Goal: Task Accomplishment & Management: Manage account settings

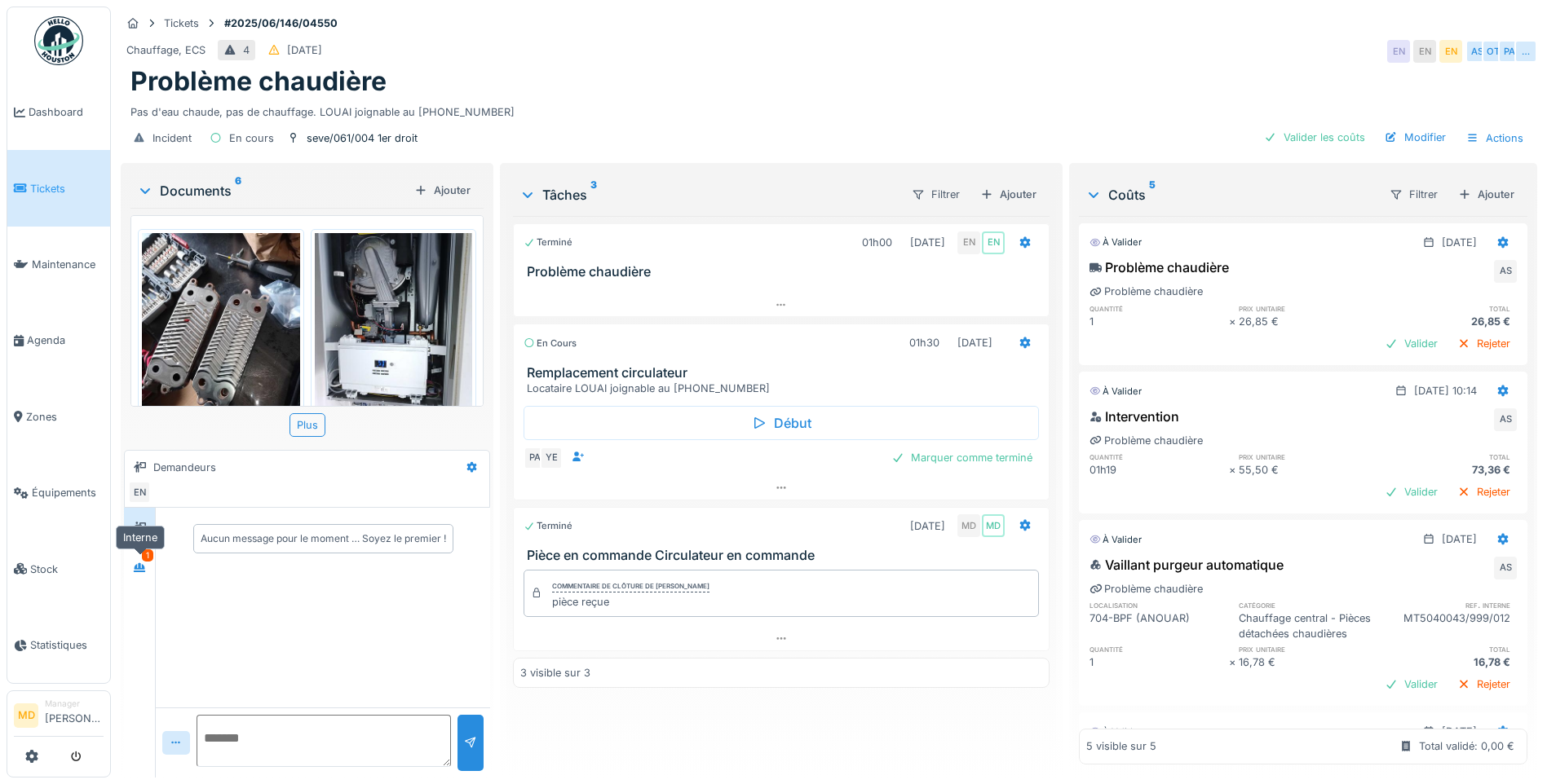
drag, startPoint x: 144, startPoint y: 573, endPoint x: 155, endPoint y: 570, distance: 11.4
click at [144, 573] on div at bounding box center [138, 567] width 13 height 15
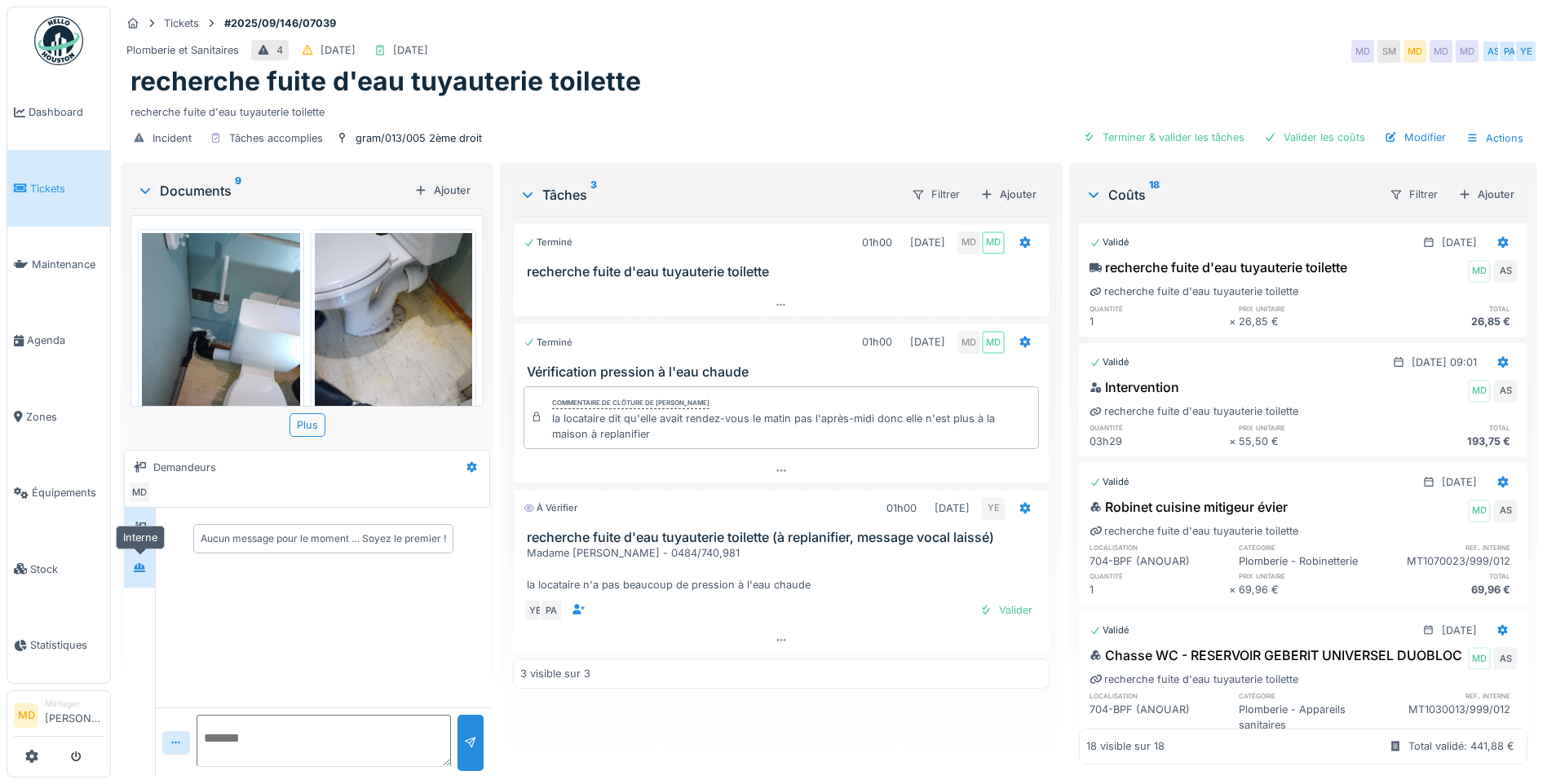
click at [138, 562] on icon at bounding box center [138, 567] width 13 height 10
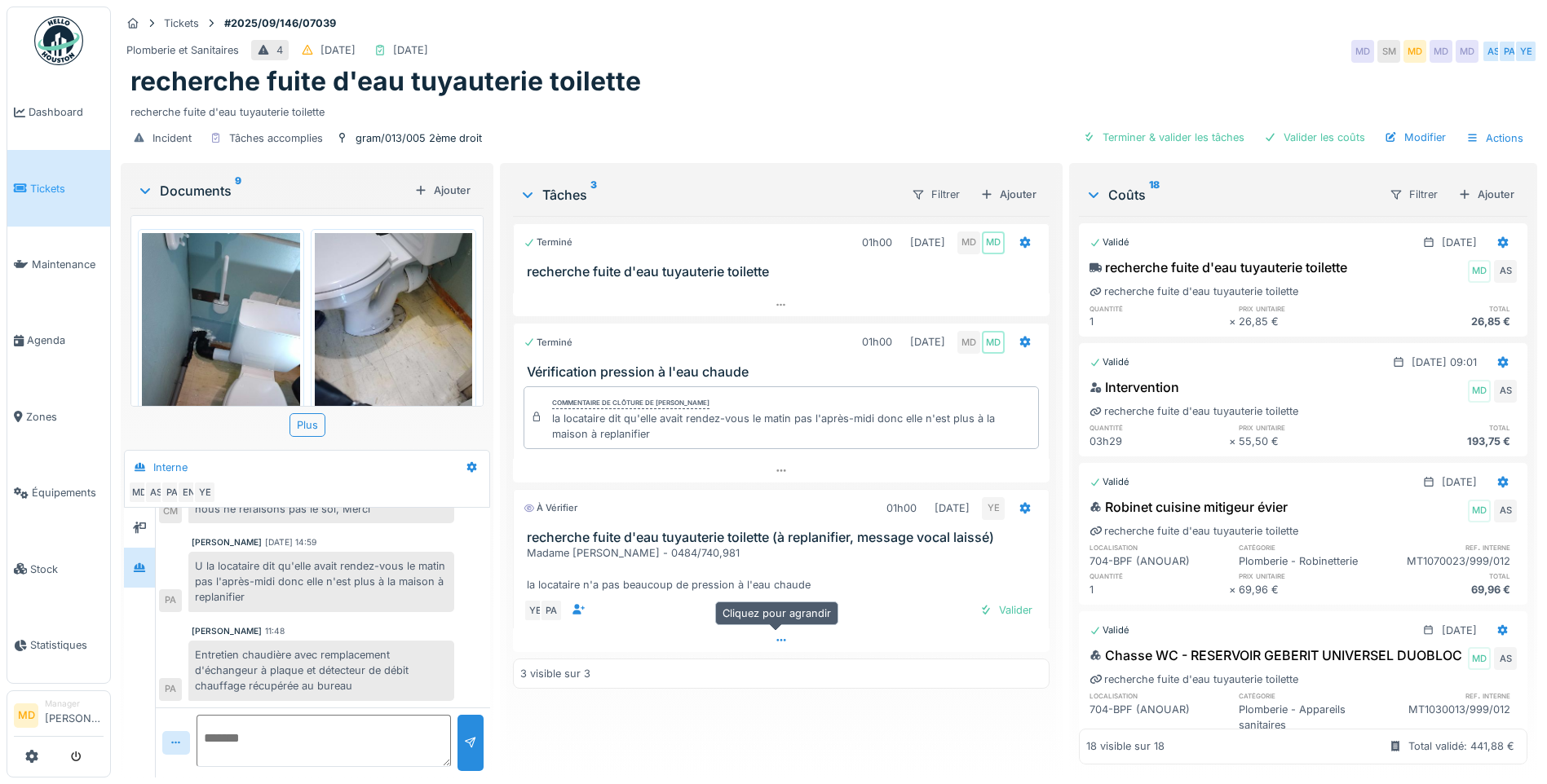
click at [780, 646] on icon at bounding box center [781, 640] width 13 height 10
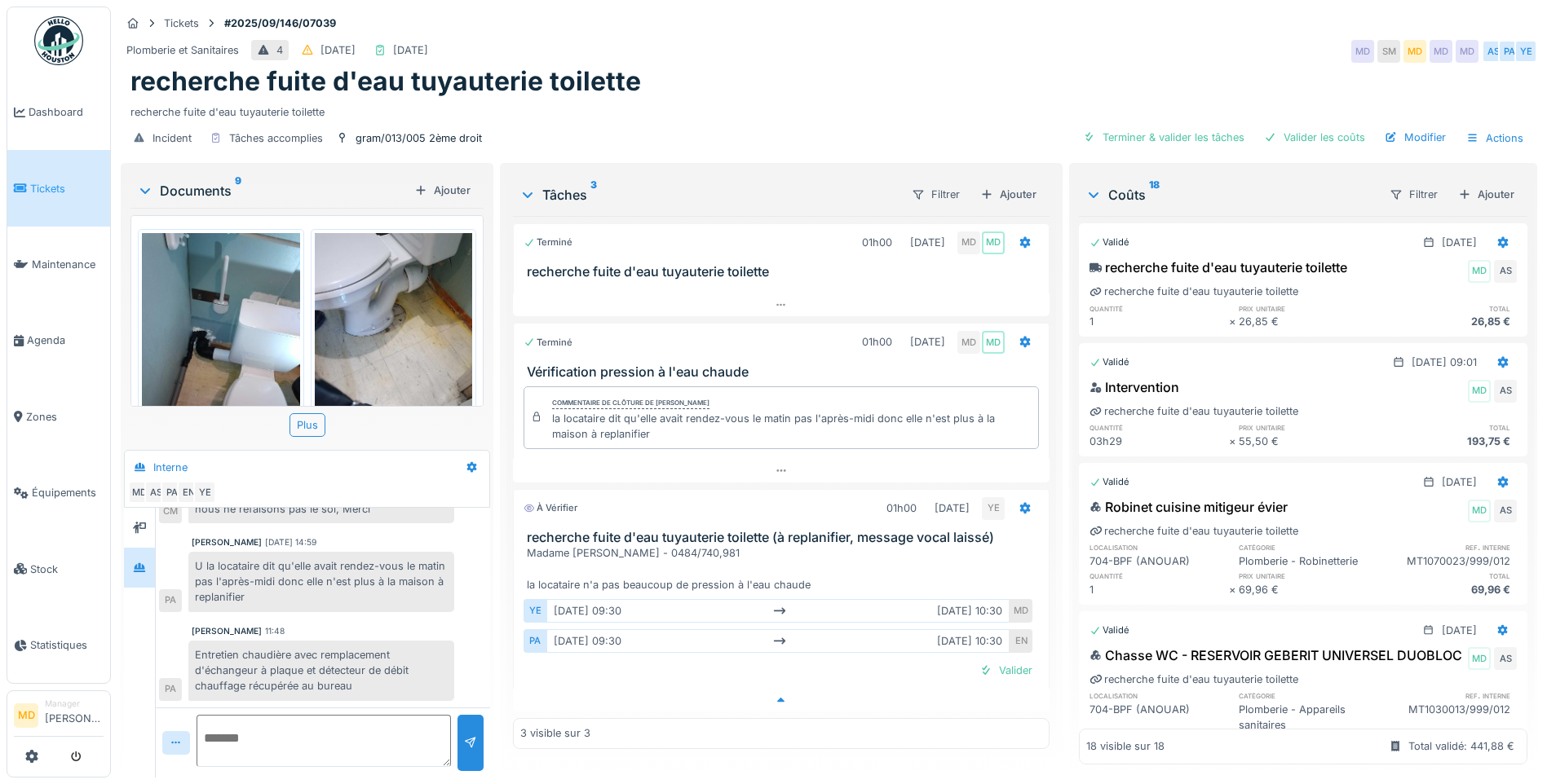
scroll to position [12, 0]
click at [1008, 662] on div "Valider" at bounding box center [1006, 670] width 66 height 22
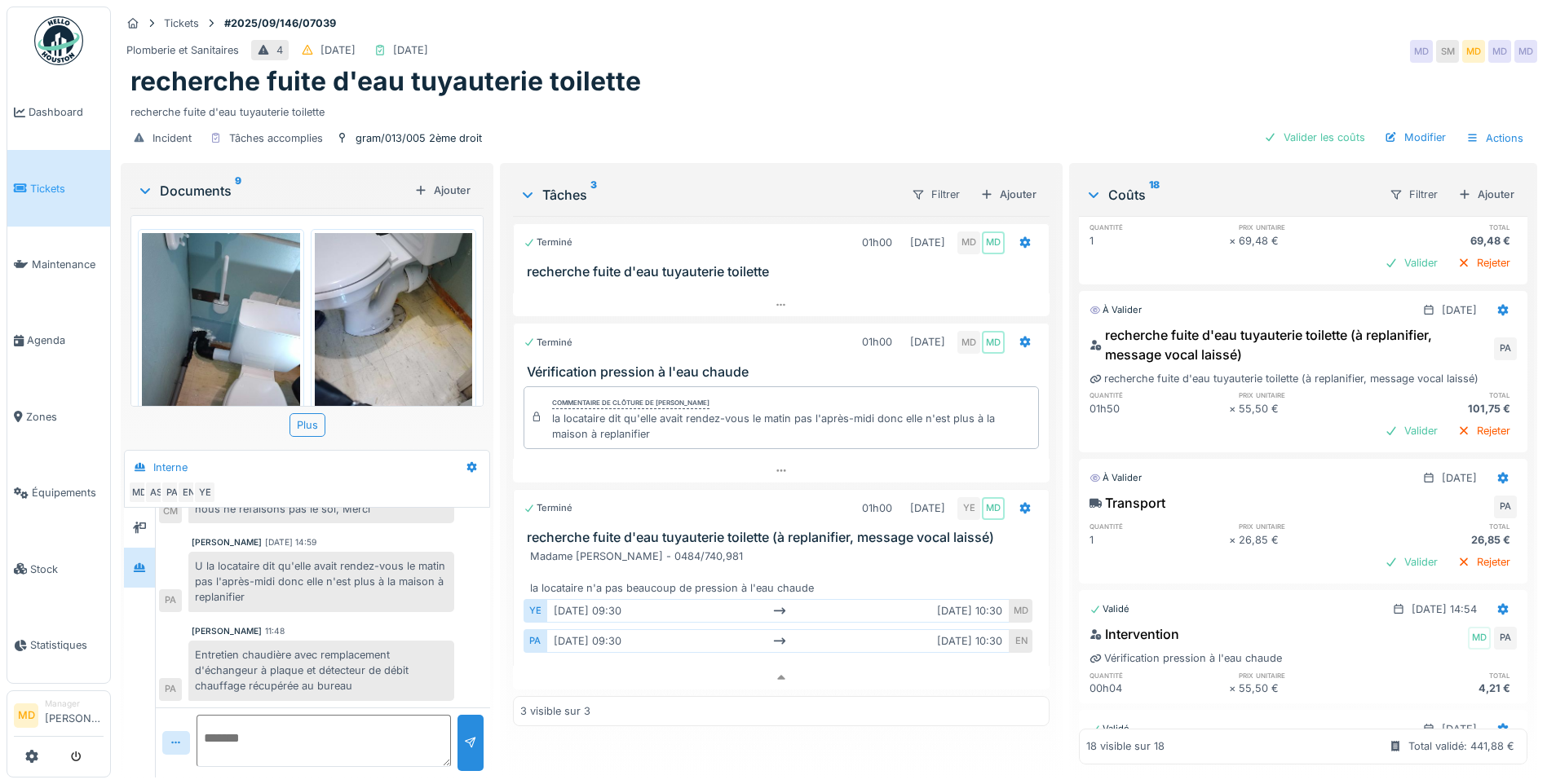
scroll to position [0, 0]
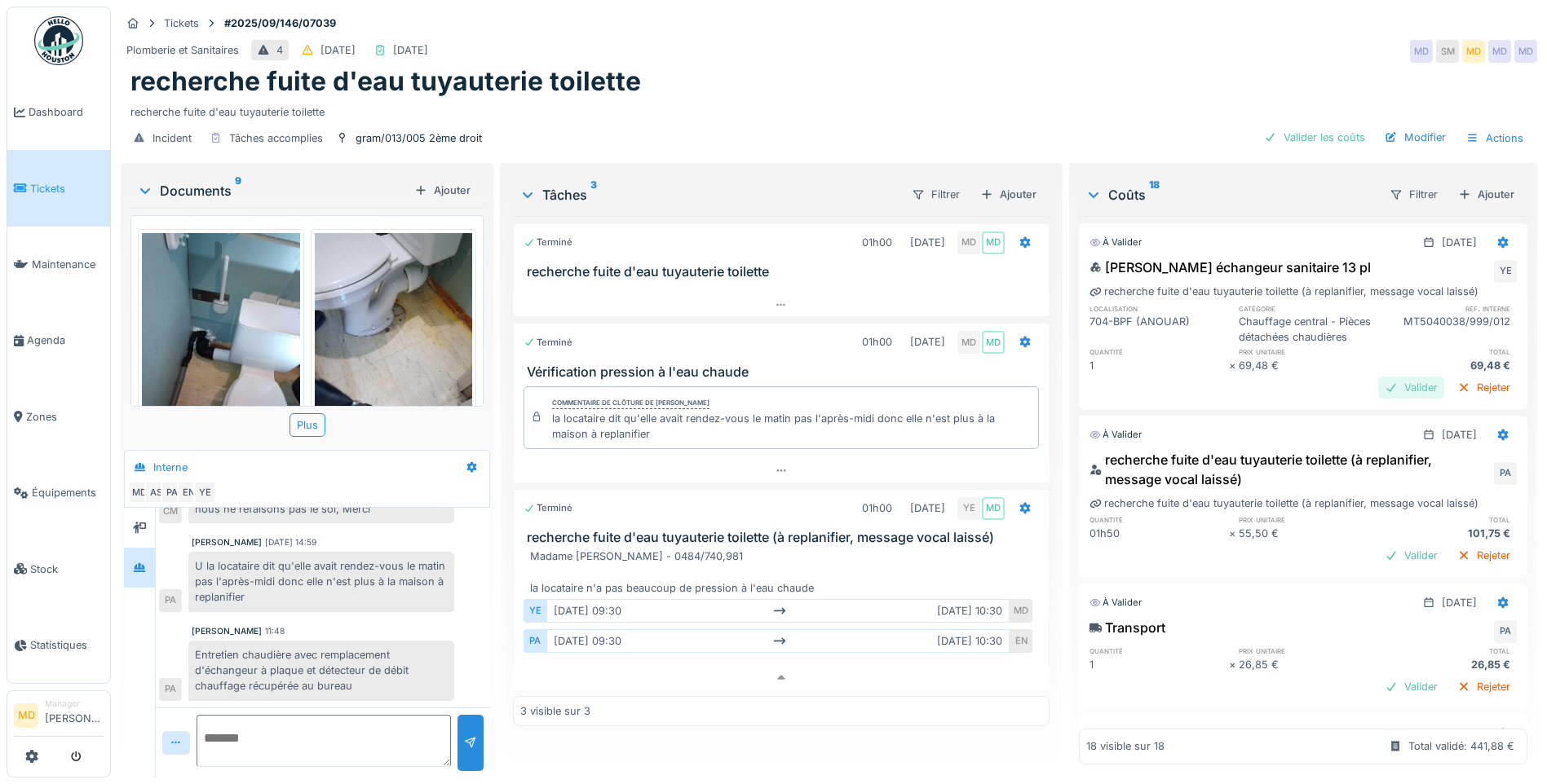
click at [1378, 396] on div "Valider" at bounding box center [1411, 387] width 66 height 22
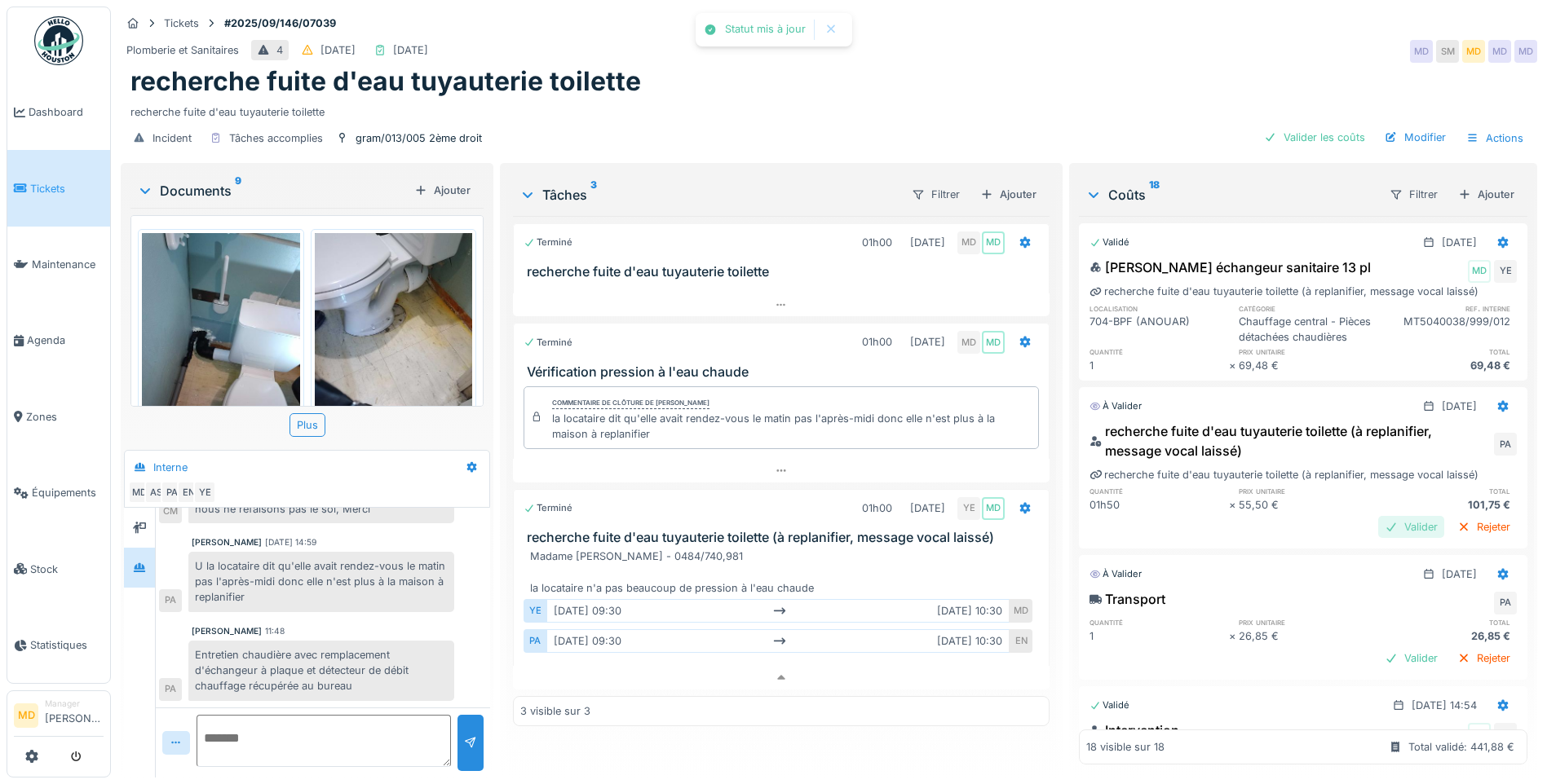
click at [1378, 532] on div "Valider" at bounding box center [1411, 527] width 66 height 22
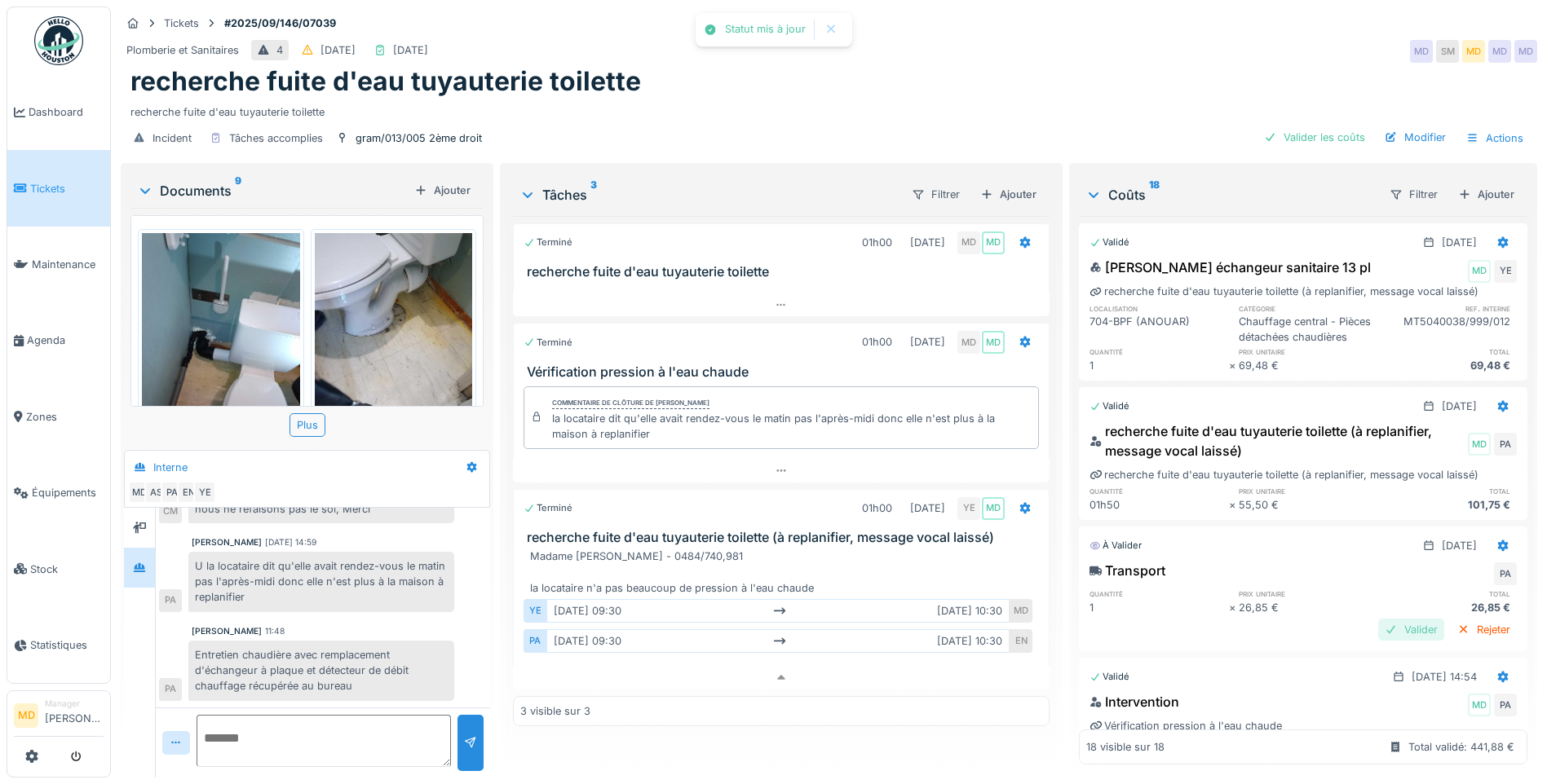
click at [1380, 636] on div "Valider" at bounding box center [1411, 629] width 66 height 22
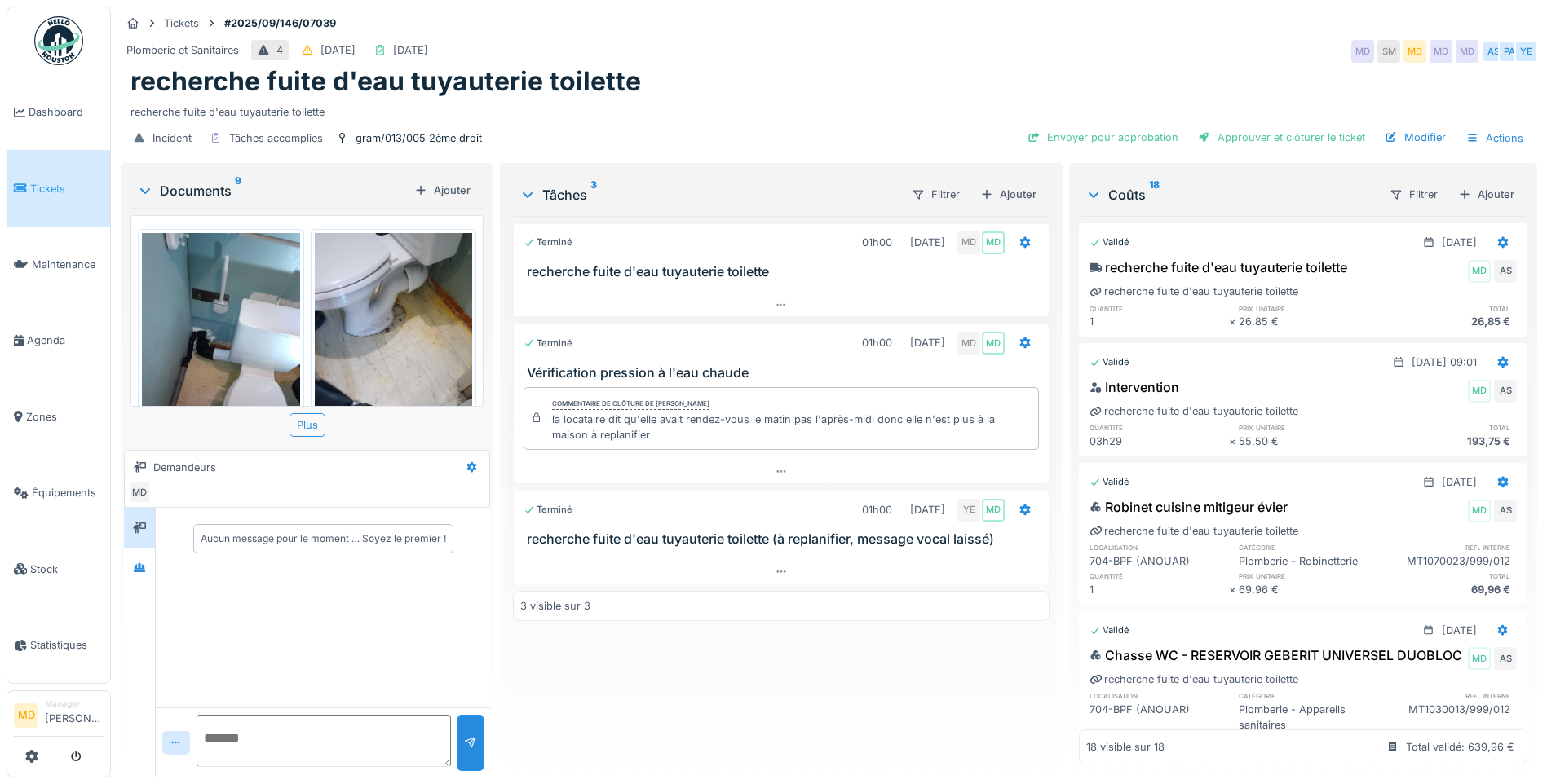
click at [1413, 142] on div "Modifier" at bounding box center [1414, 138] width 74 height 22
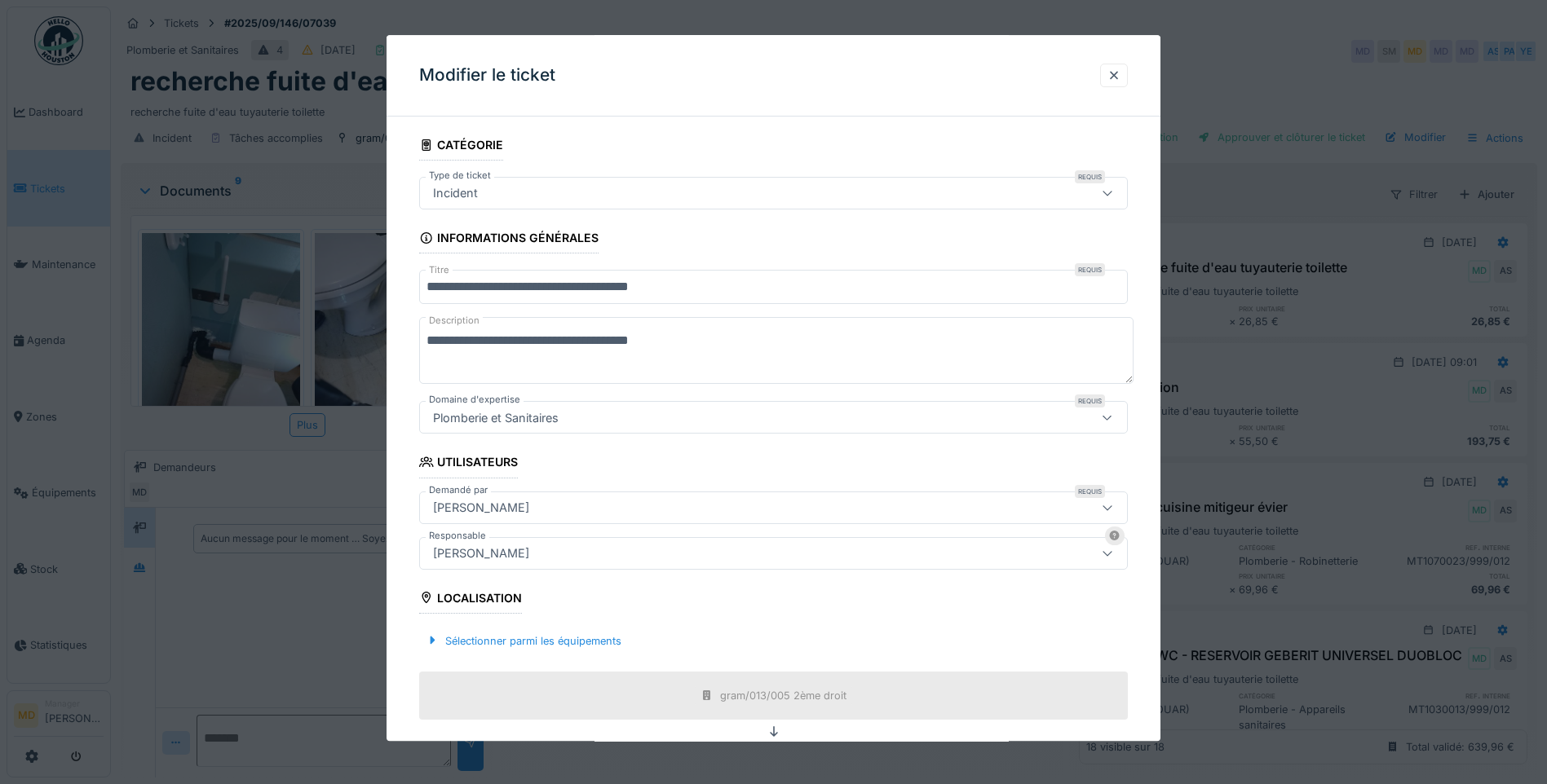
click at [519, 553] on div "[PERSON_NAME]" at bounding box center [731, 553] width 611 height 18
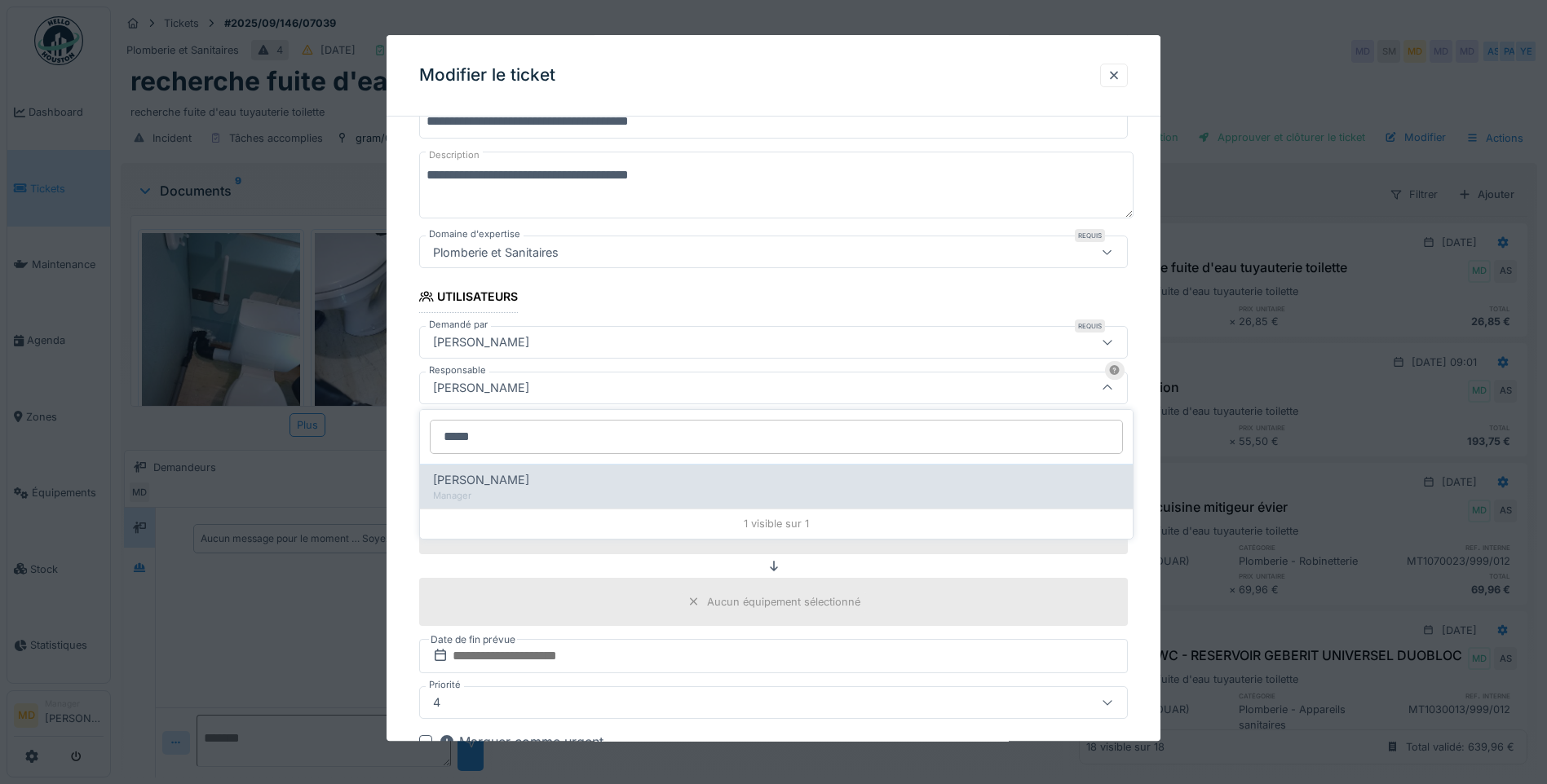
type input "*****"
click at [513, 498] on div "Manager" at bounding box center [776, 496] width 686 height 14
type input "****"
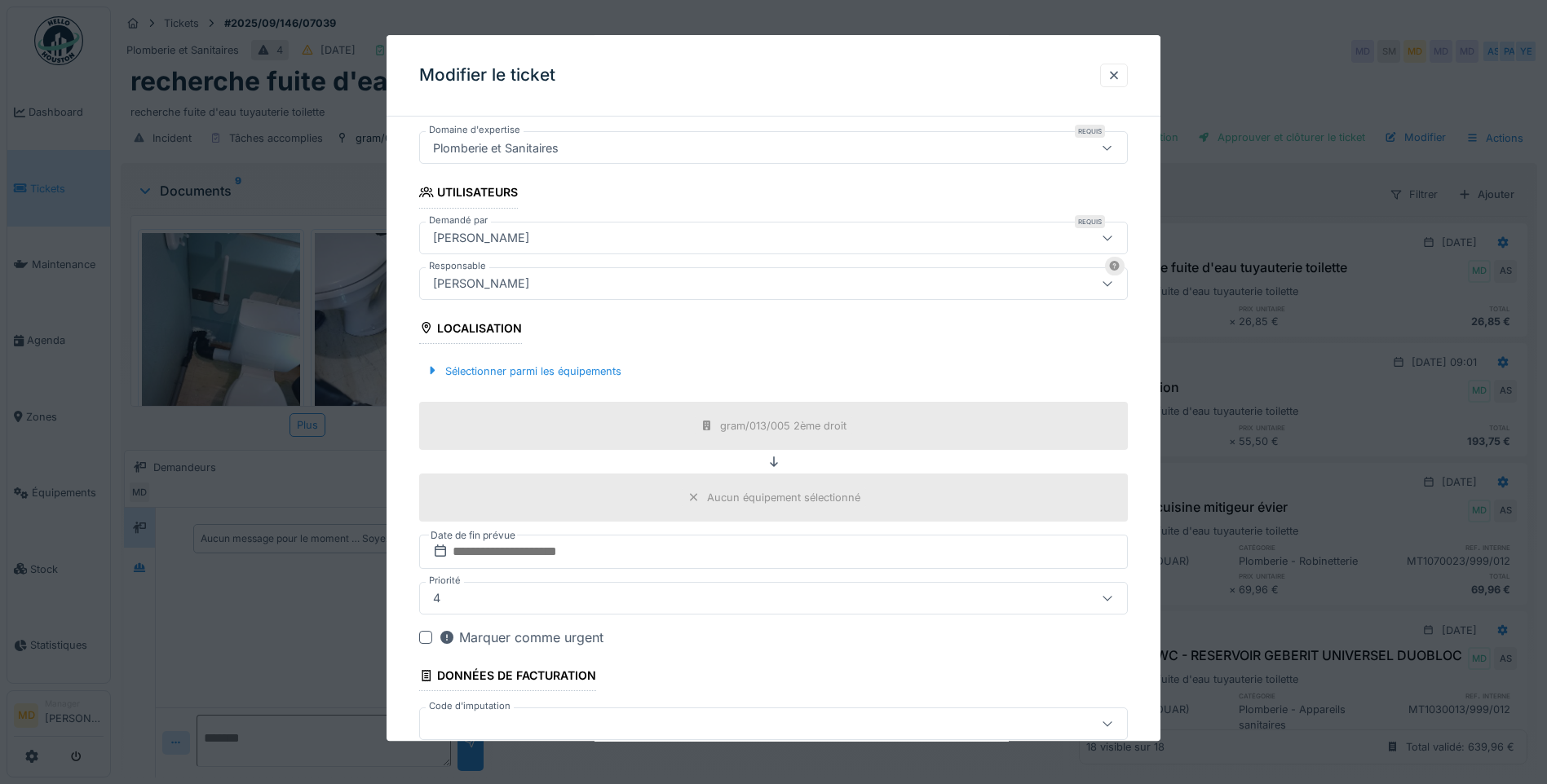
scroll to position [362, 0]
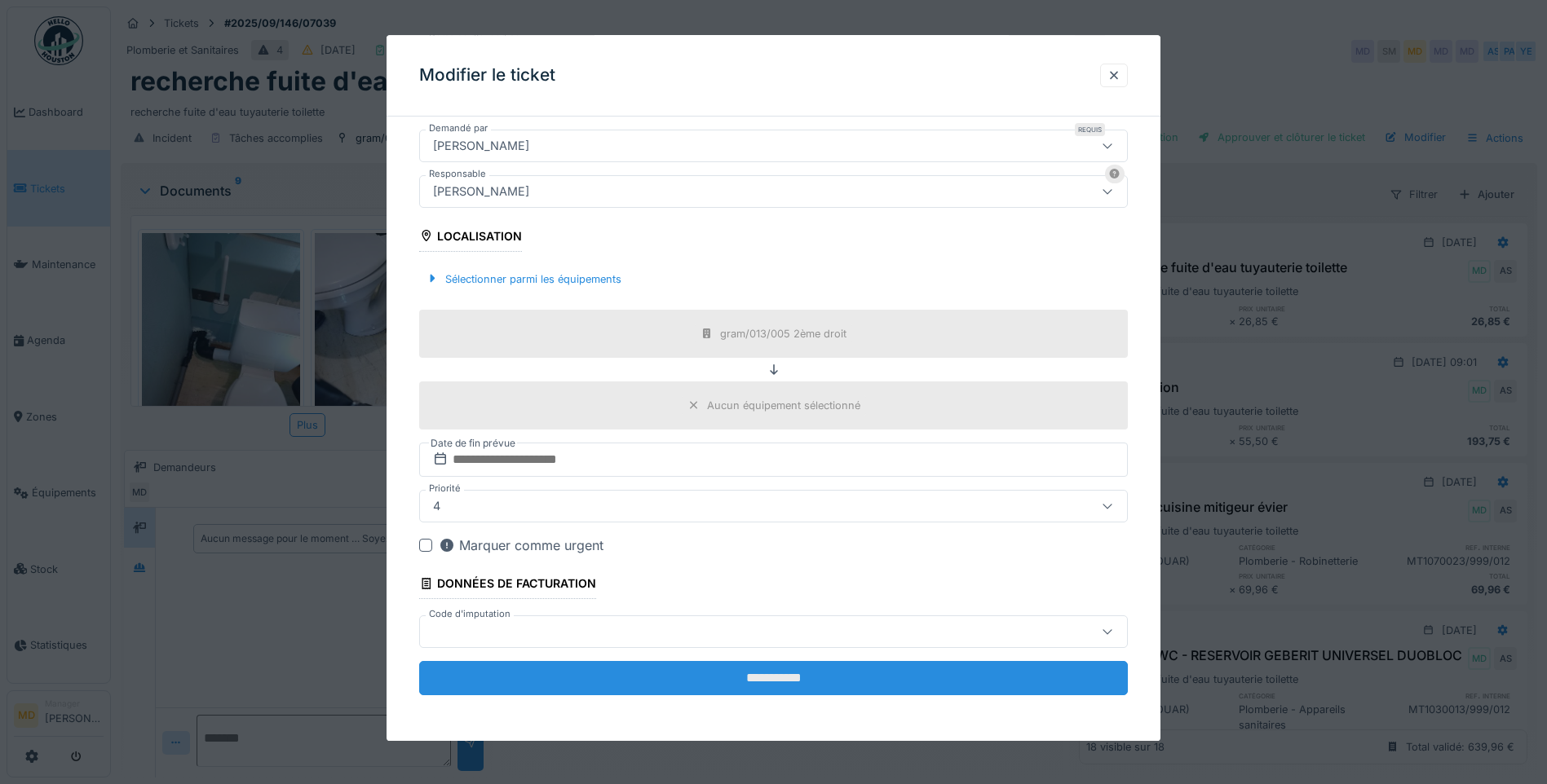
click at [581, 672] on input "**********" at bounding box center [773, 678] width 709 height 34
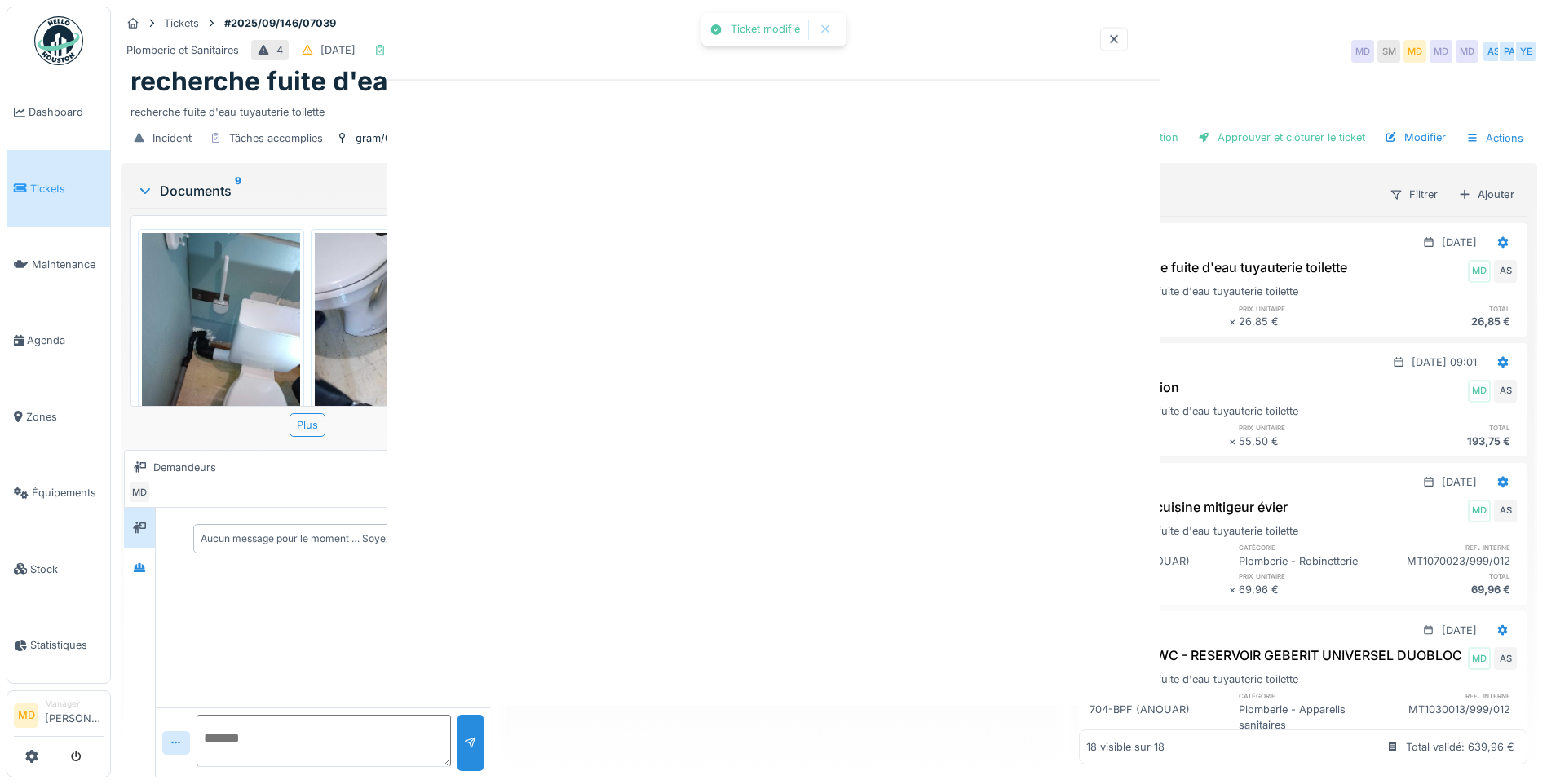
scroll to position [0, 0]
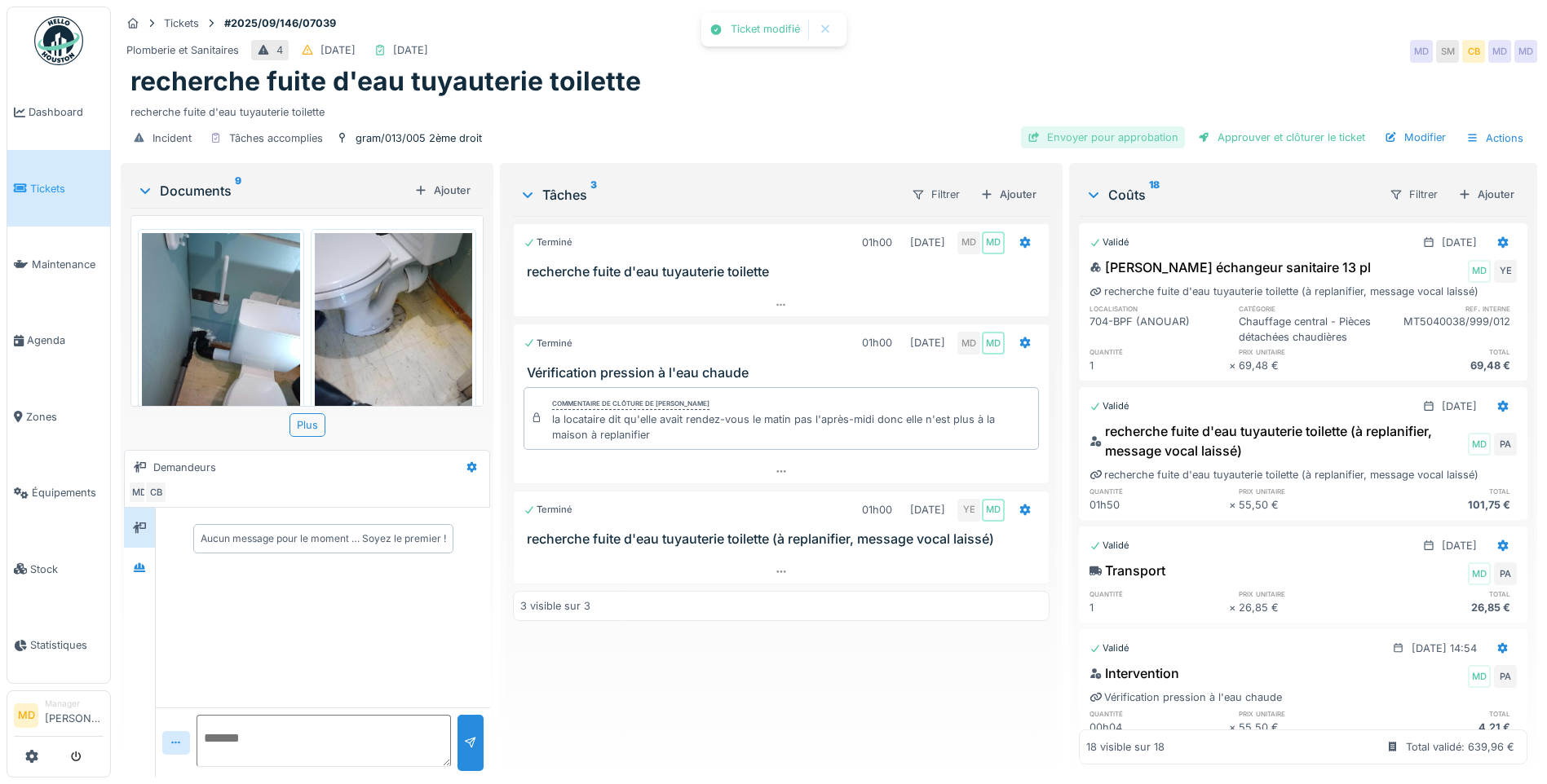
click at [1115, 135] on div "Envoyer pour approbation" at bounding box center [1103, 138] width 164 height 22
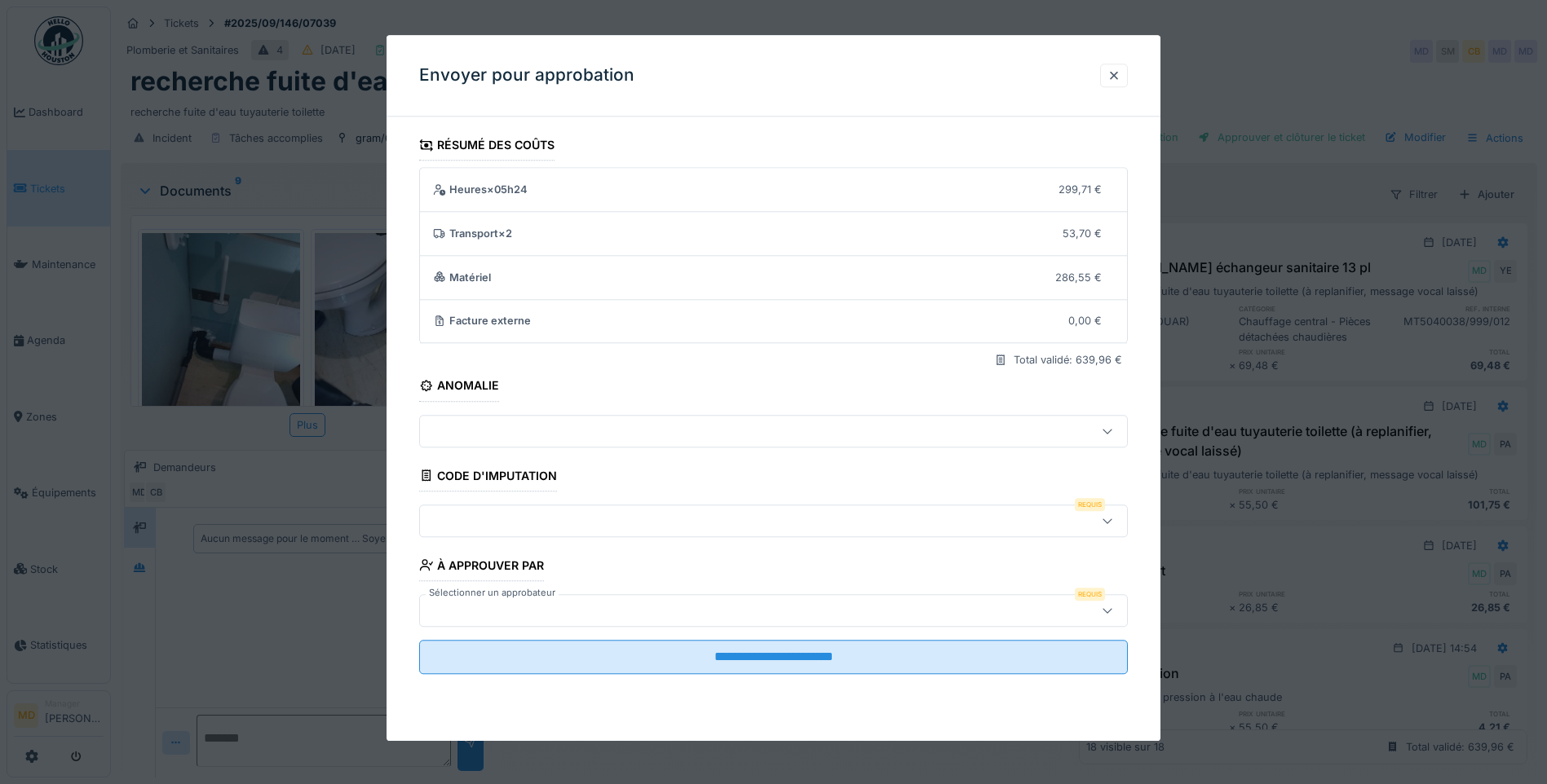
click at [544, 527] on div at bounding box center [731, 521] width 611 height 18
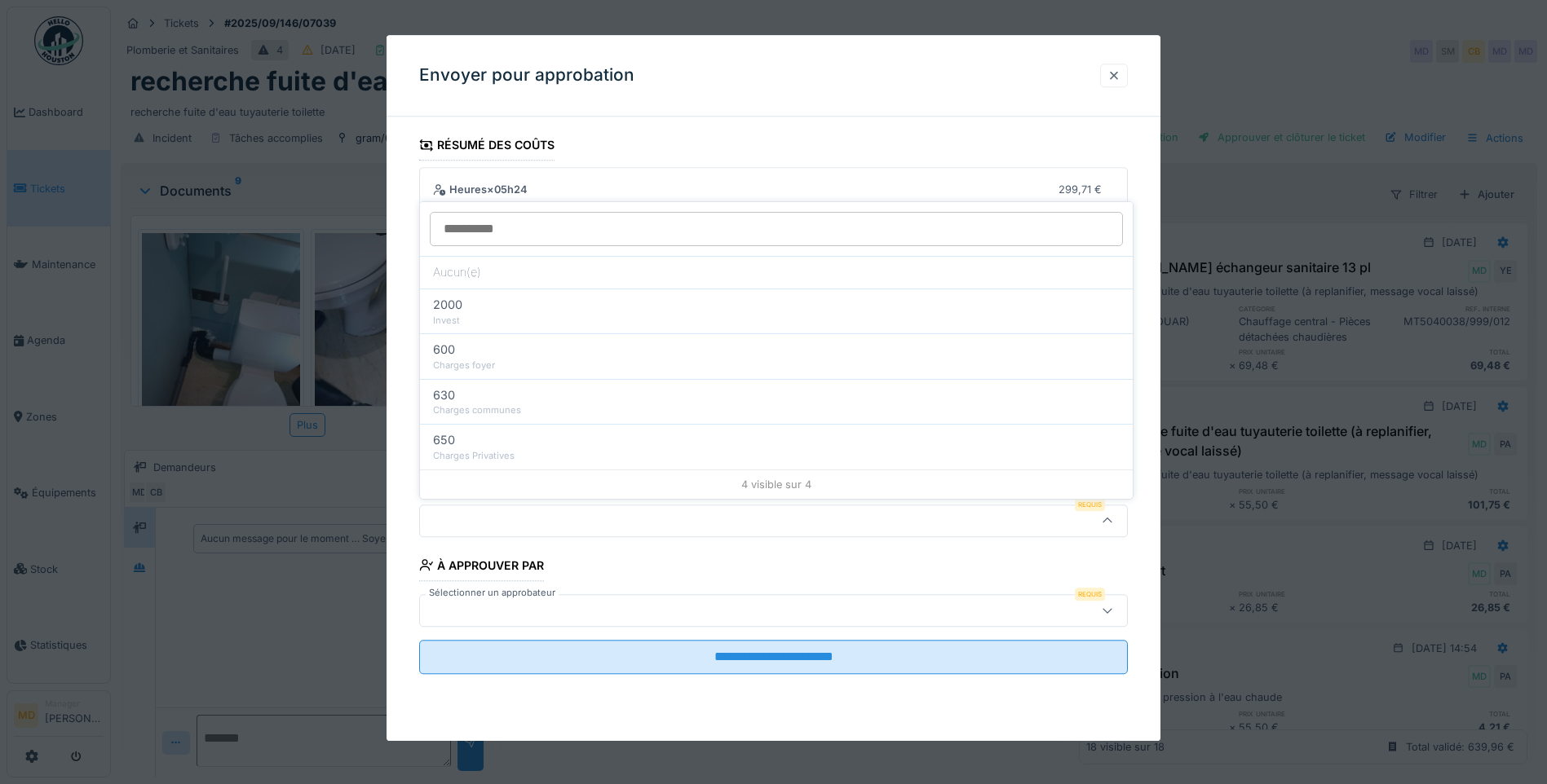
click at [1121, 75] on div at bounding box center [1113, 76] width 13 height 15
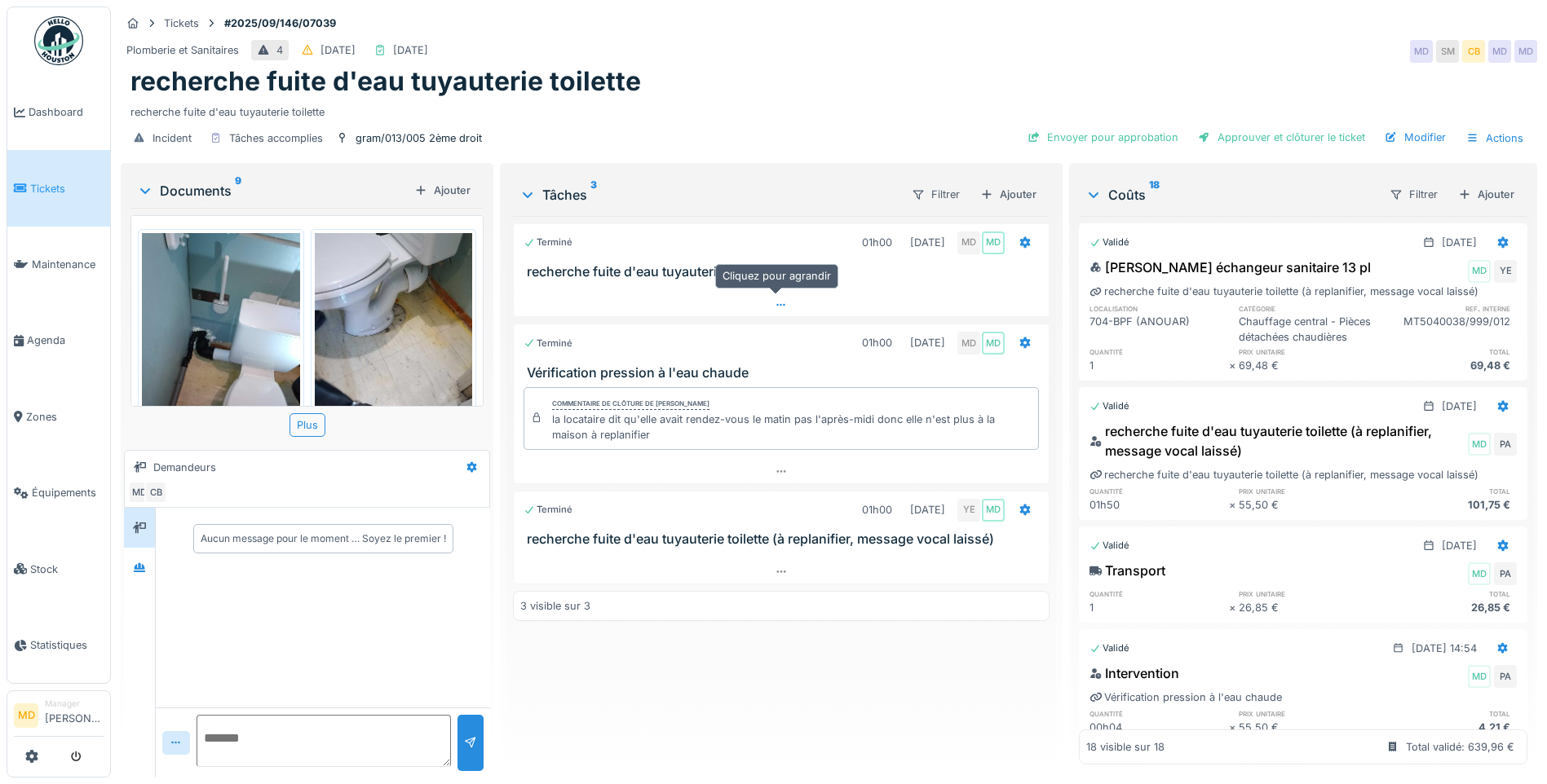
click at [778, 300] on icon at bounding box center [781, 305] width 13 height 10
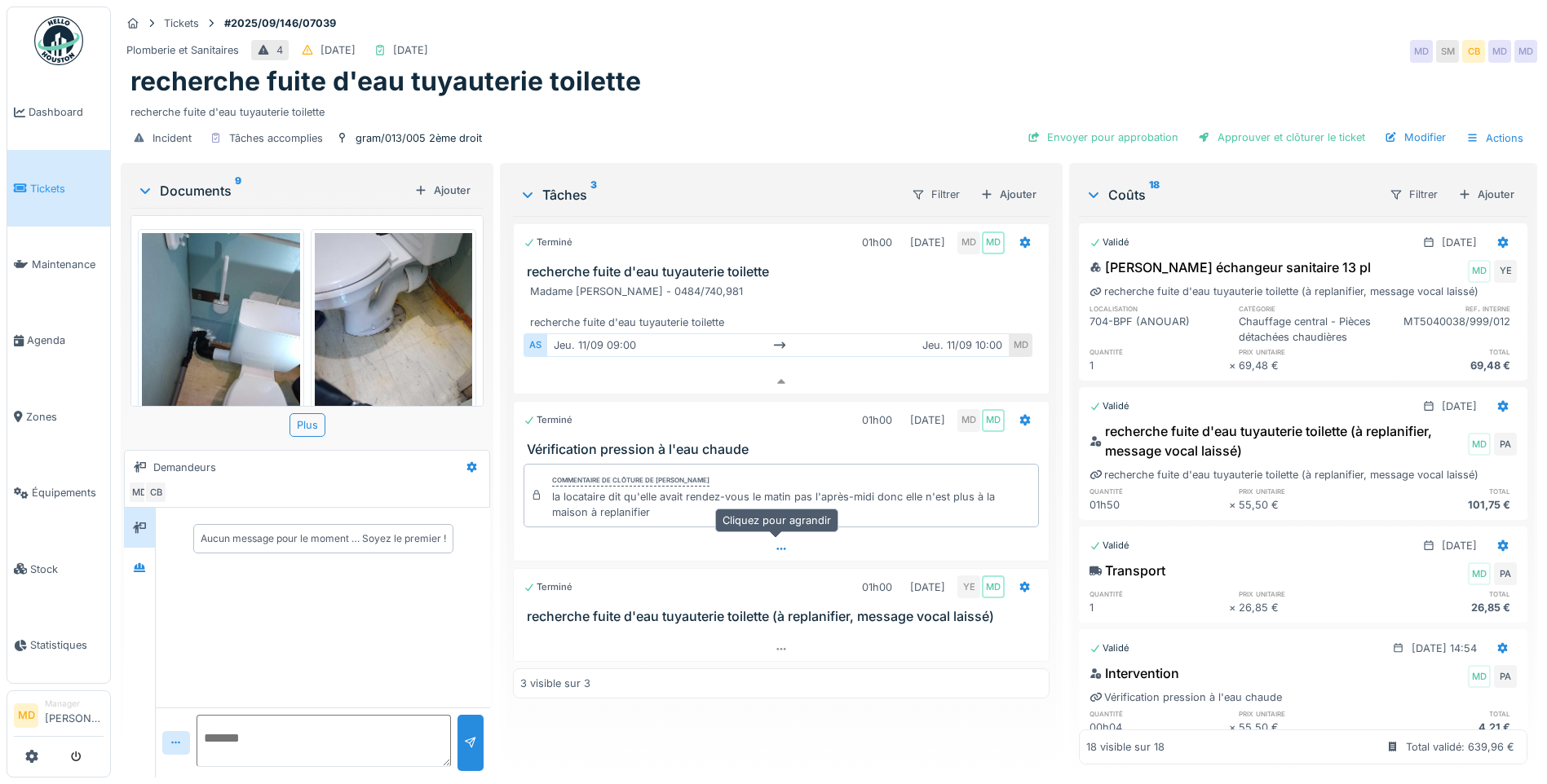
click at [766, 537] on div at bounding box center [782, 549] width 535 height 24
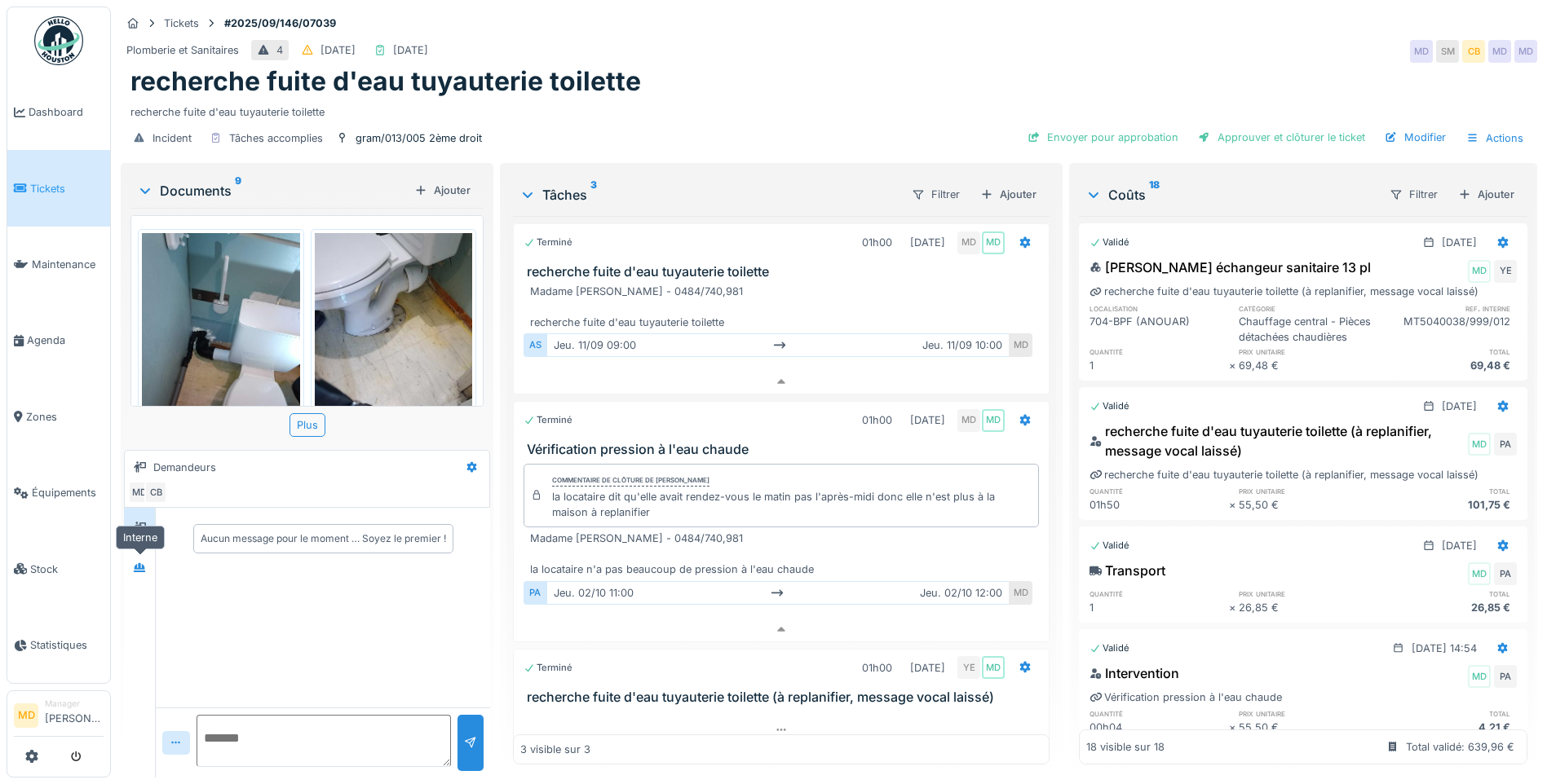
drag, startPoint x: 143, startPoint y: 551, endPoint x: 159, endPoint y: 550, distance: 16.0
click at [142, 562] on icon at bounding box center [138, 567] width 13 height 10
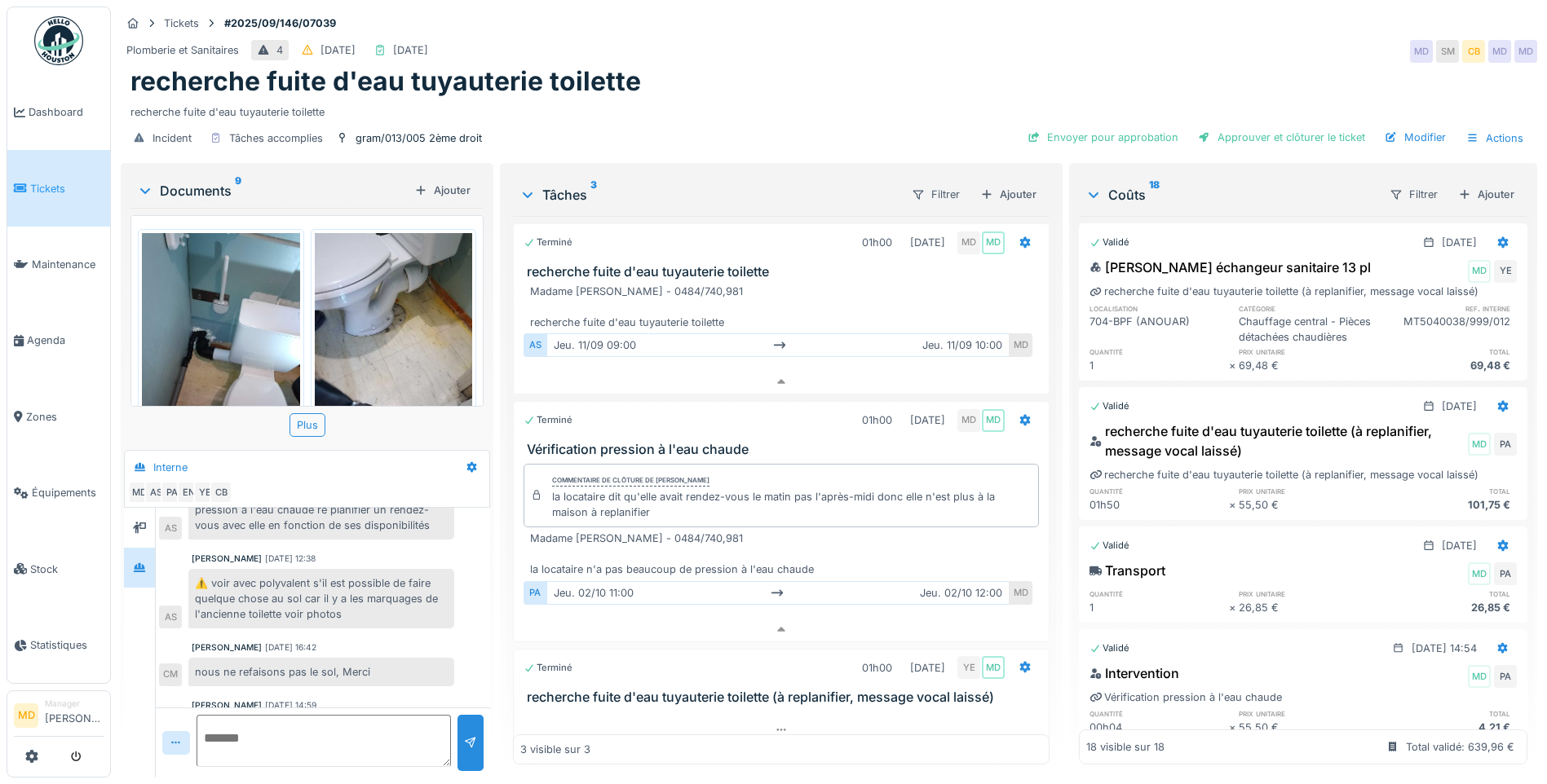
scroll to position [491, 0]
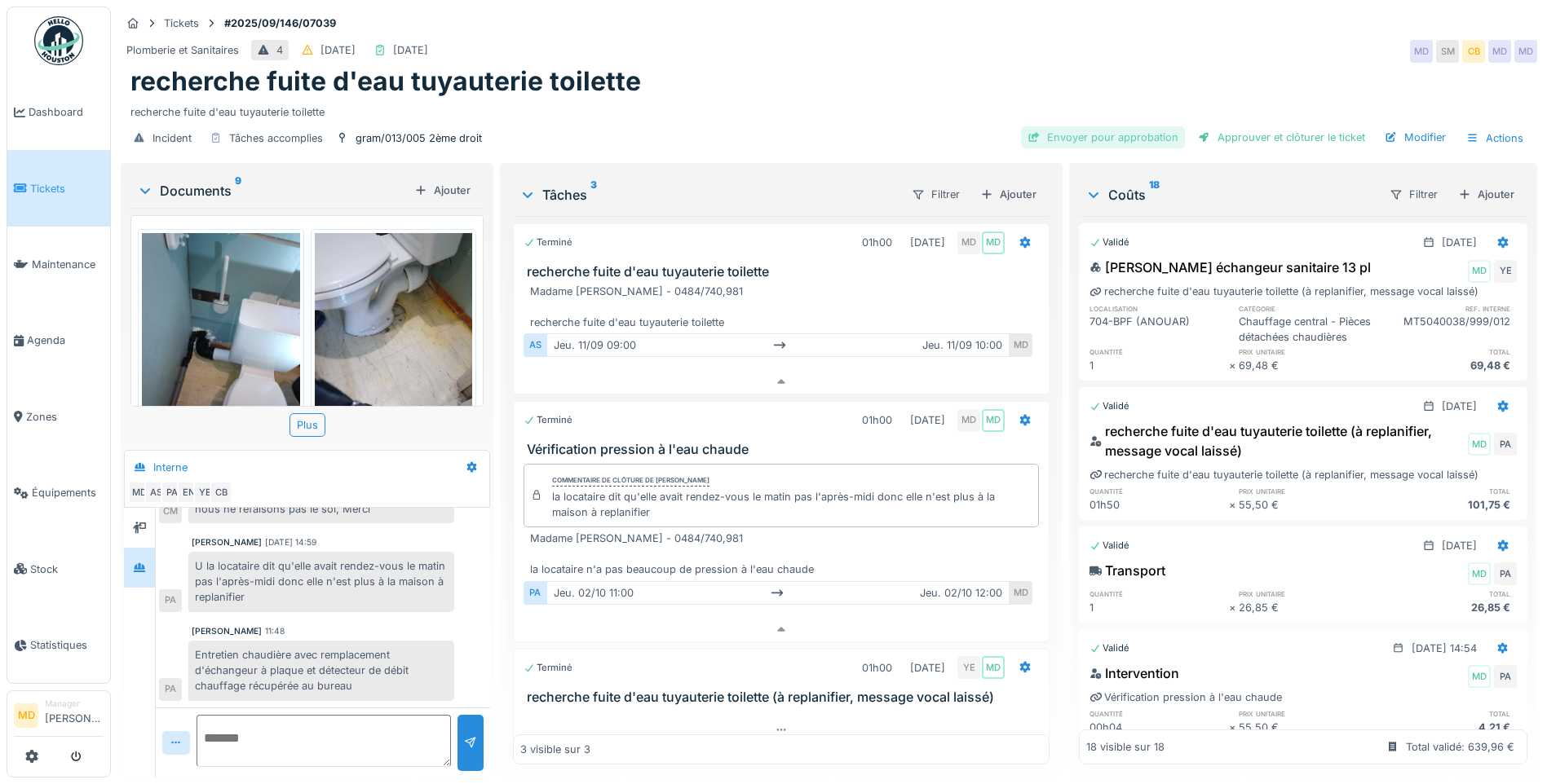
click at [1104, 127] on div "Envoyer pour approbation" at bounding box center [1103, 138] width 164 height 22
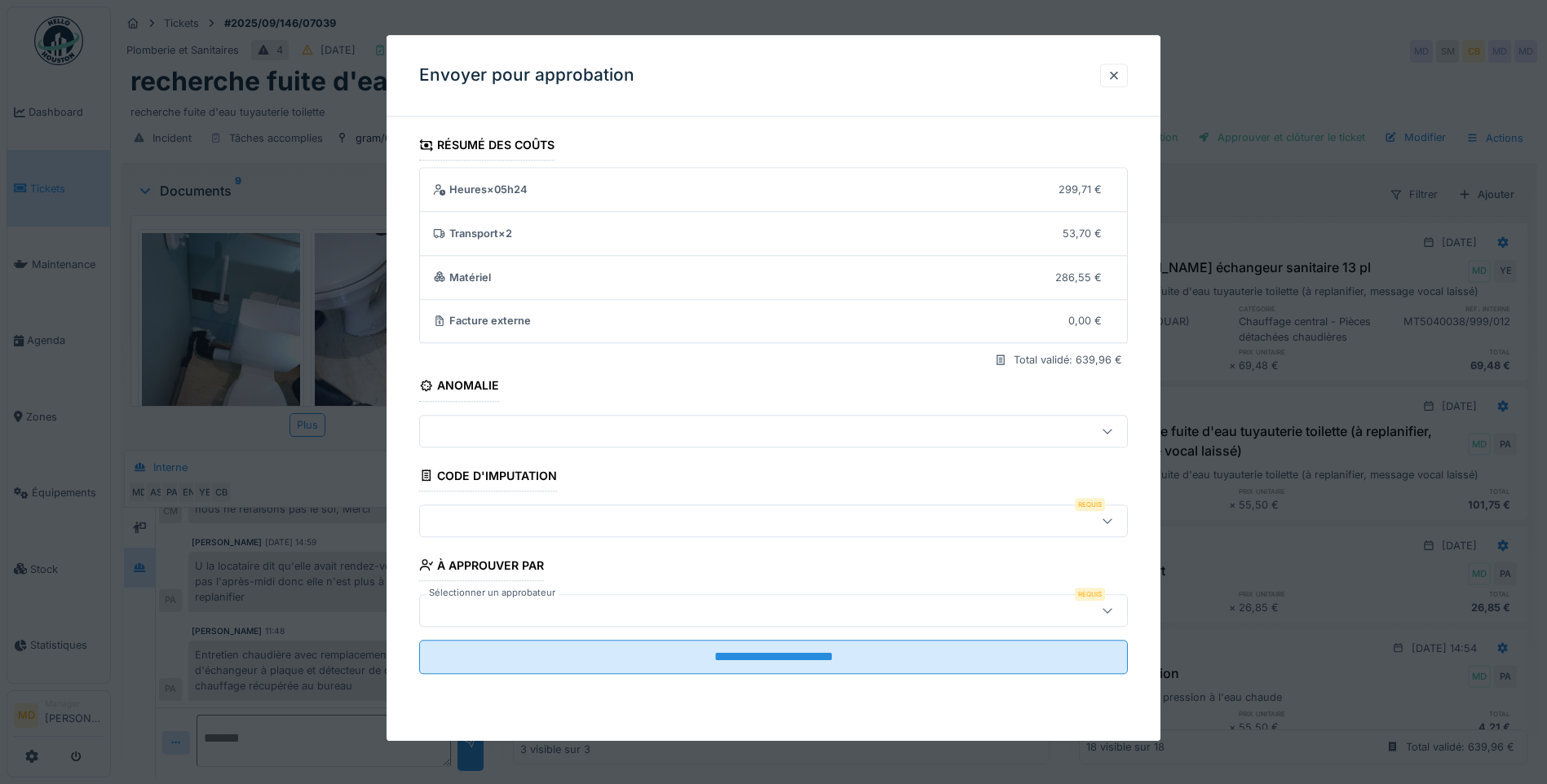
click at [529, 526] on div at bounding box center [731, 521] width 611 height 18
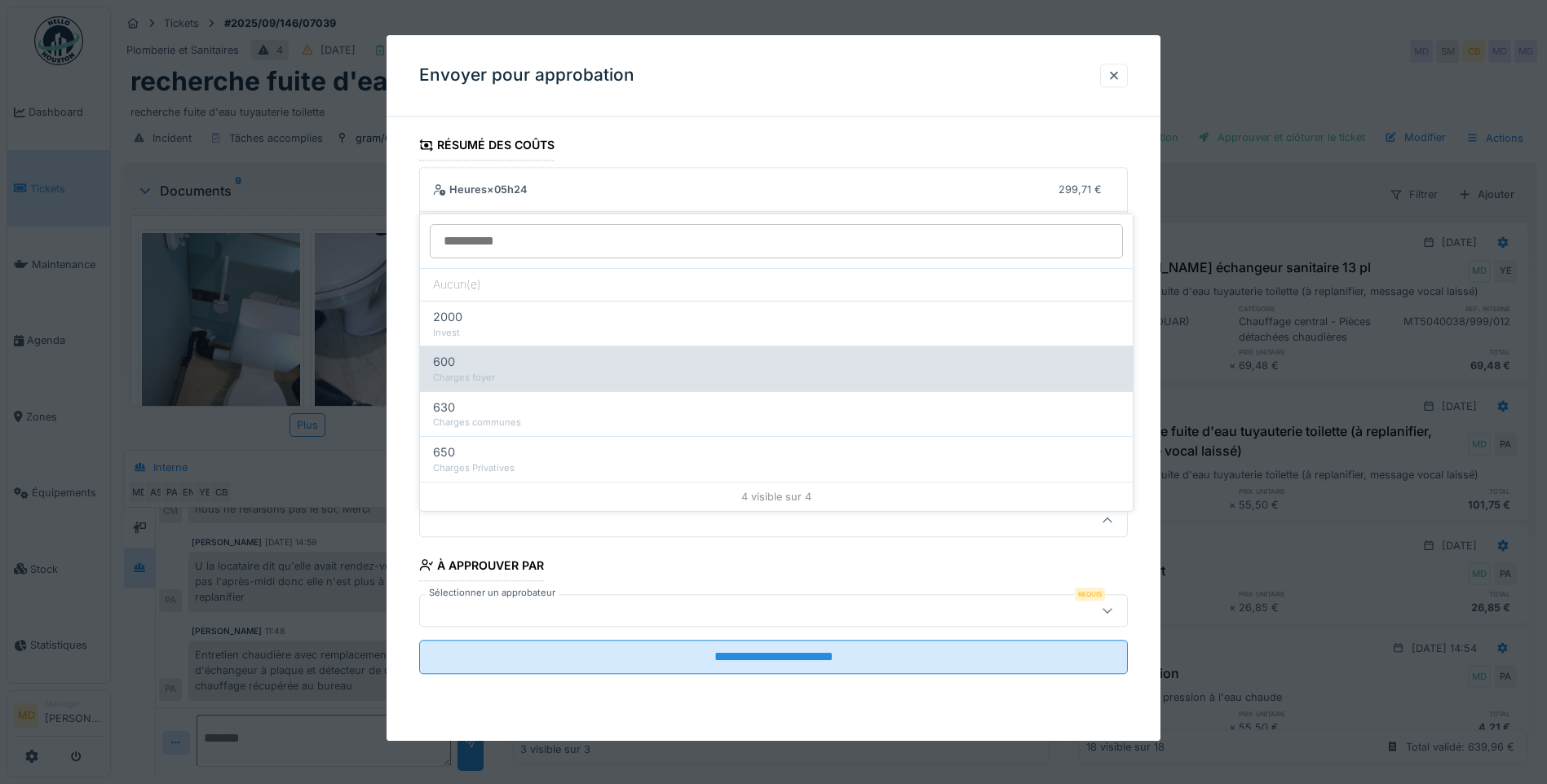
click at [517, 353] on div "600" at bounding box center [776, 362] width 686 height 18
type input "***"
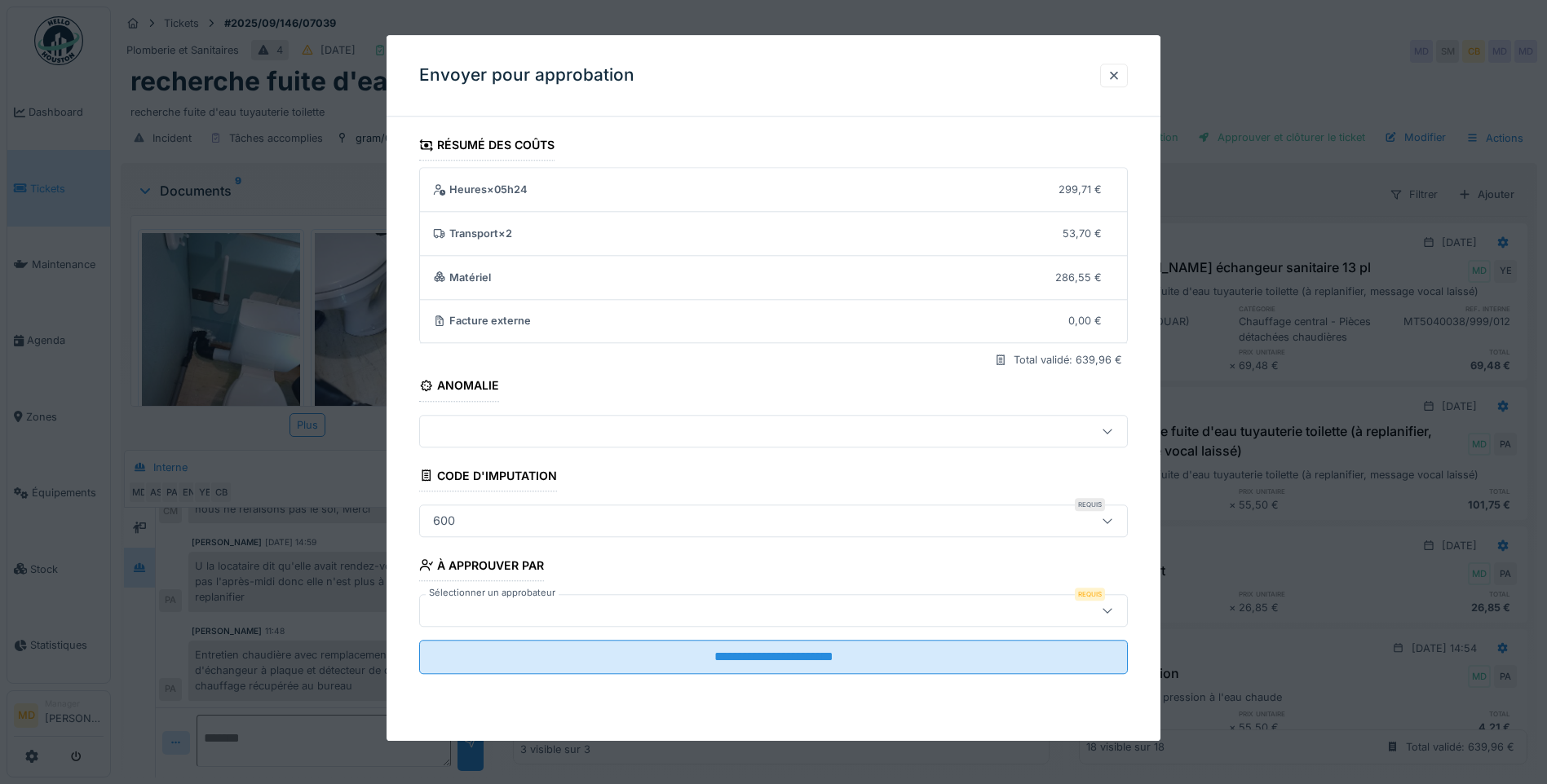
click at [619, 622] on div at bounding box center [773, 611] width 709 height 32
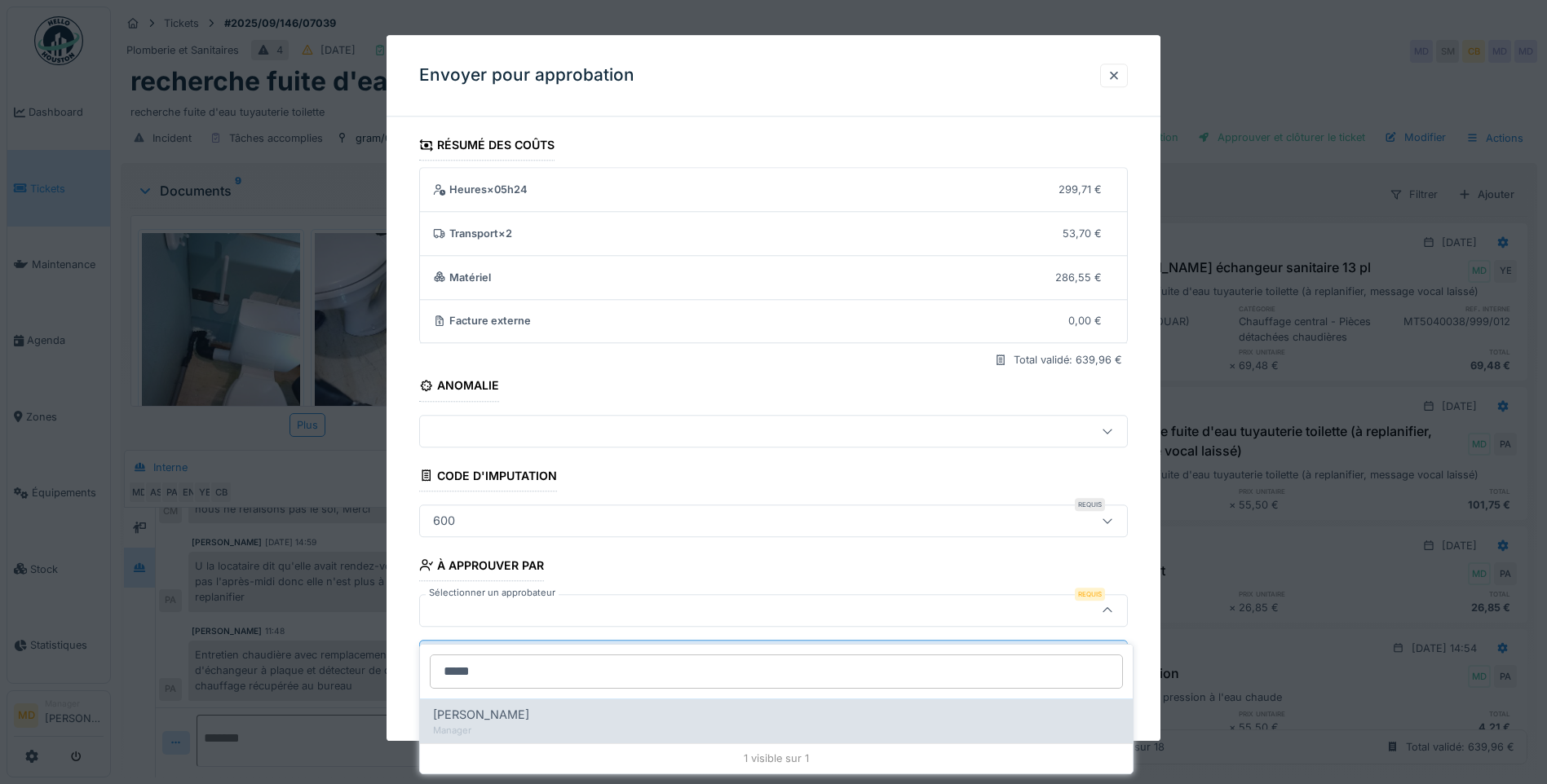
type input "*****"
click at [568, 708] on div "Christian Bassette" at bounding box center [776, 714] width 686 height 18
type input "****"
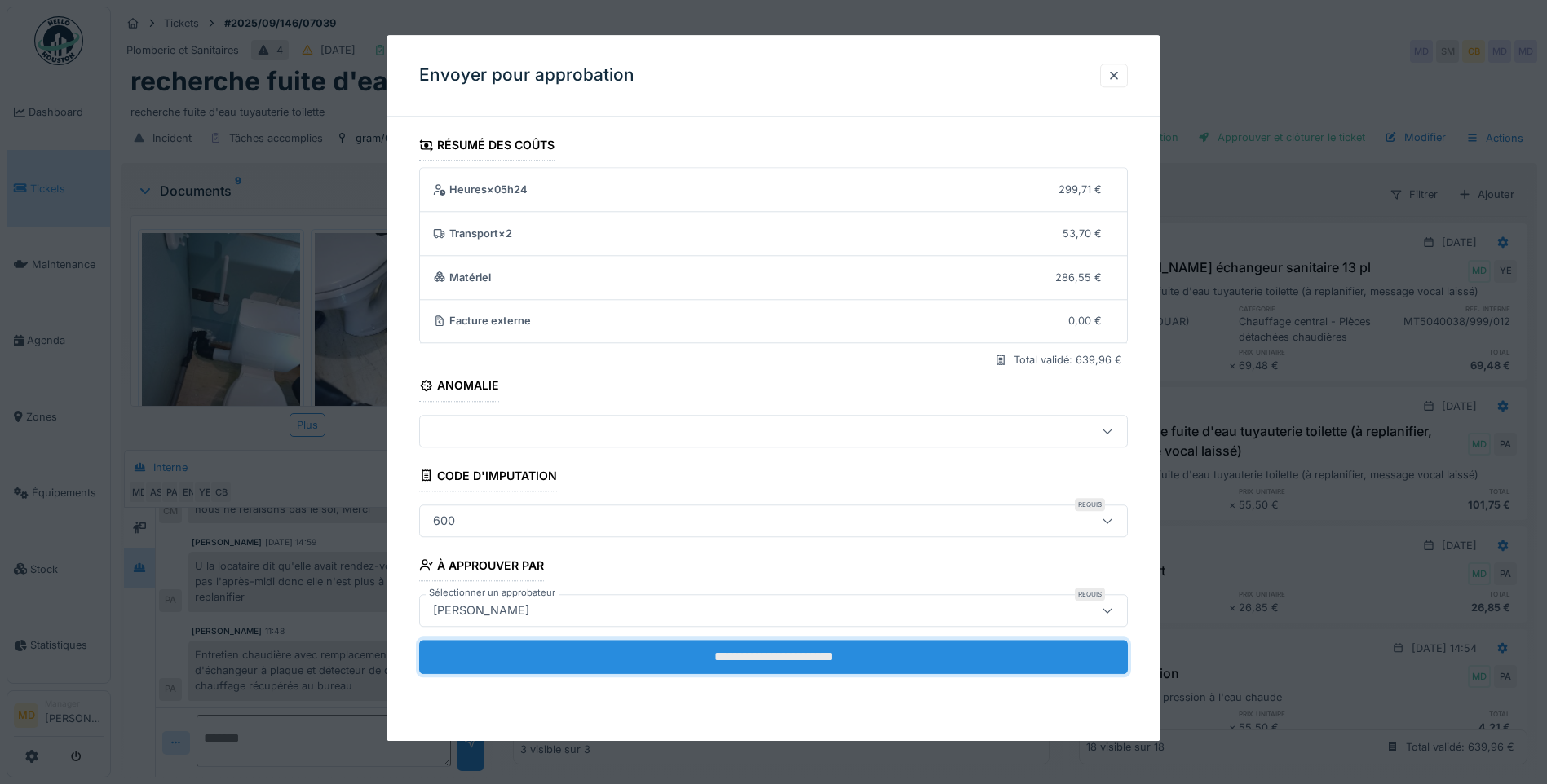
click at [654, 654] on input "**********" at bounding box center [773, 657] width 709 height 34
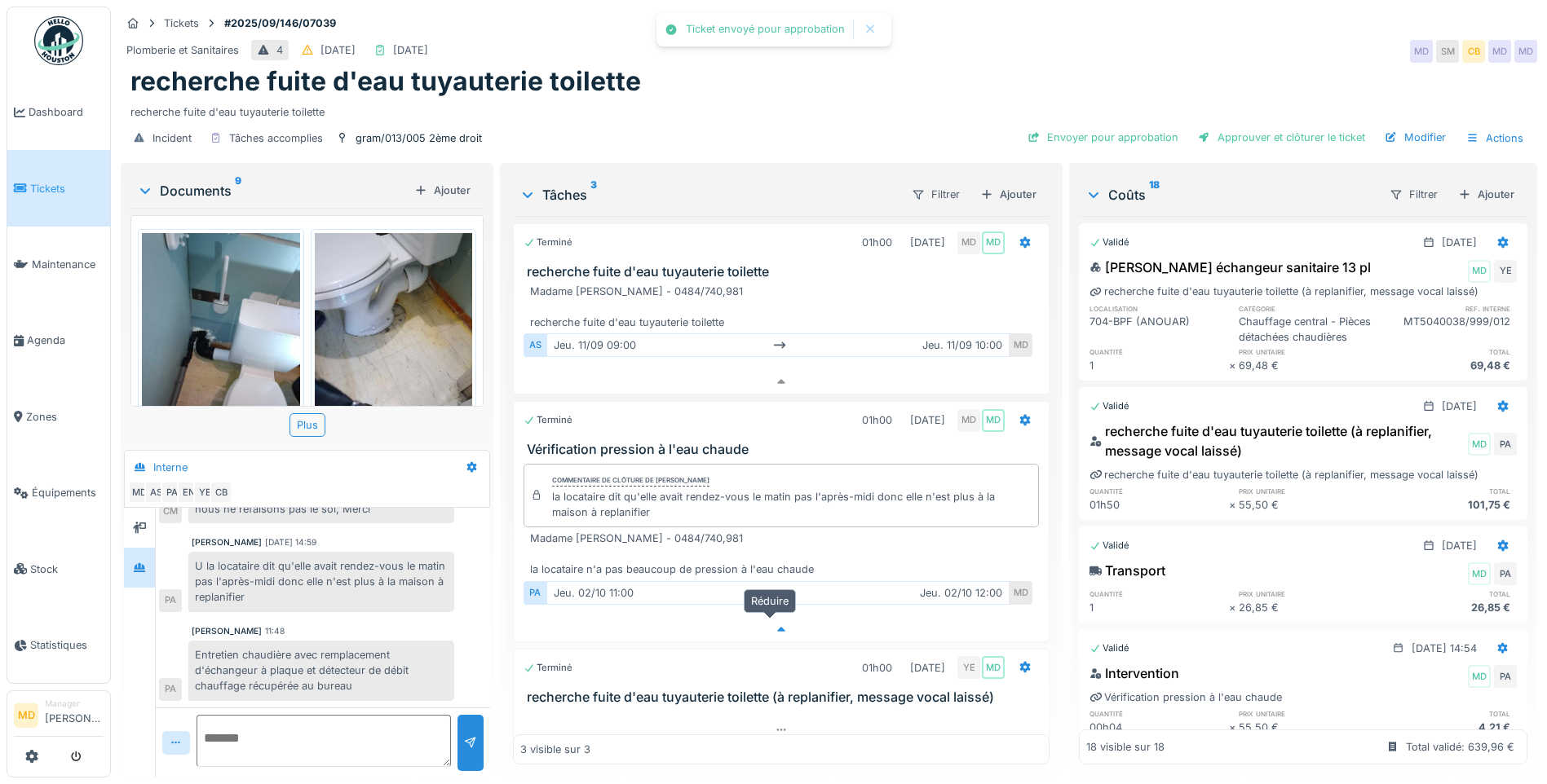
scroll to position [492, 0]
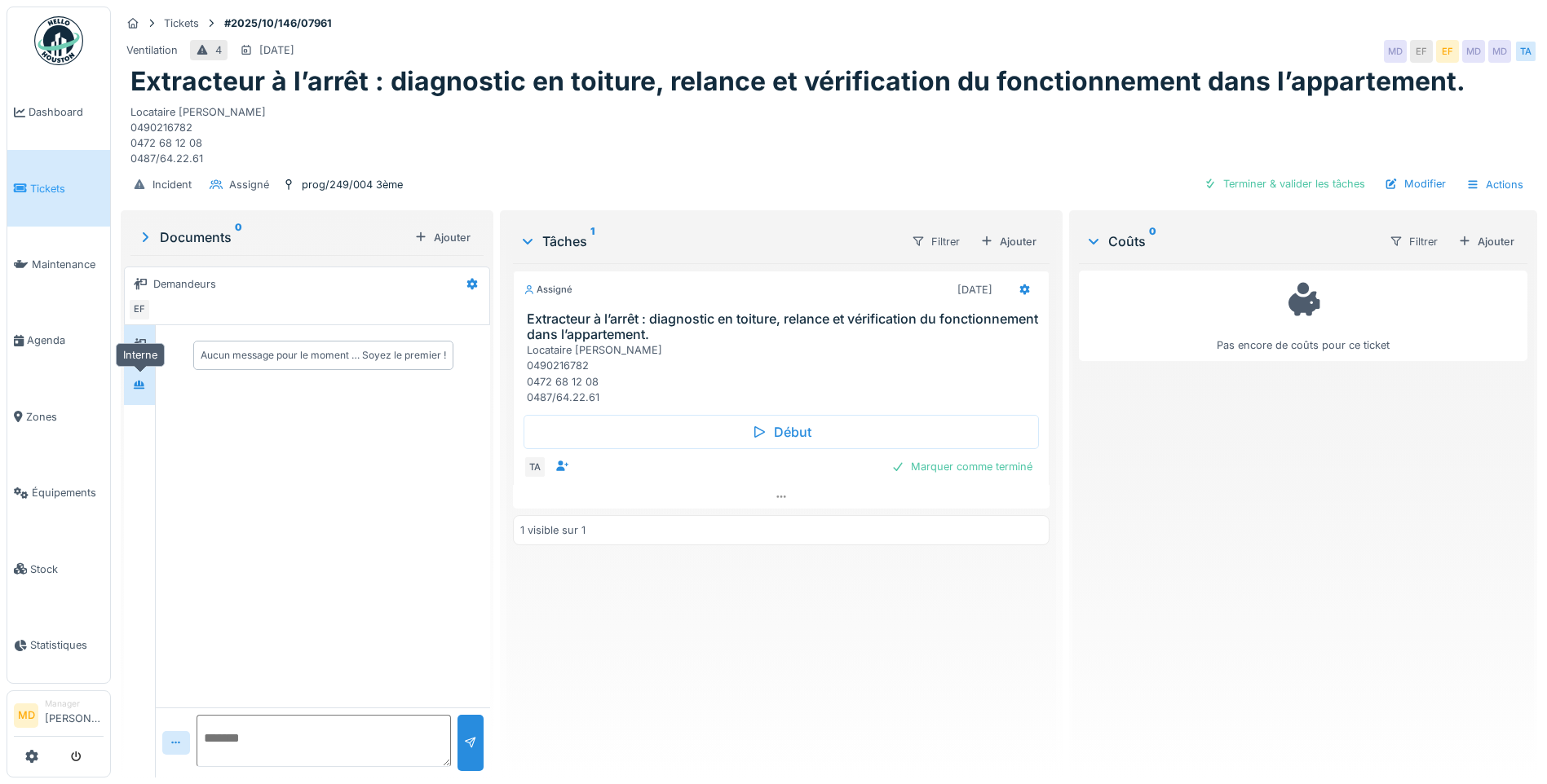
click at [140, 384] on icon at bounding box center [138, 384] width 11 height 9
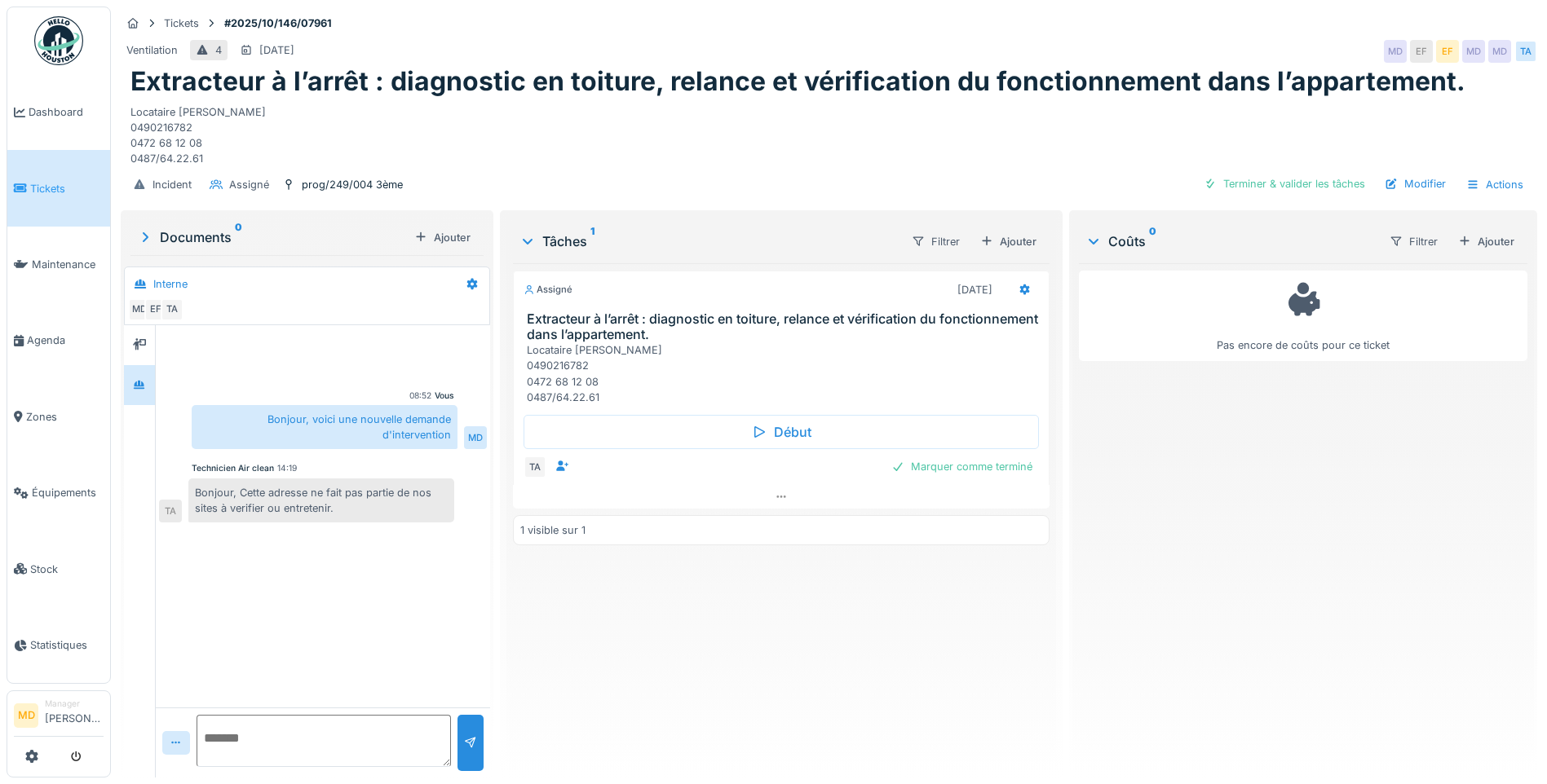
click at [617, 672] on div "Assigné [DATE] Extracteur à l’arrêt : diagnostic en toiture, relance et vérific…" at bounding box center [781, 514] width 536 height 501
click at [284, 730] on textarea at bounding box center [323, 741] width 254 height 52
click at [278, 729] on textarea "********" at bounding box center [323, 741] width 254 height 52
type textarea "********"
click at [277, 738] on textarea "********" at bounding box center [323, 741] width 254 height 52
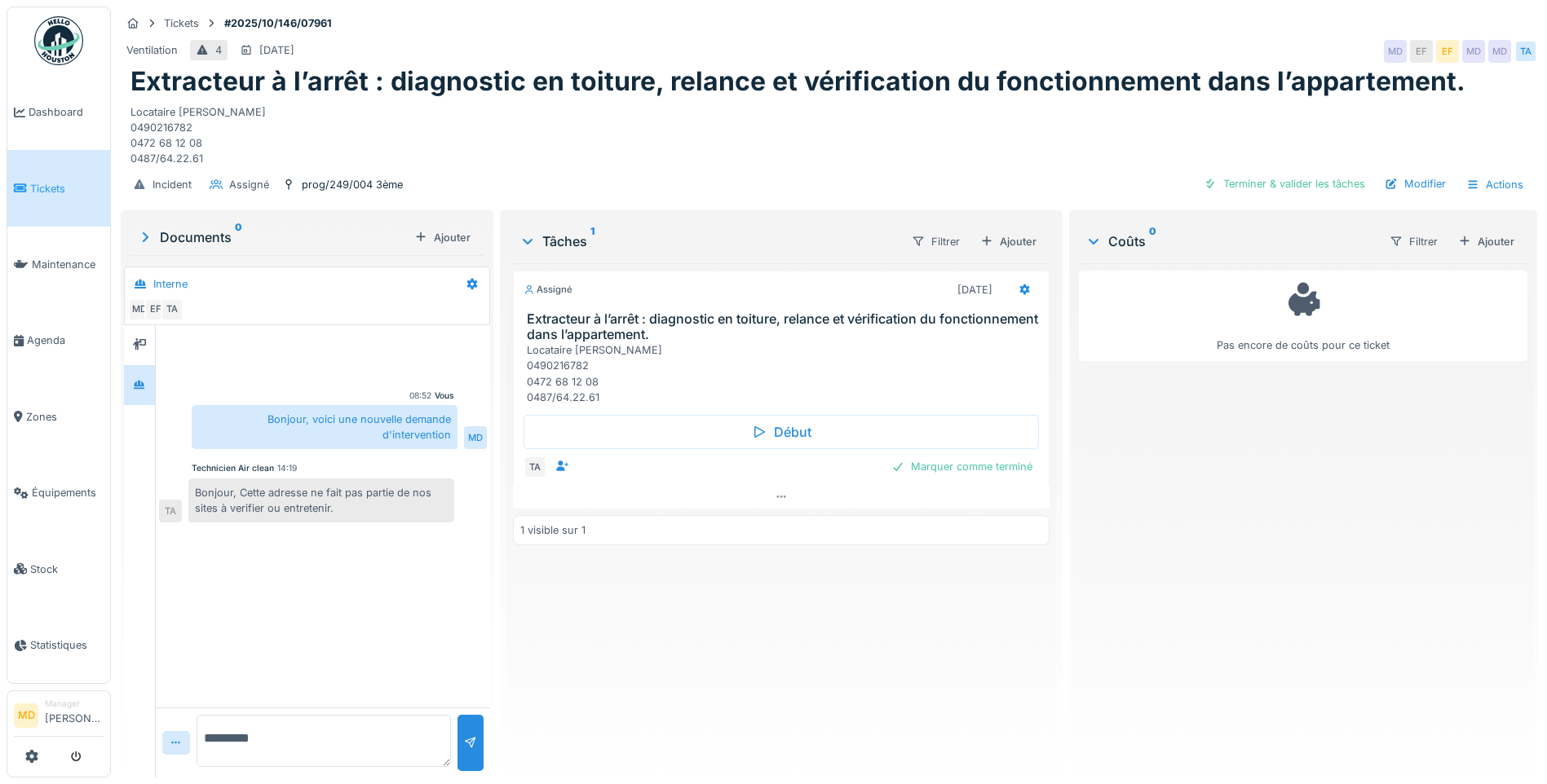
drag, startPoint x: 276, startPoint y: 738, endPoint x: 74, endPoint y: 734, distance: 202.0
click at [74, 734] on body "Dashboard Tickets Maintenance Agenda Zones Équipements Stock Statistiques MD Ma…" at bounding box center [773, 392] width 1547 height 784
click at [305, 738] on textarea at bounding box center [323, 741] width 254 height 52
type textarea "**********"
drag, startPoint x: 421, startPoint y: 738, endPoint x: 155, endPoint y: 736, distance: 266.0
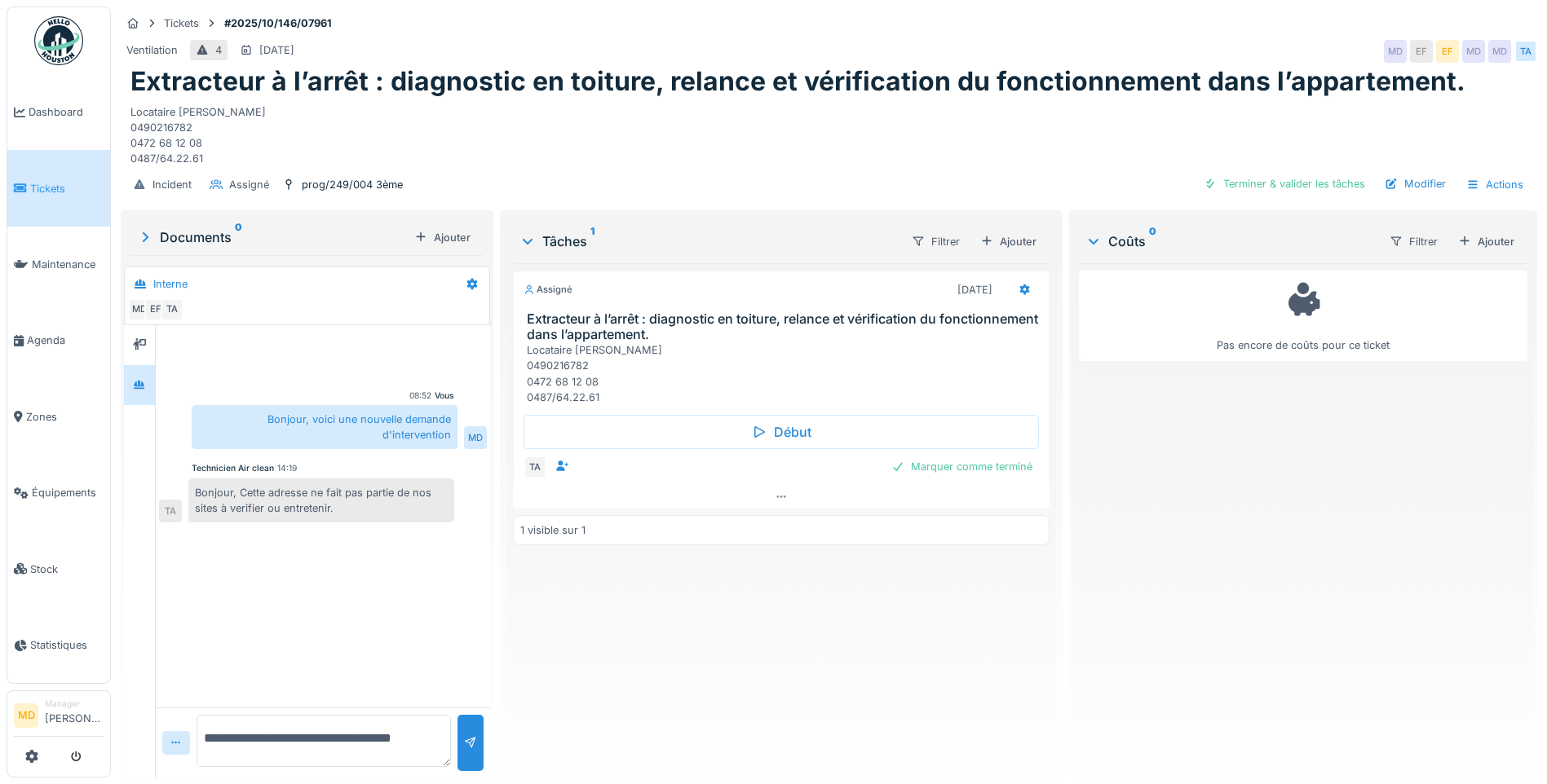
click at [155, 736] on div "**********" at bounding box center [307, 551] width 366 height 453
click at [246, 743] on textarea at bounding box center [323, 741] width 254 height 52
drag, startPoint x: 239, startPoint y: 491, endPoint x: 381, endPoint y: 508, distance: 143.0
click at [381, 508] on div "Bonjour, Cette adresse ne fait pas partie de nos sites à verifier ou entretenir." at bounding box center [321, 500] width 266 height 44
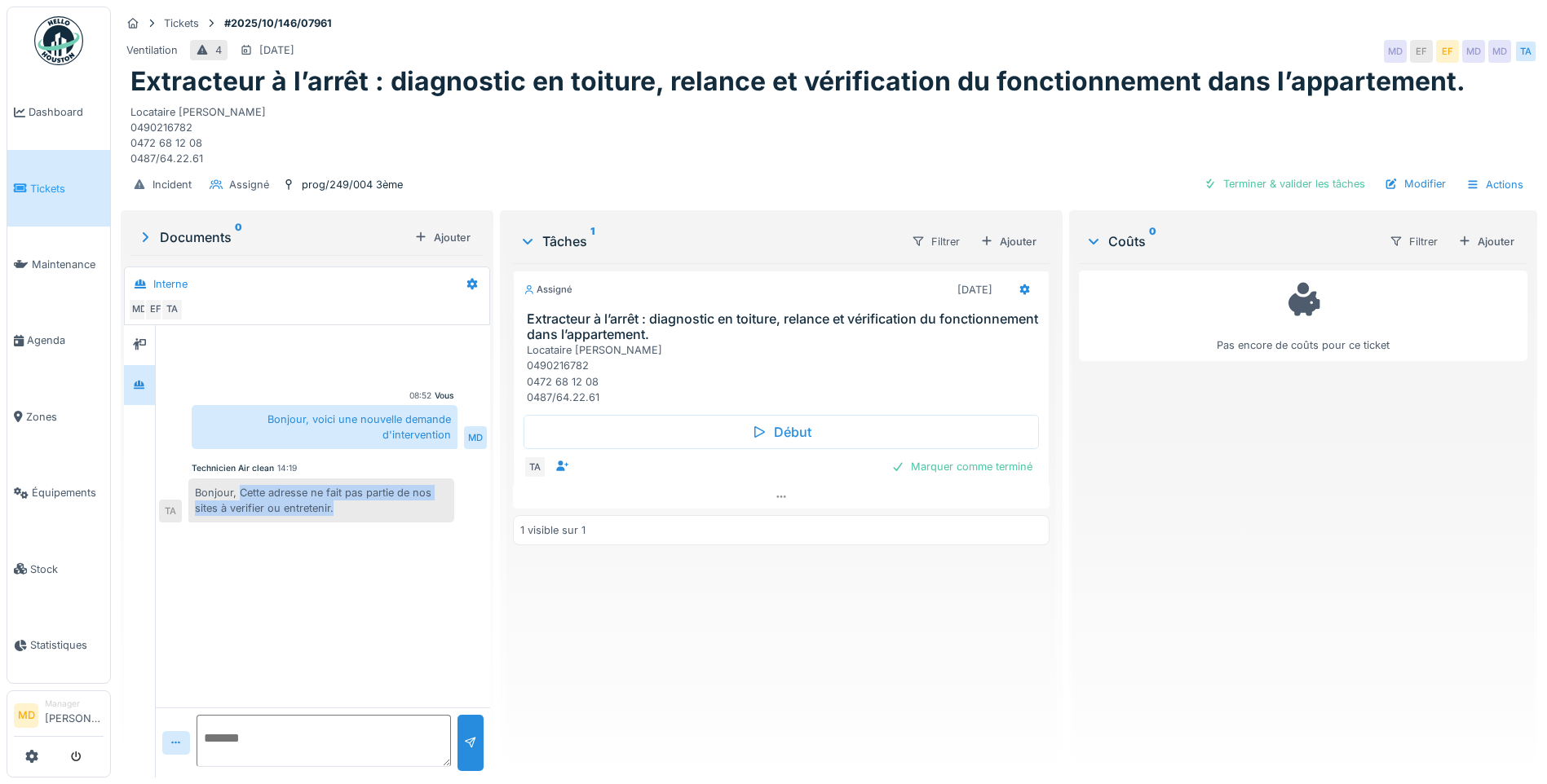
copy div "Cette adresse ne fait pas partie de nos sites à verifier ou entretenir."
click at [269, 502] on div "Bonjour, Cette adresse ne fait pas partie de nos sites à verifier ou entretenir." at bounding box center [321, 500] width 266 height 44
click at [392, 123] on div "Locataire Ben Amor 0490216782 0472 68 12 08 0487/64.22.61" at bounding box center [829, 133] width 1397 height 70
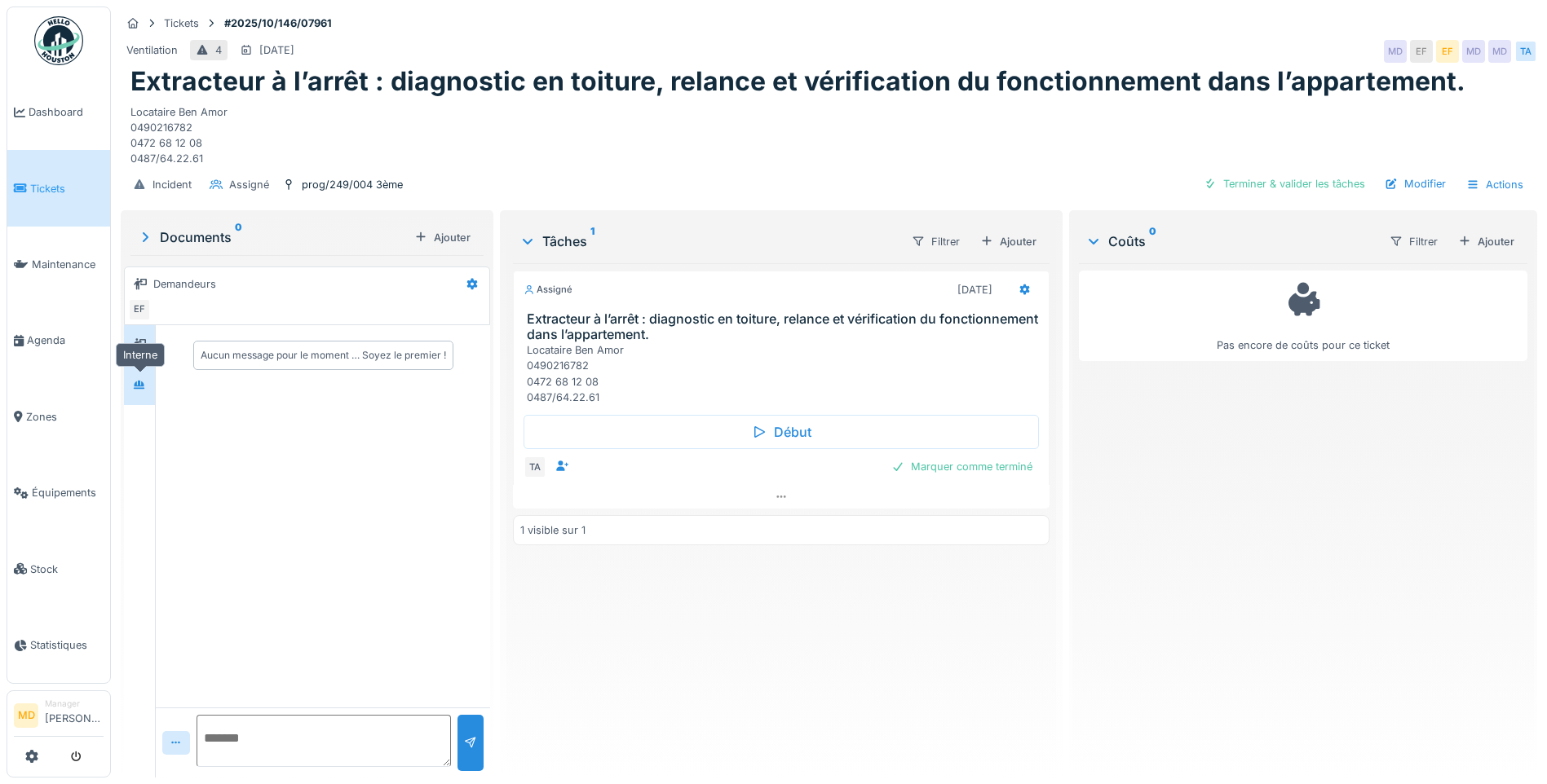
click at [133, 387] on icon at bounding box center [138, 385] width 13 height 10
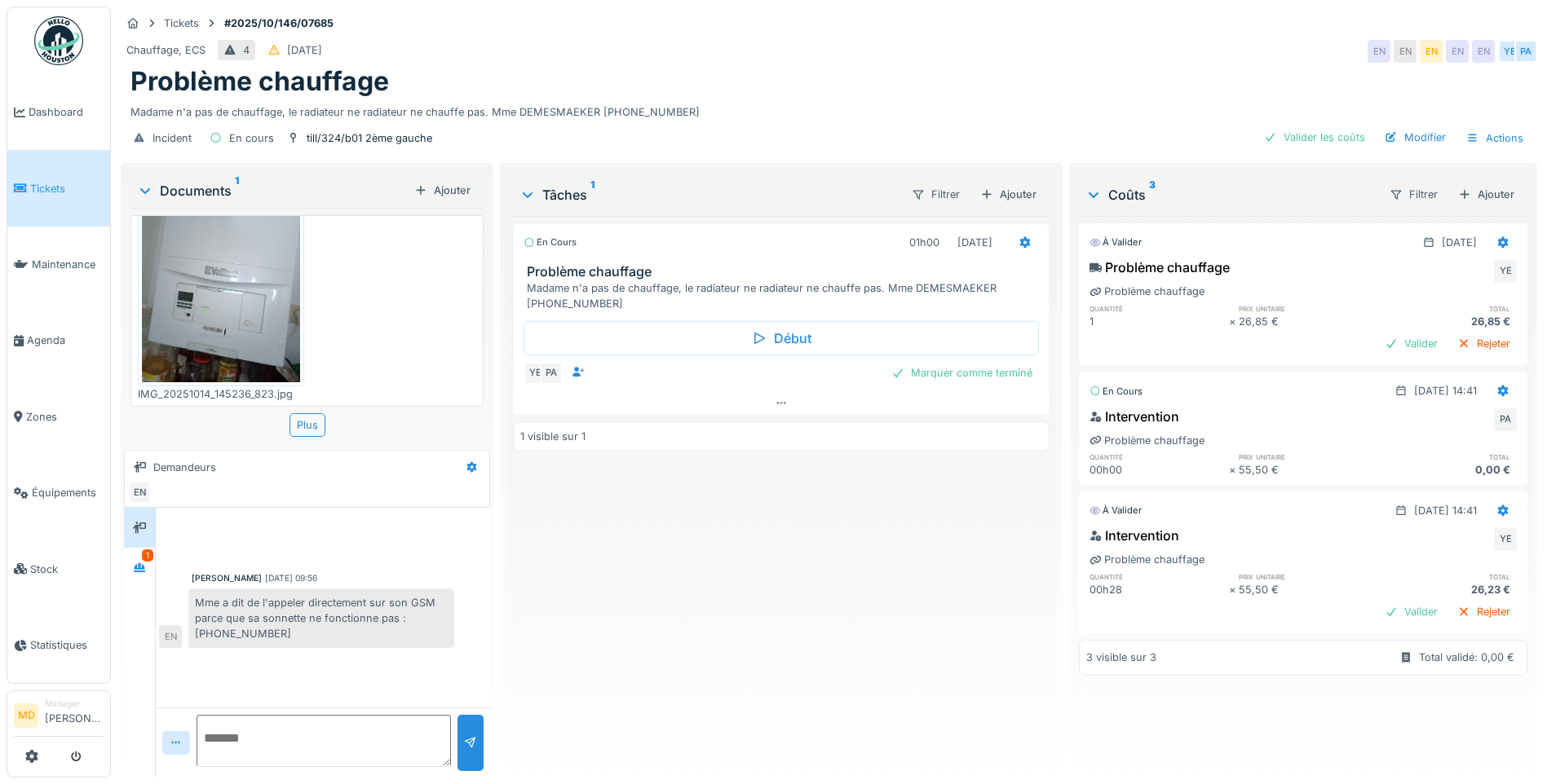
scroll to position [12, 0]
click at [138, 563] on icon at bounding box center [138, 567] width 11 height 9
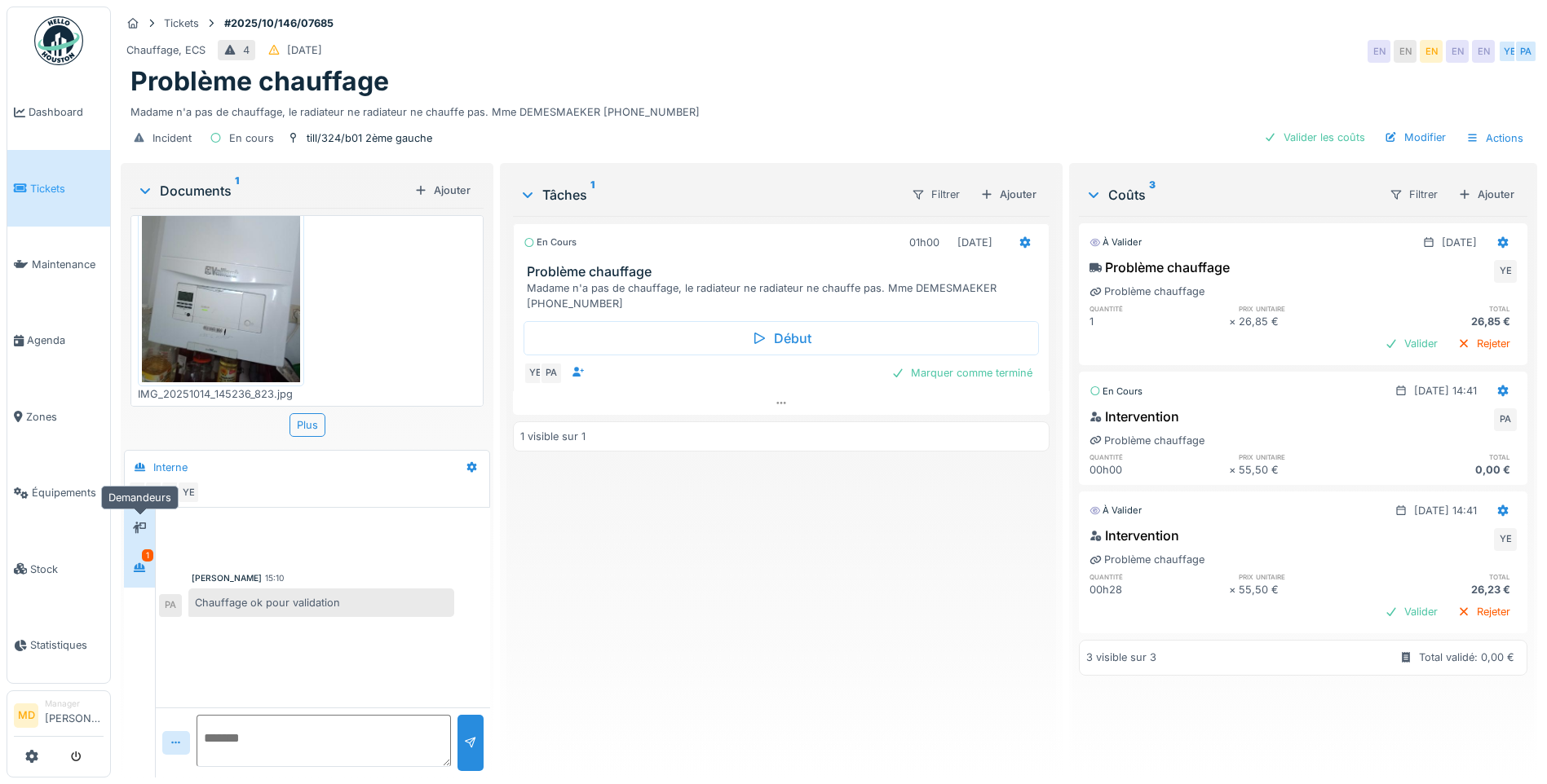
click at [144, 525] on div at bounding box center [139, 527] width 25 height 20
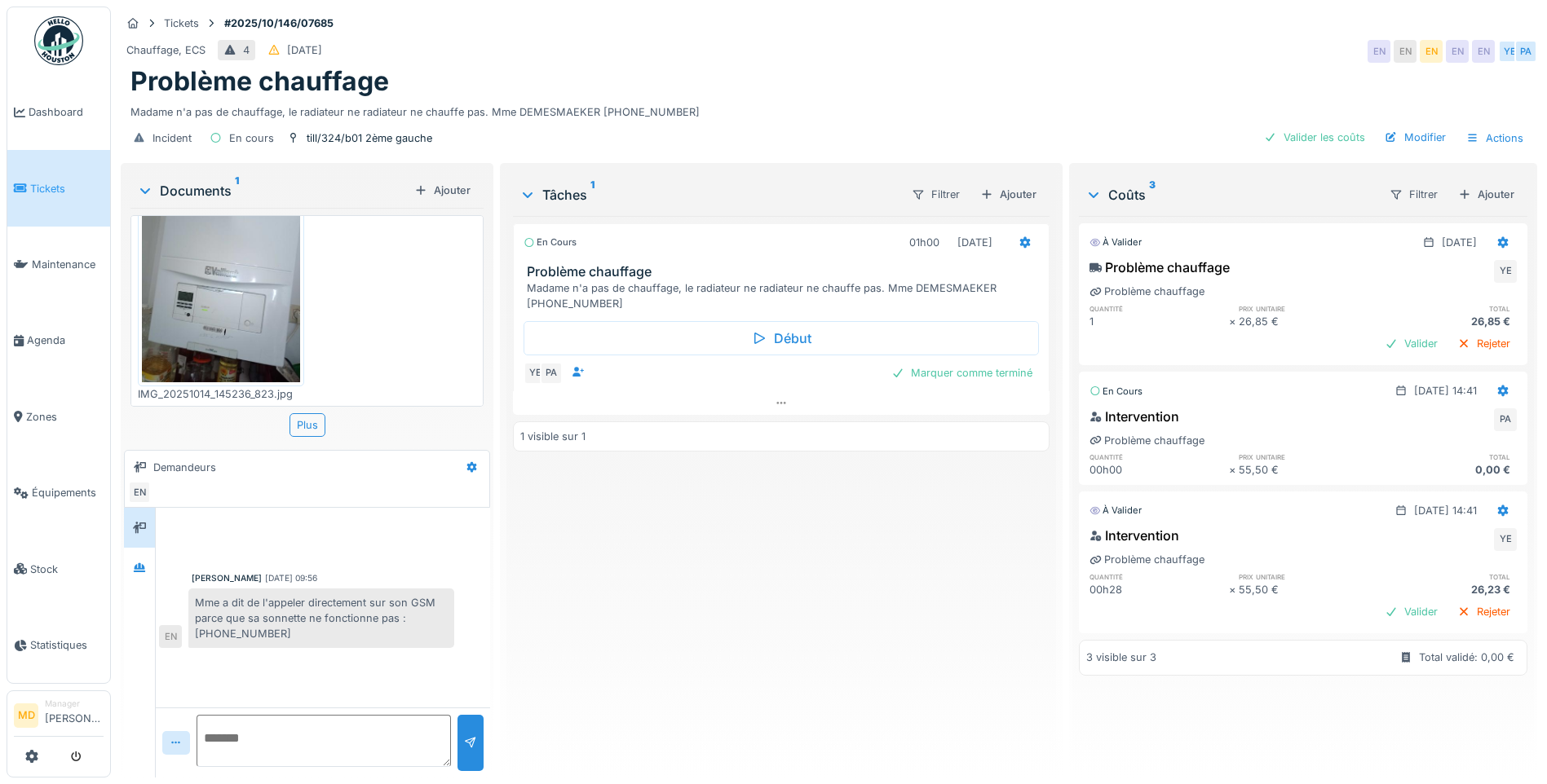
click at [628, 564] on div "En cours 01h00 14/10/2025 Problème chauffage Madame n'a pas de chauffage, le ra…" at bounding box center [781, 490] width 536 height 549
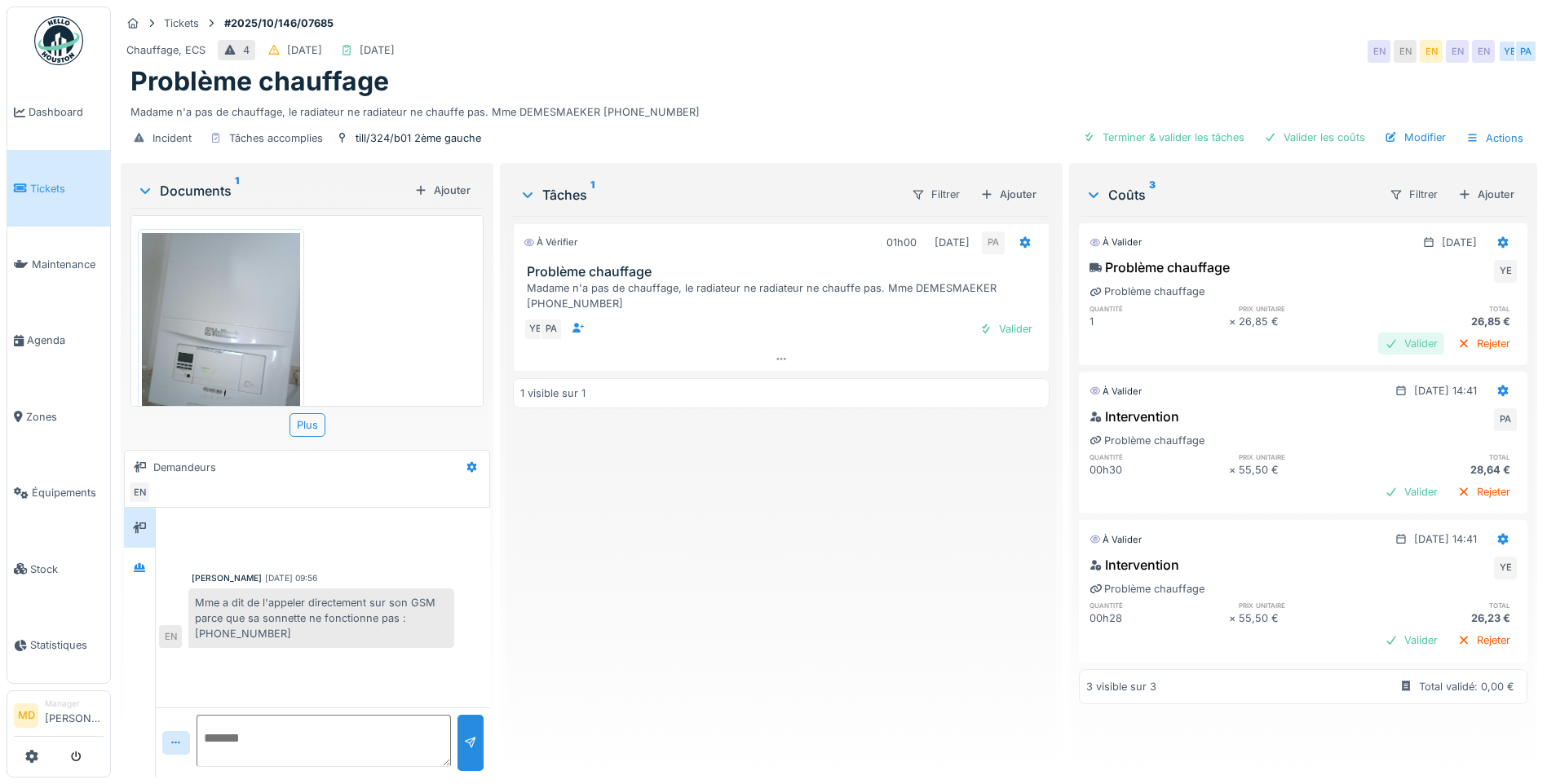
click at [1395, 344] on div "Valider" at bounding box center [1411, 344] width 66 height 22
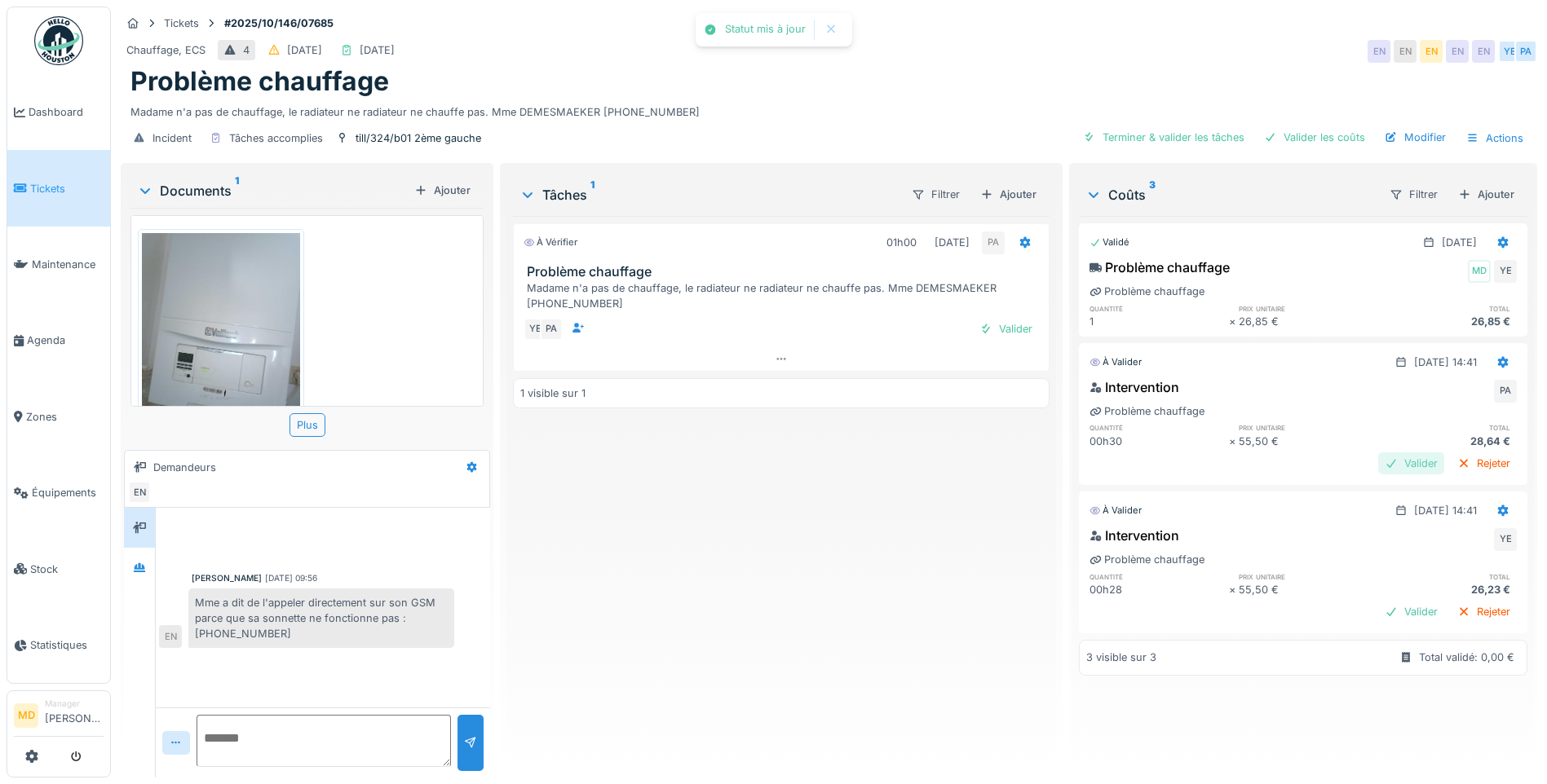
click at [1379, 462] on div "Valider" at bounding box center [1411, 464] width 66 height 22
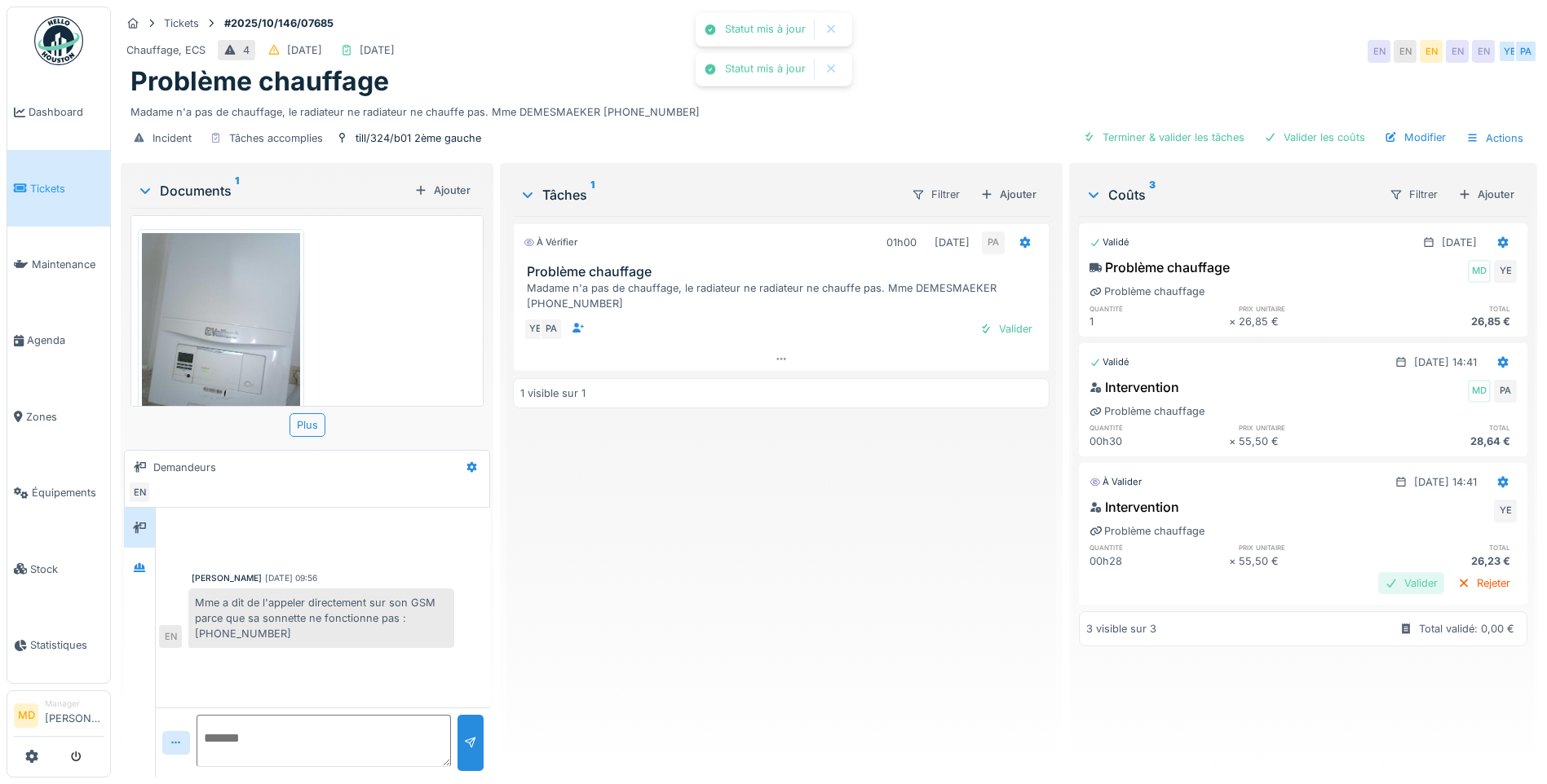
click at [1378, 594] on div "Valider" at bounding box center [1411, 584] width 66 height 22
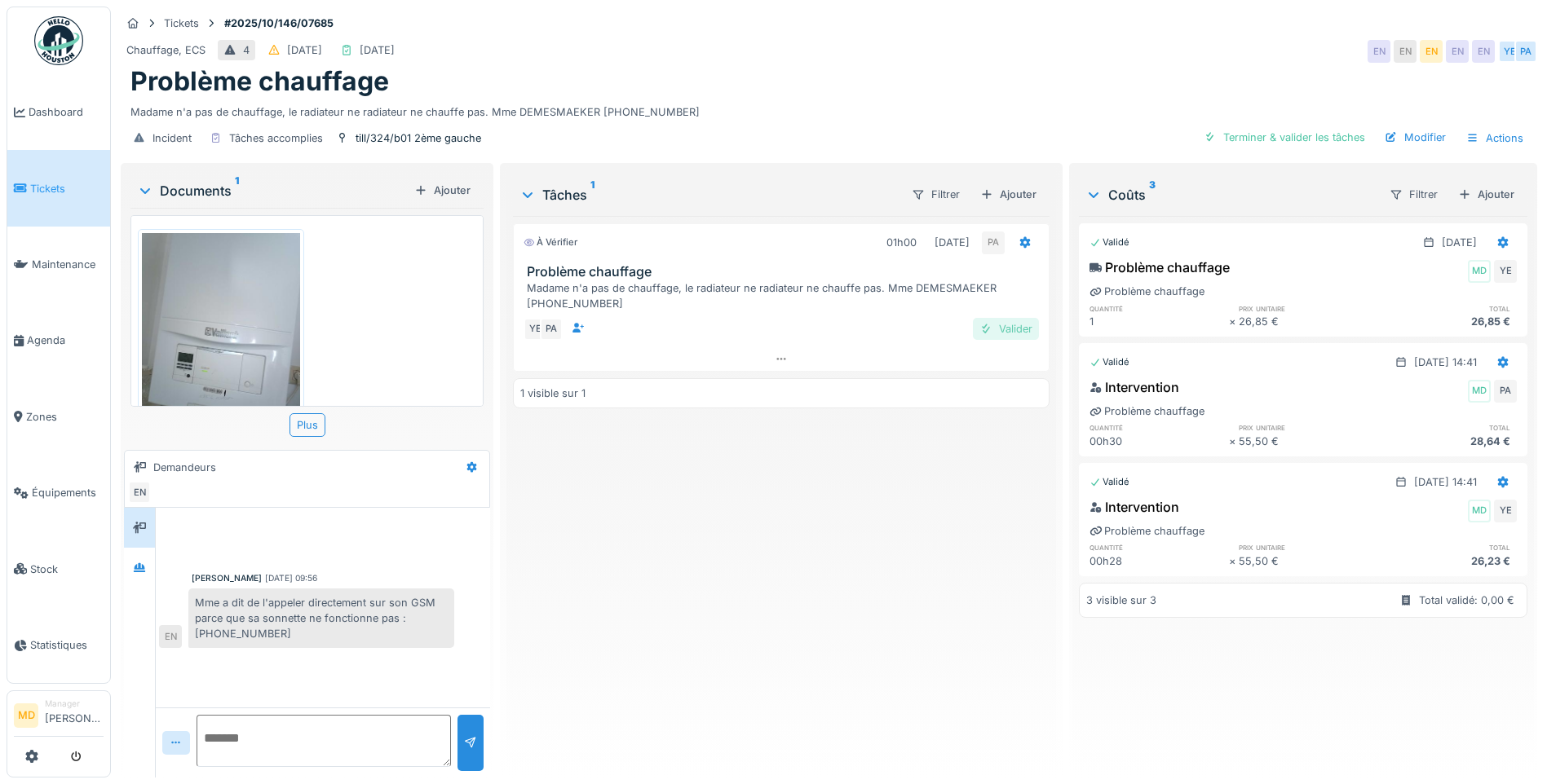
click at [993, 323] on div "Valider" at bounding box center [1006, 329] width 66 height 22
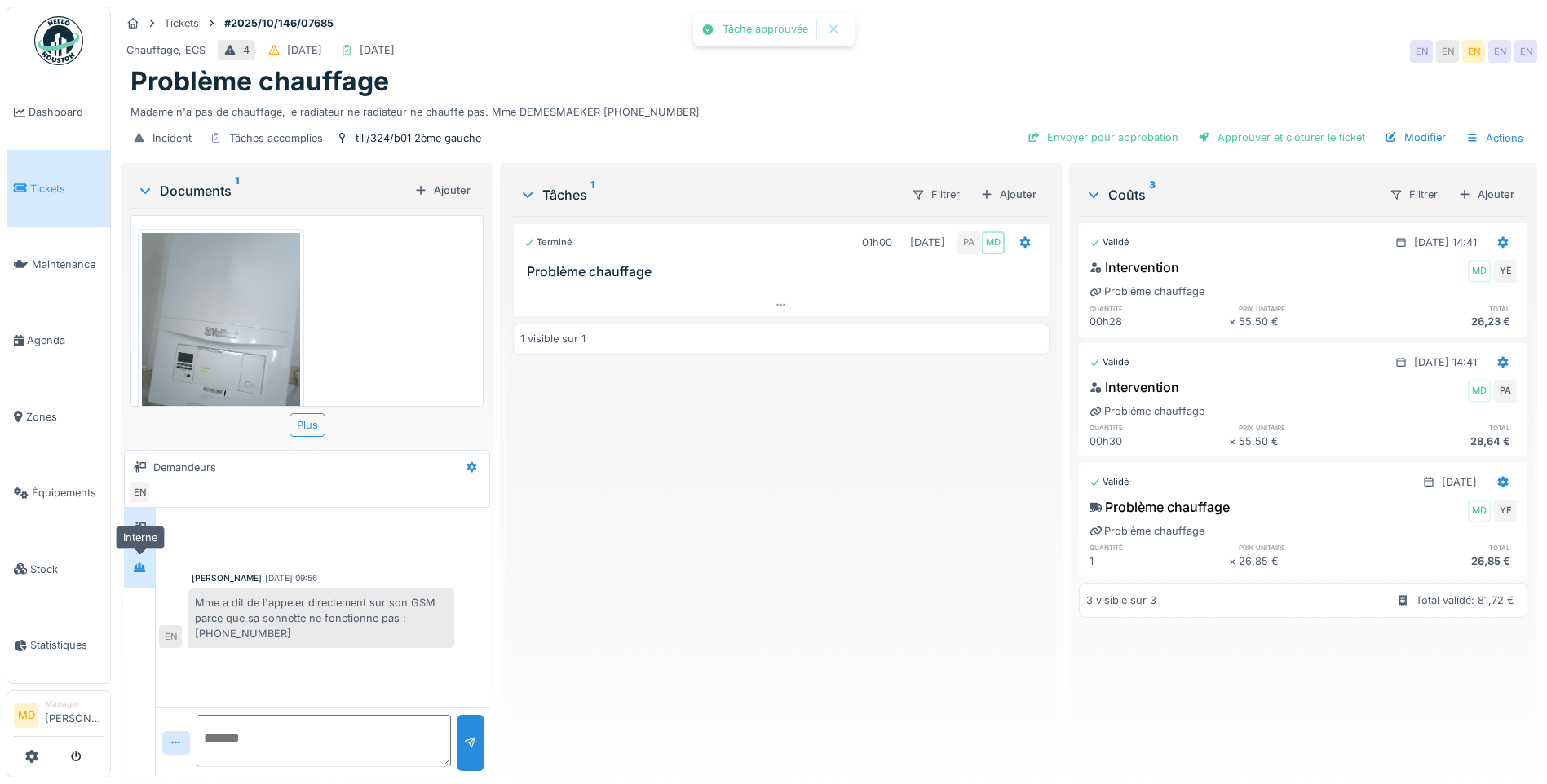
click at [138, 567] on icon at bounding box center [138, 567] width 13 height 10
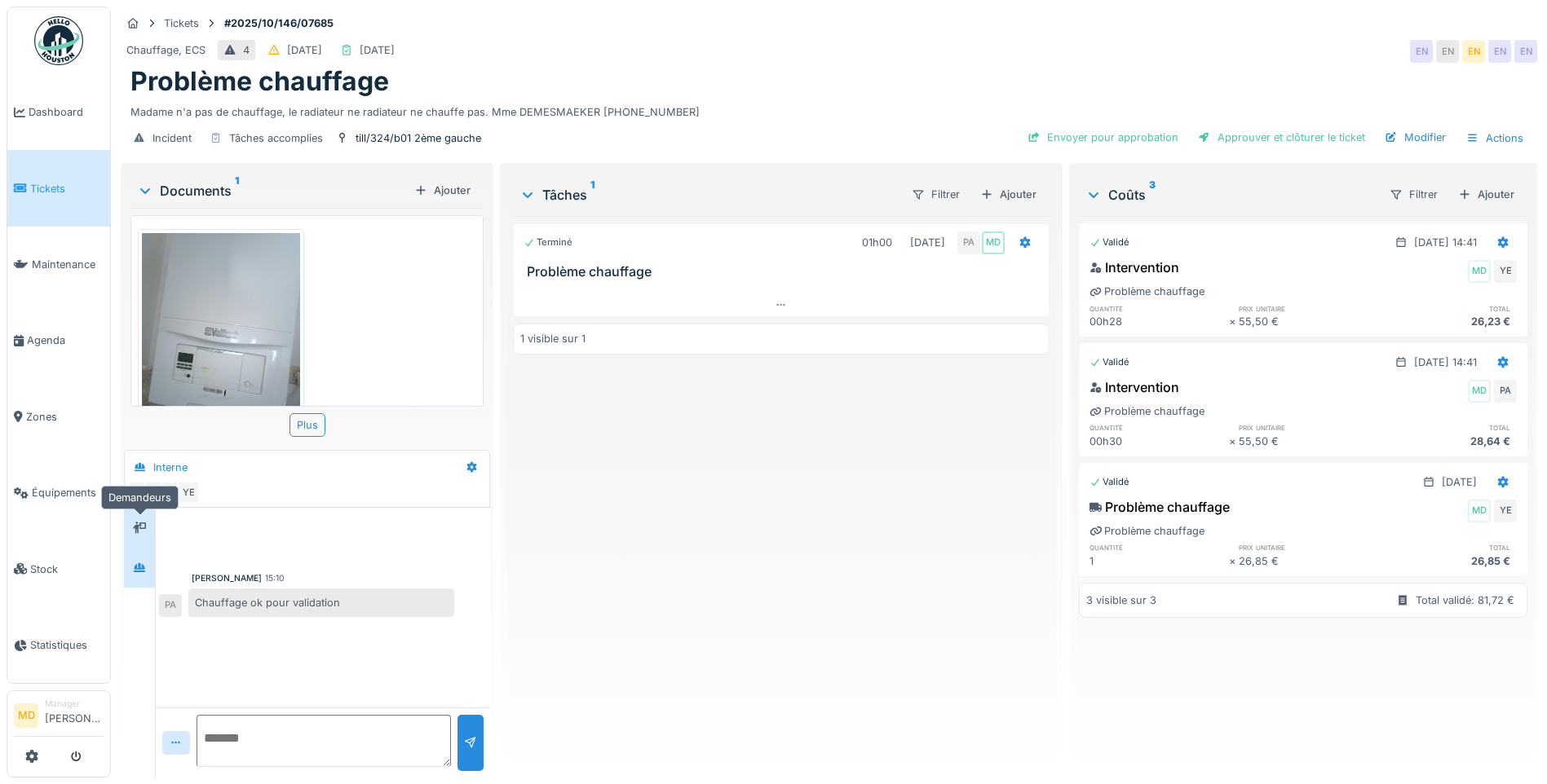
click at [138, 540] on div at bounding box center [139, 528] width 25 height 27
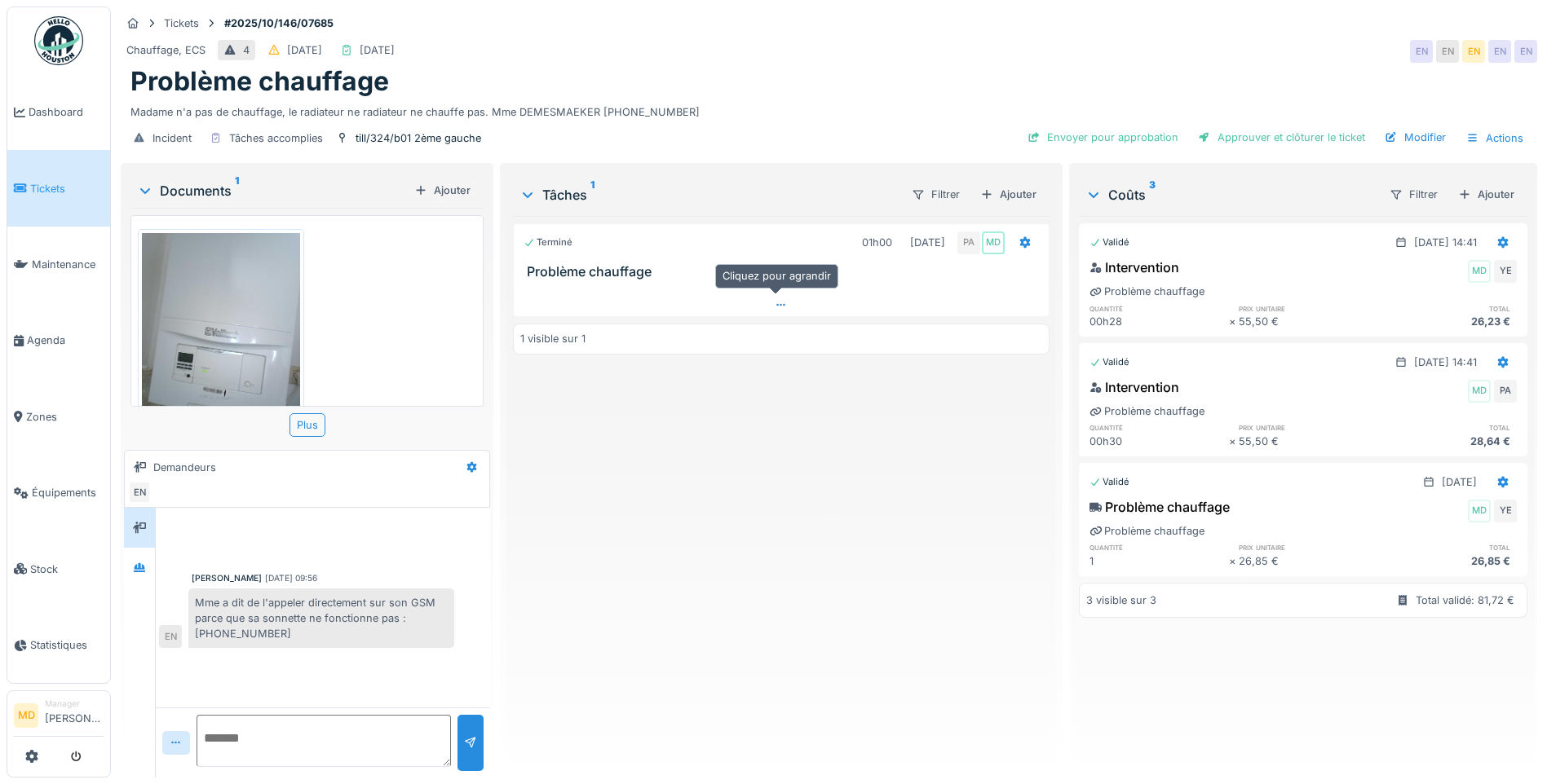
click at [786, 302] on div at bounding box center [782, 305] width 535 height 24
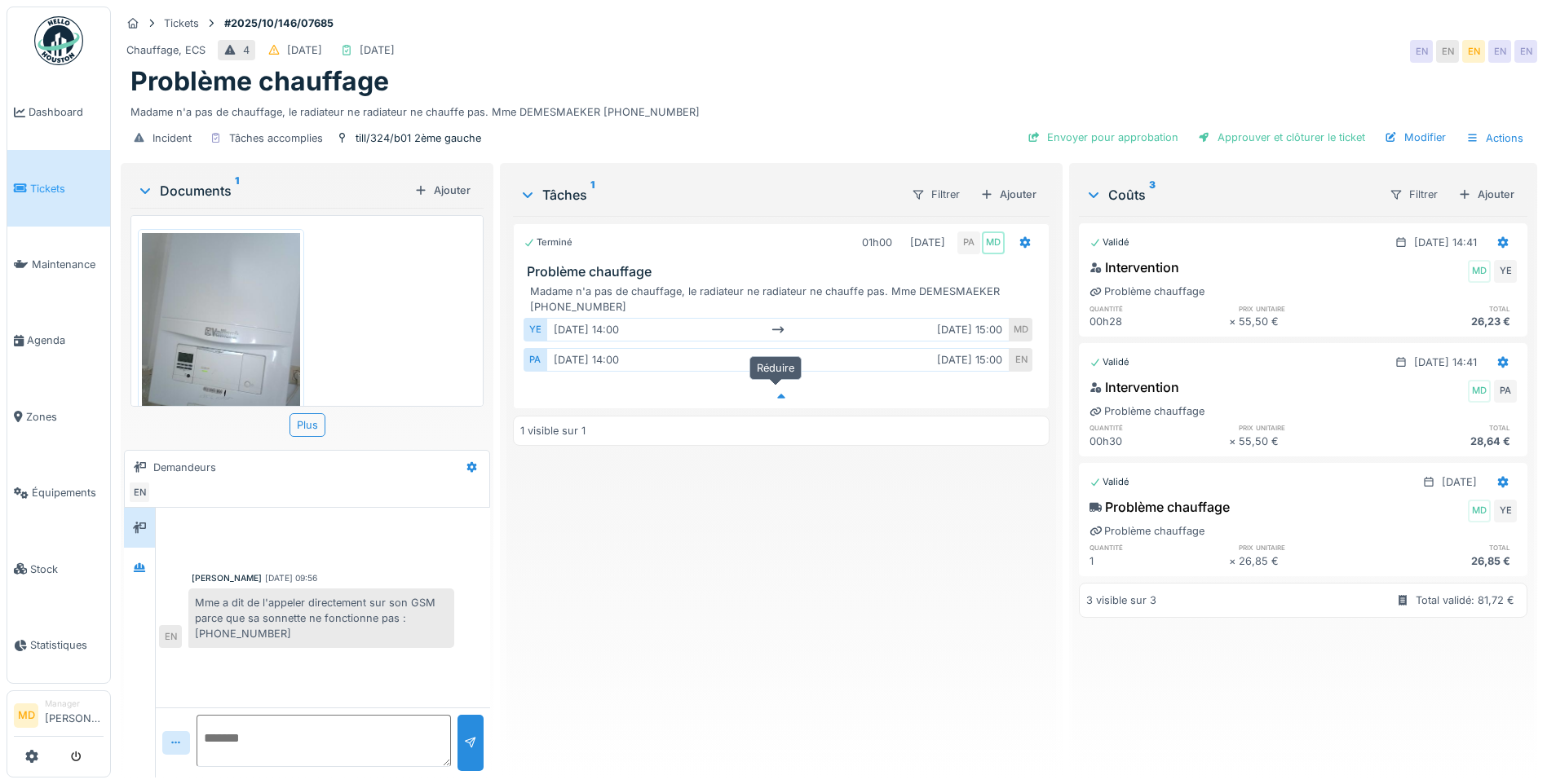
click at [766, 392] on div at bounding box center [782, 397] width 535 height 24
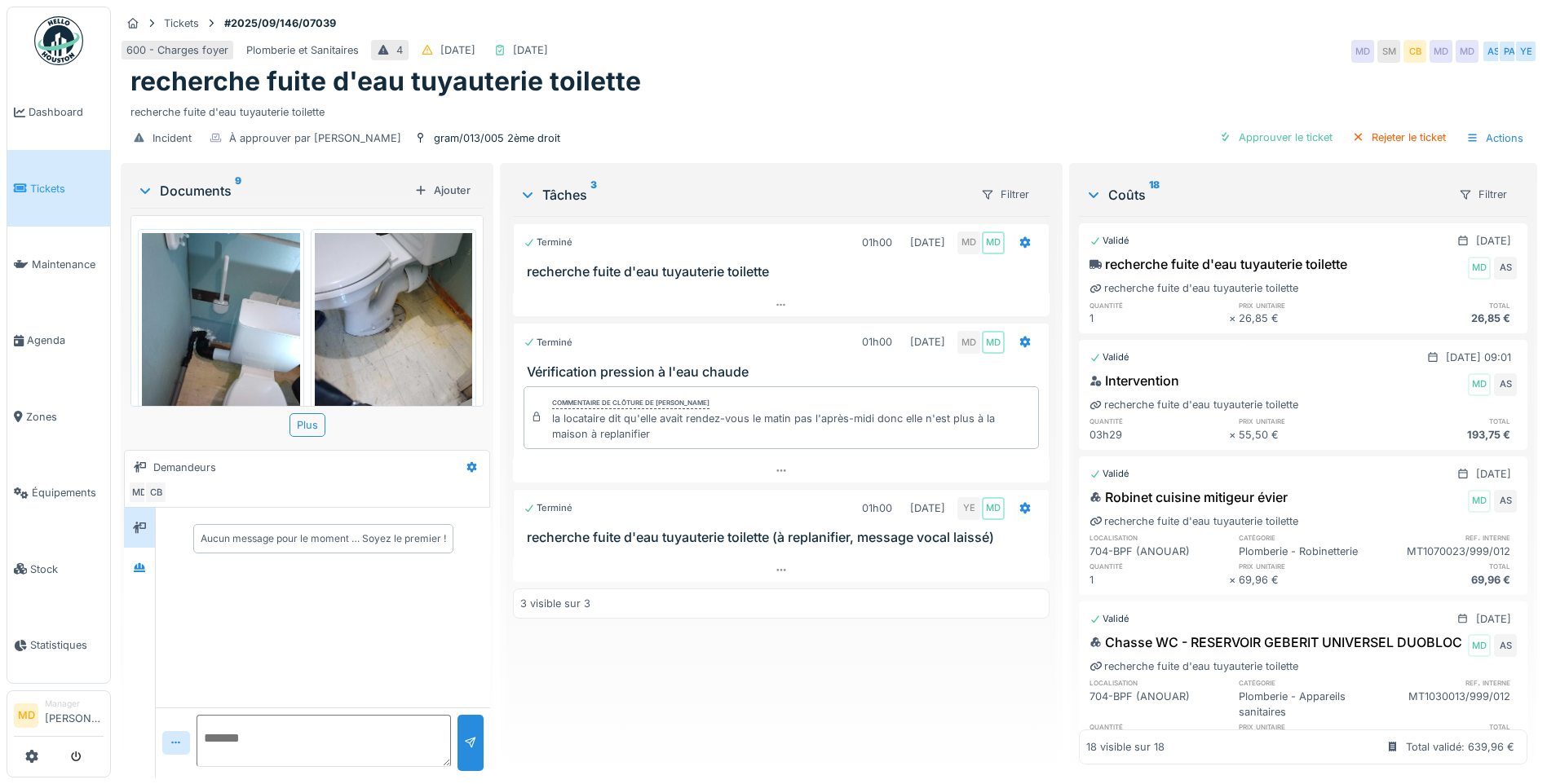
click at [843, 61] on div "600 - Charges foyer Plomberie et Sanitaires 4 [DATE] [DATE] MD SM CB MD MD AS P…" at bounding box center [828, 51] width 1416 height 30
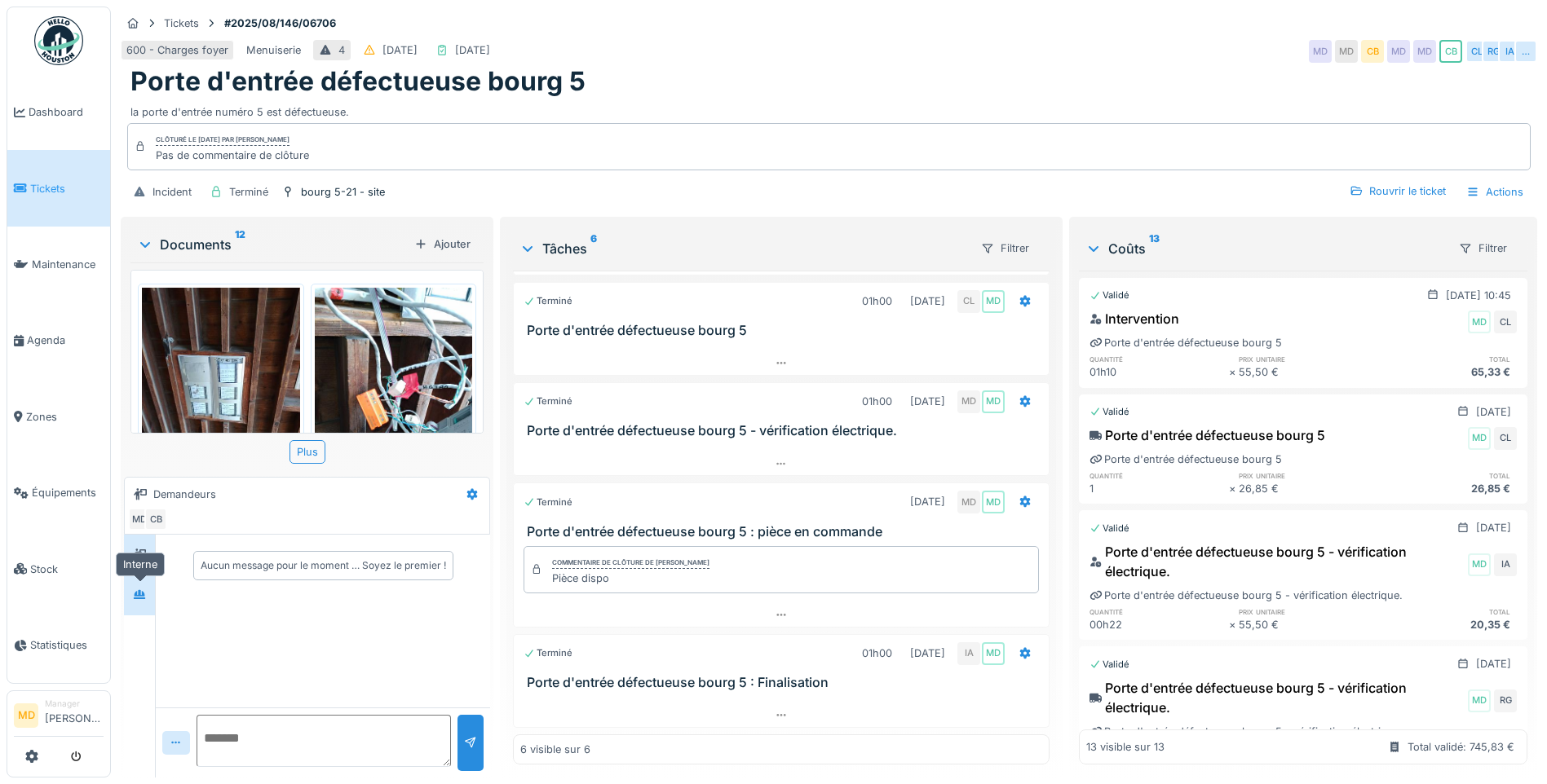
click at [142, 586] on div at bounding box center [139, 595] width 25 height 20
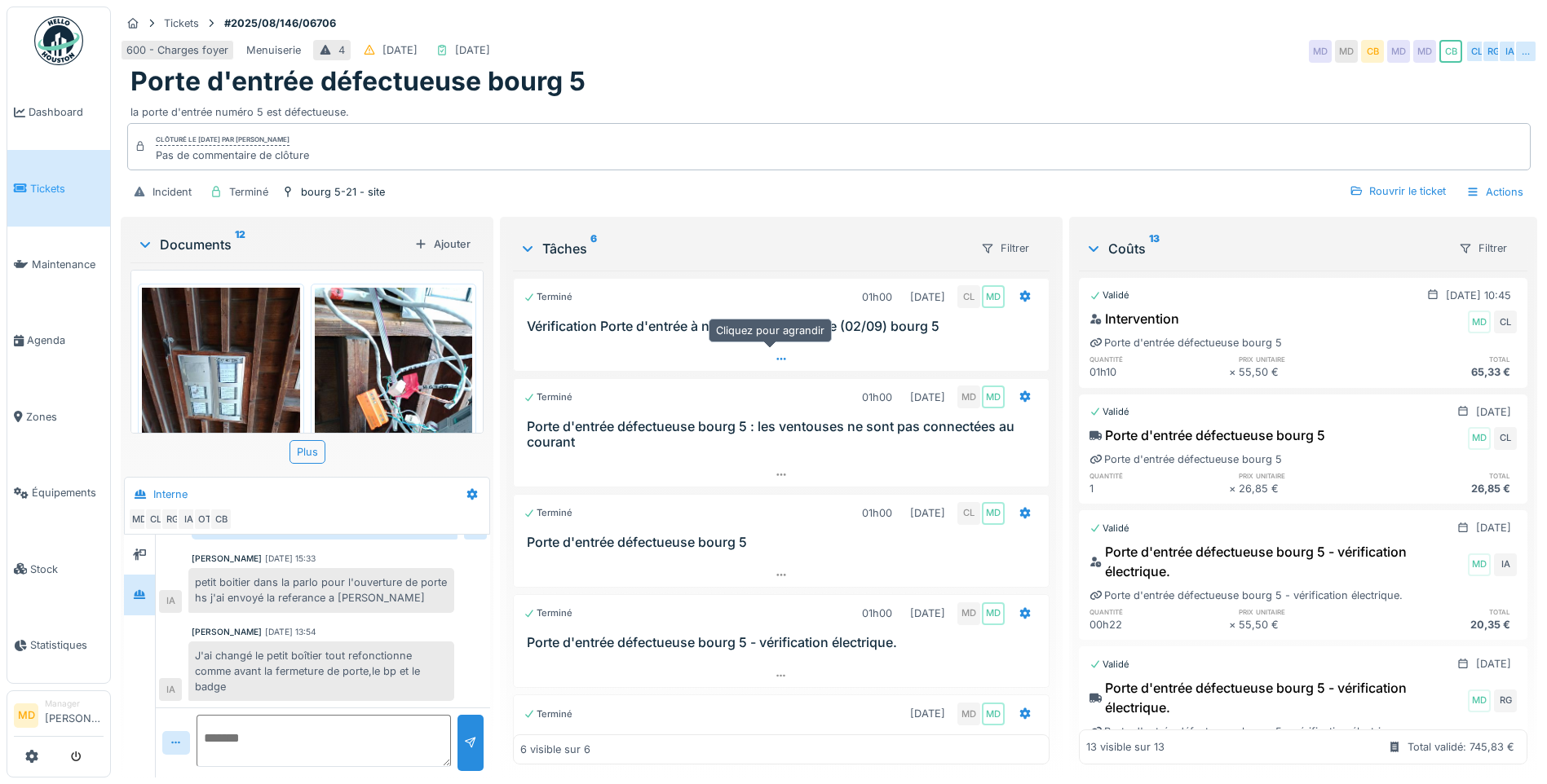
click at [776, 355] on div at bounding box center [782, 359] width 535 height 24
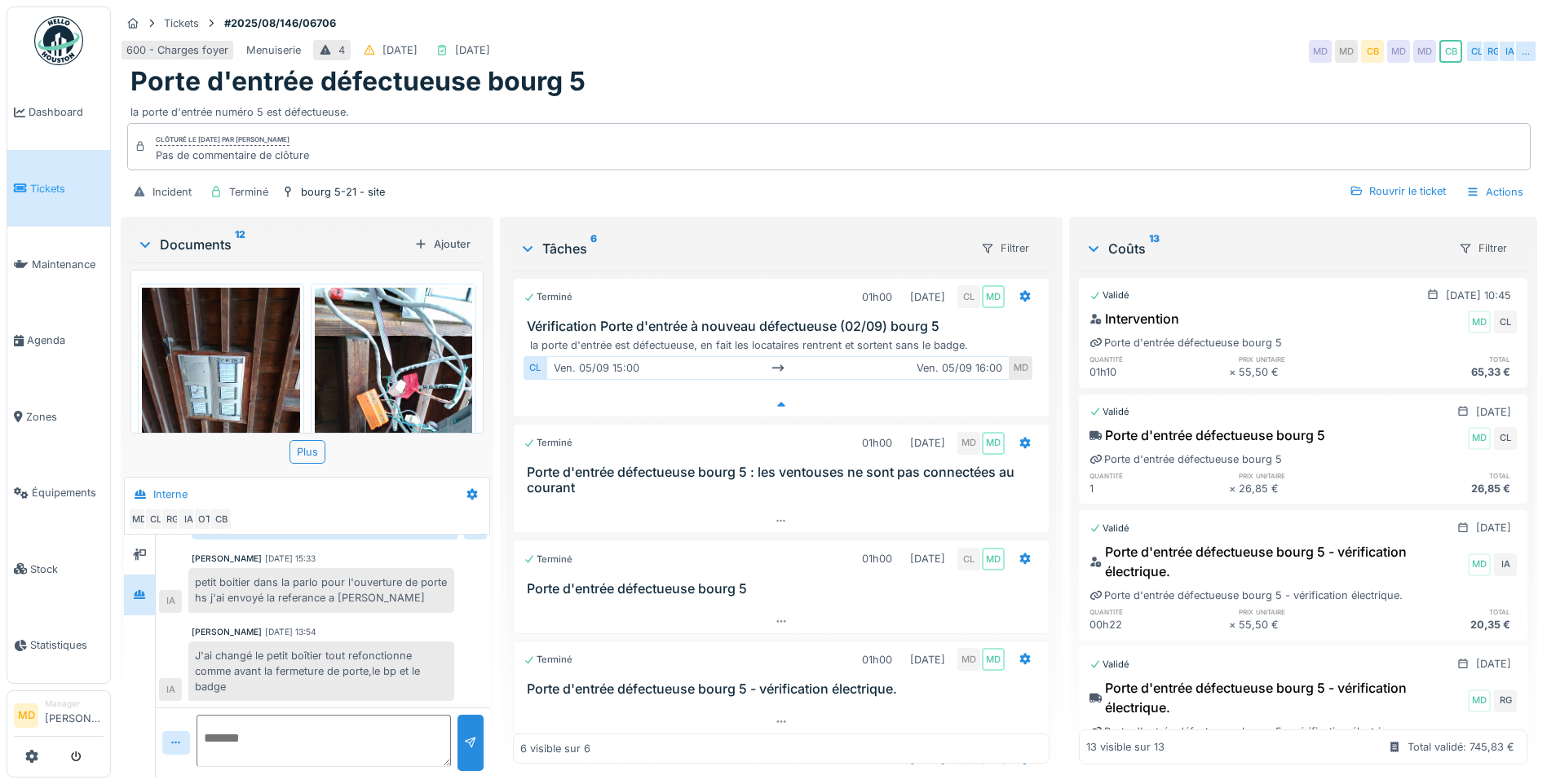
scroll to position [7, 0]
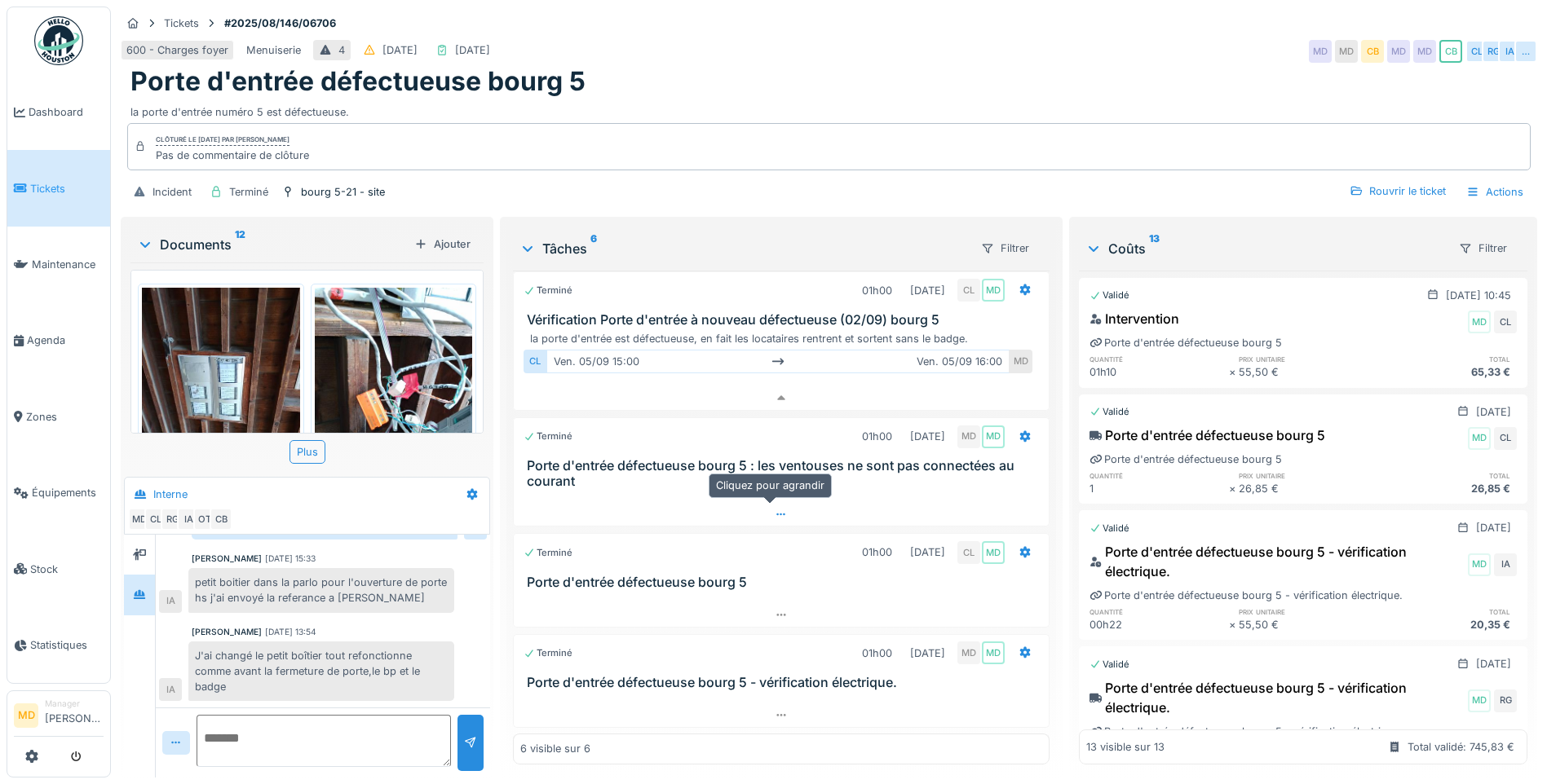
click at [775, 510] on icon at bounding box center [781, 515] width 13 height 10
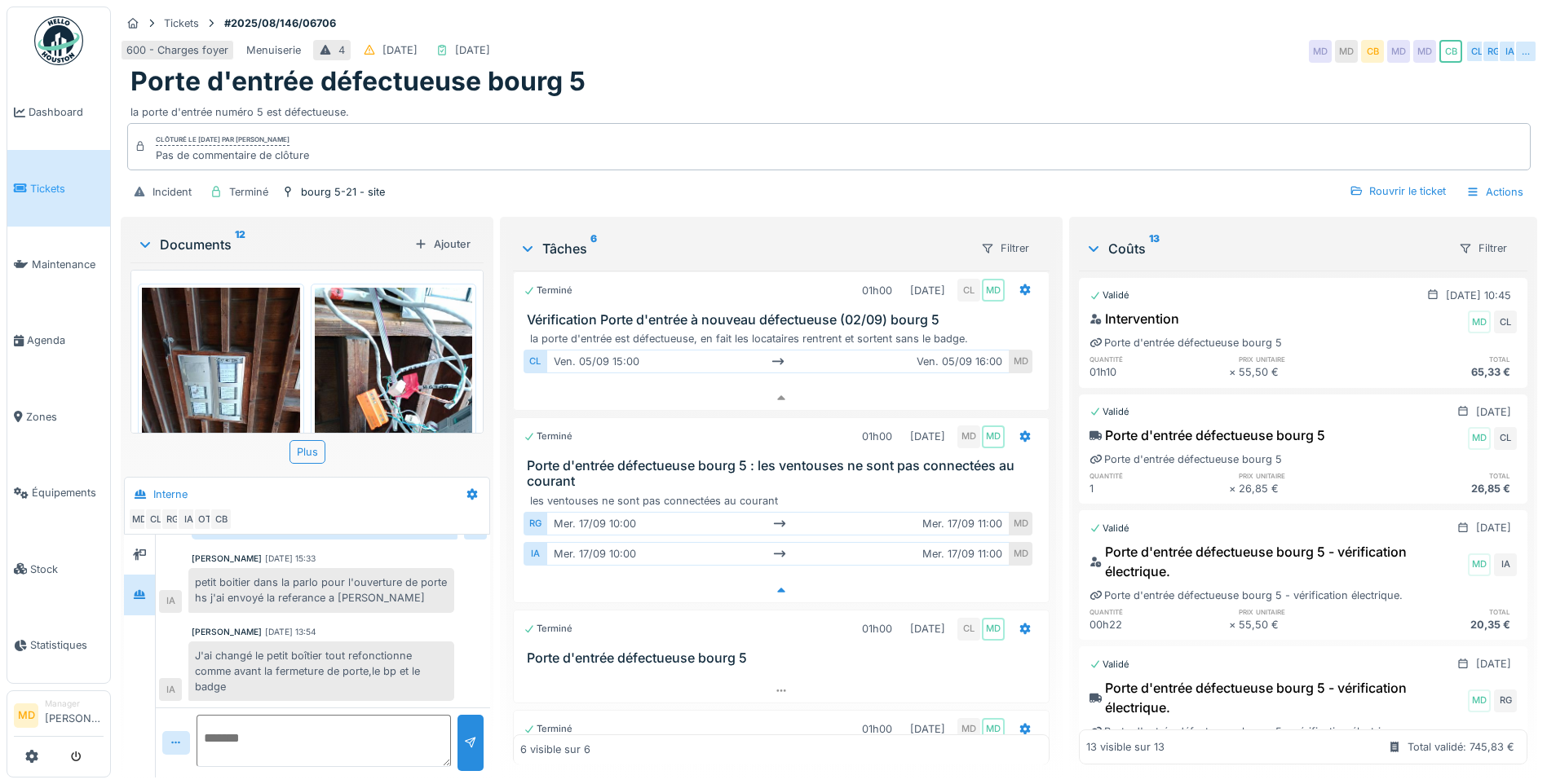
scroll to position [153, 0]
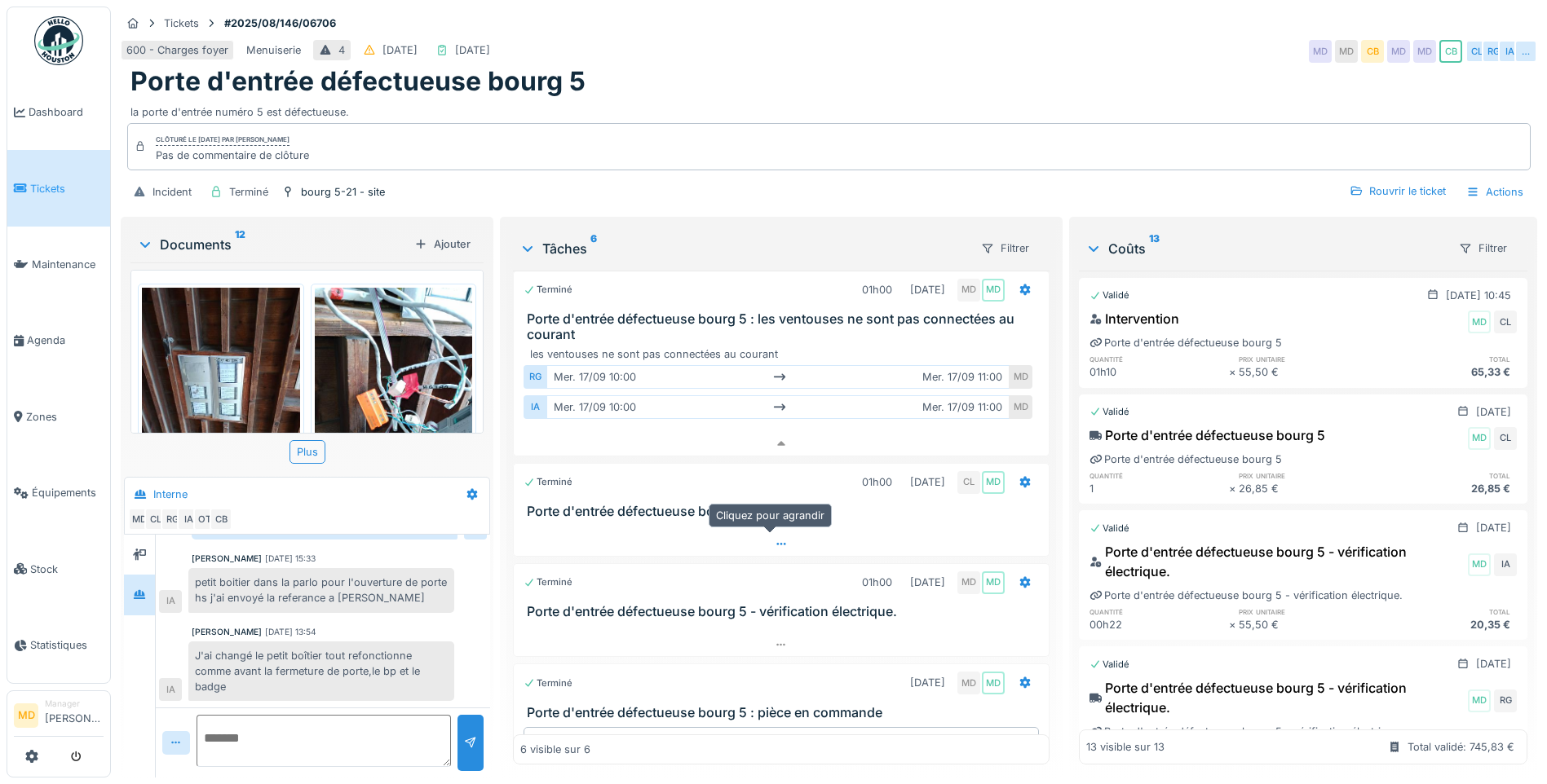
click at [778, 533] on div at bounding box center [782, 544] width 535 height 24
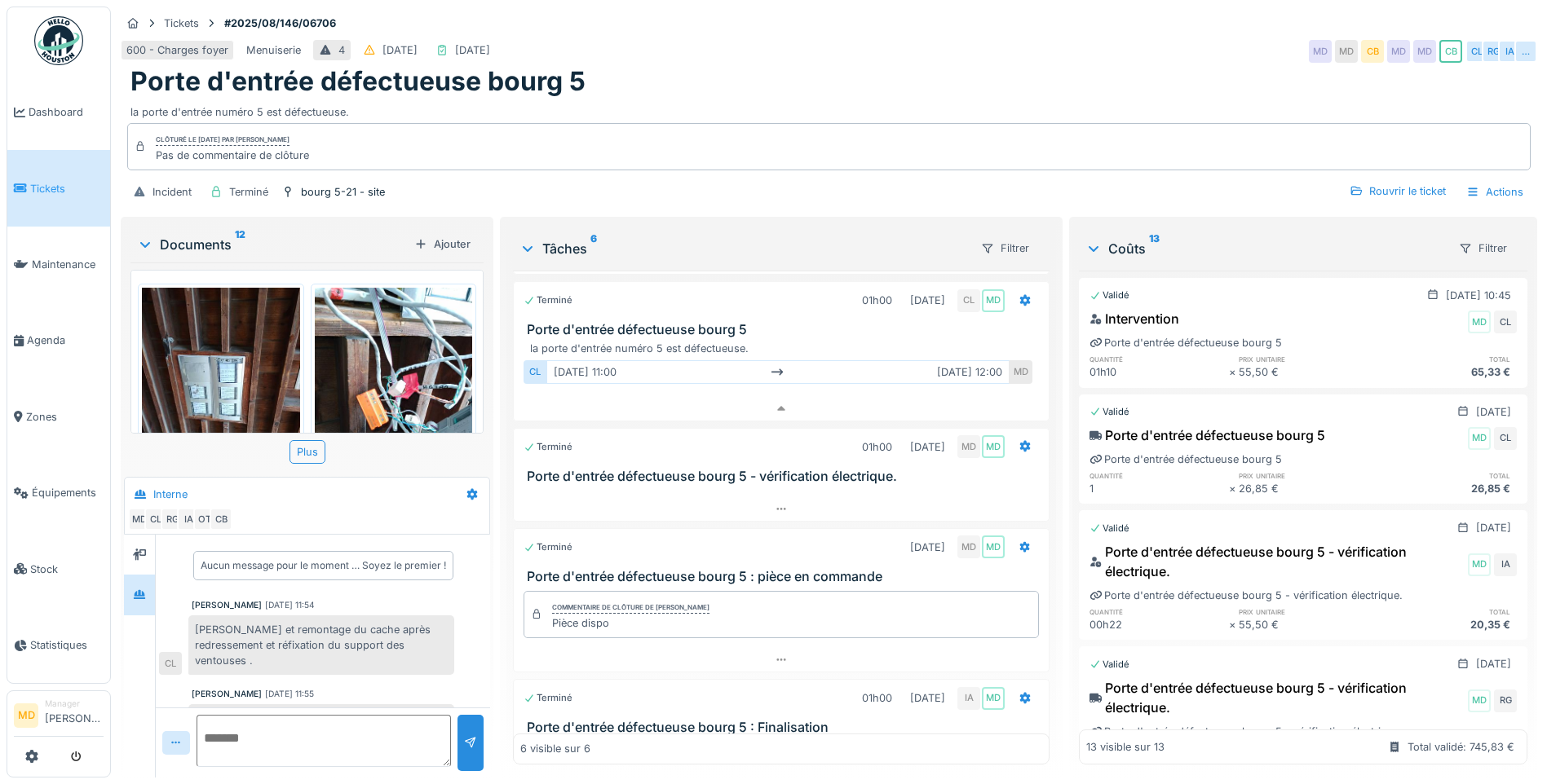
scroll to position [49, 0]
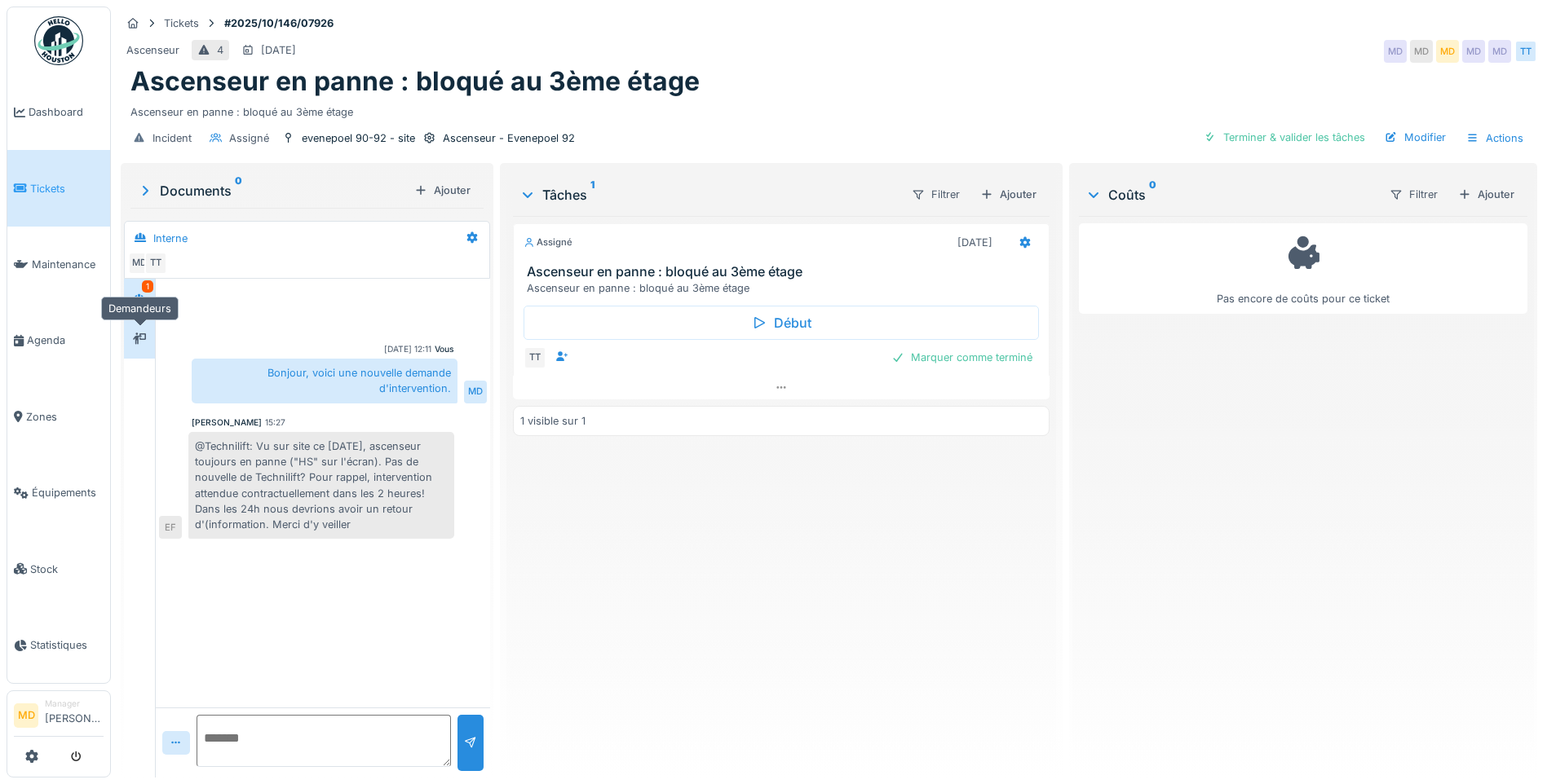
click at [141, 345] on div at bounding box center [138, 339] width 13 height 15
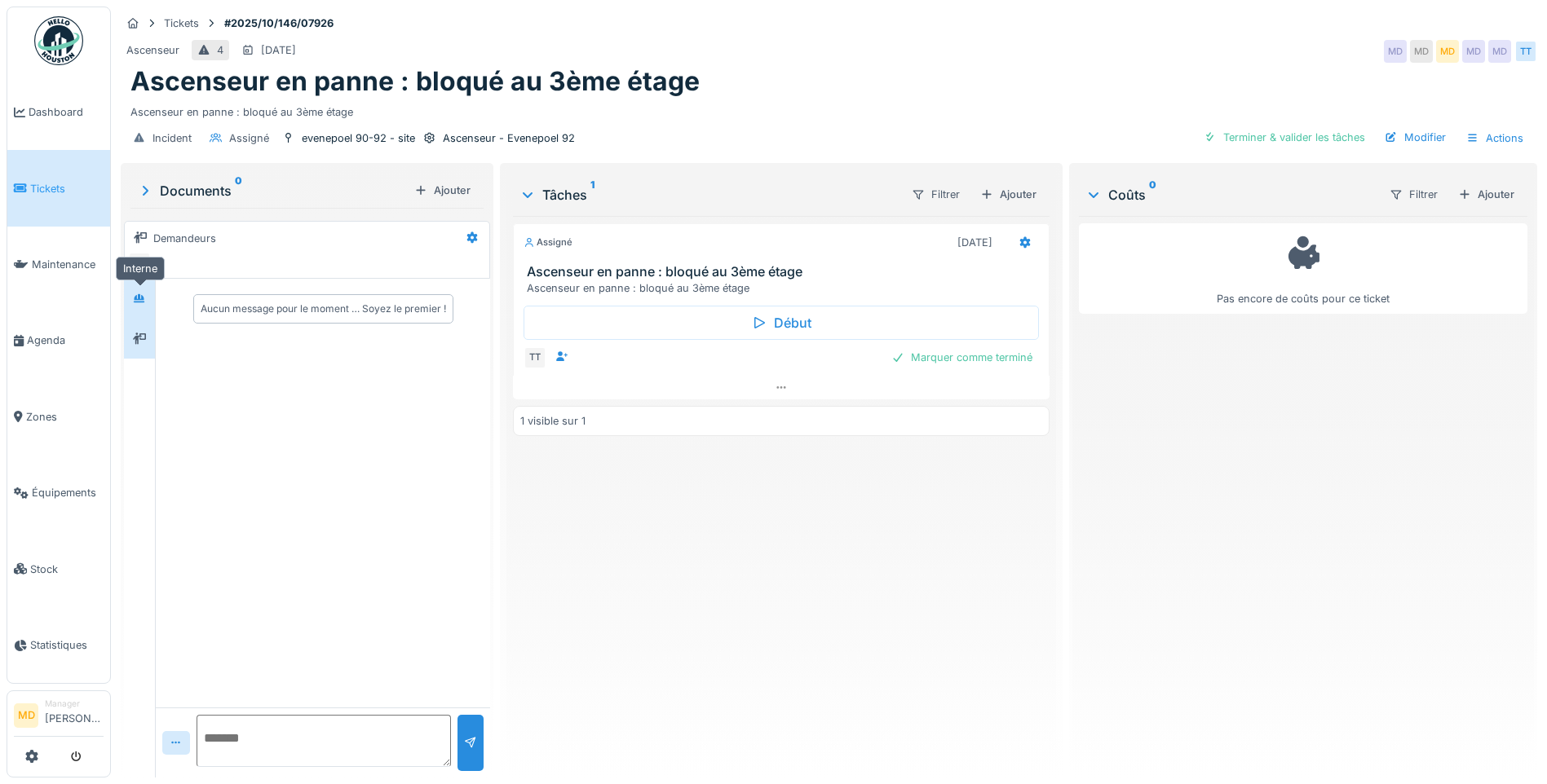
click at [140, 299] on icon at bounding box center [138, 297] width 11 height 9
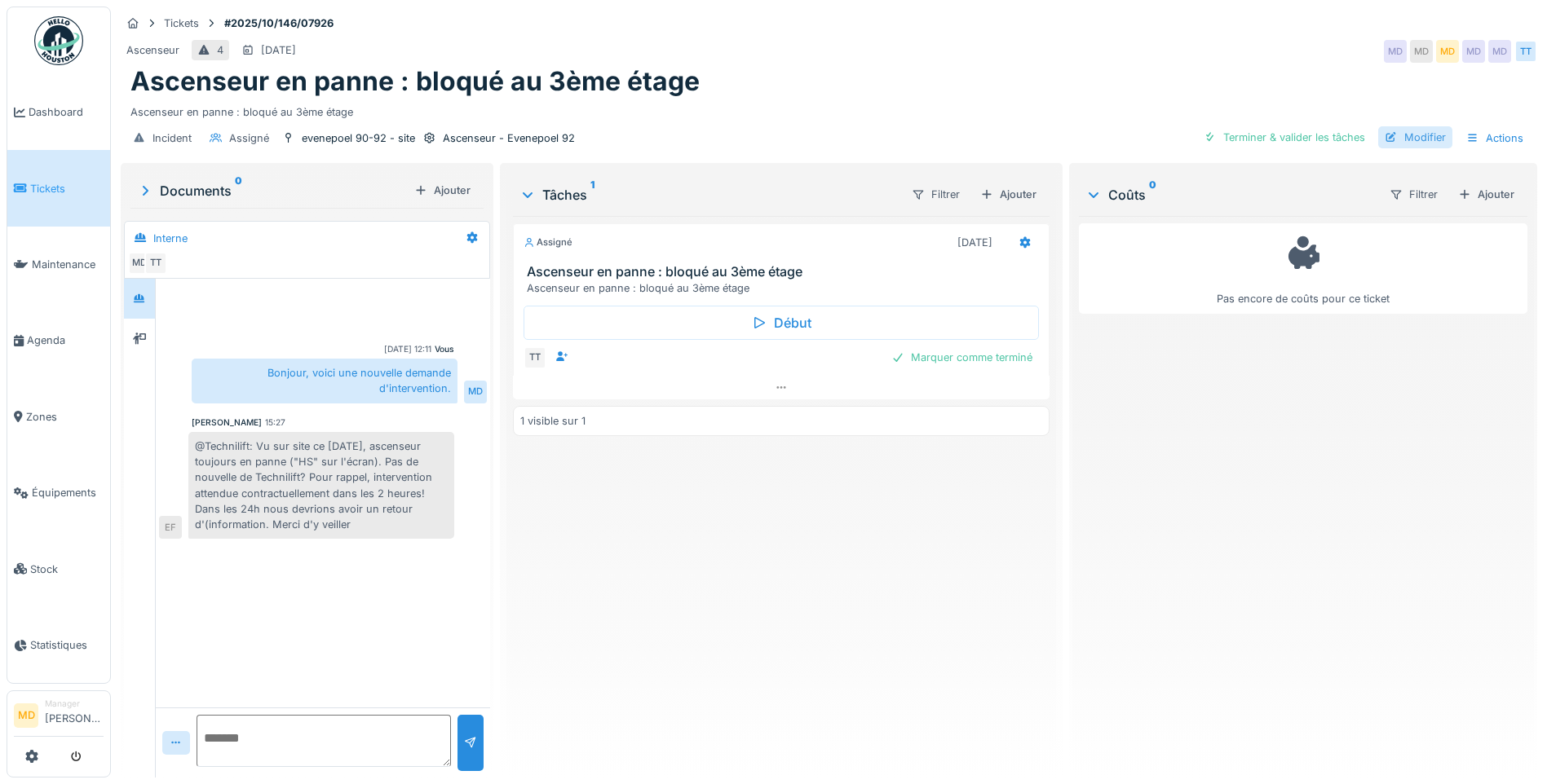
click at [1398, 135] on div "Modifier" at bounding box center [1414, 138] width 74 height 22
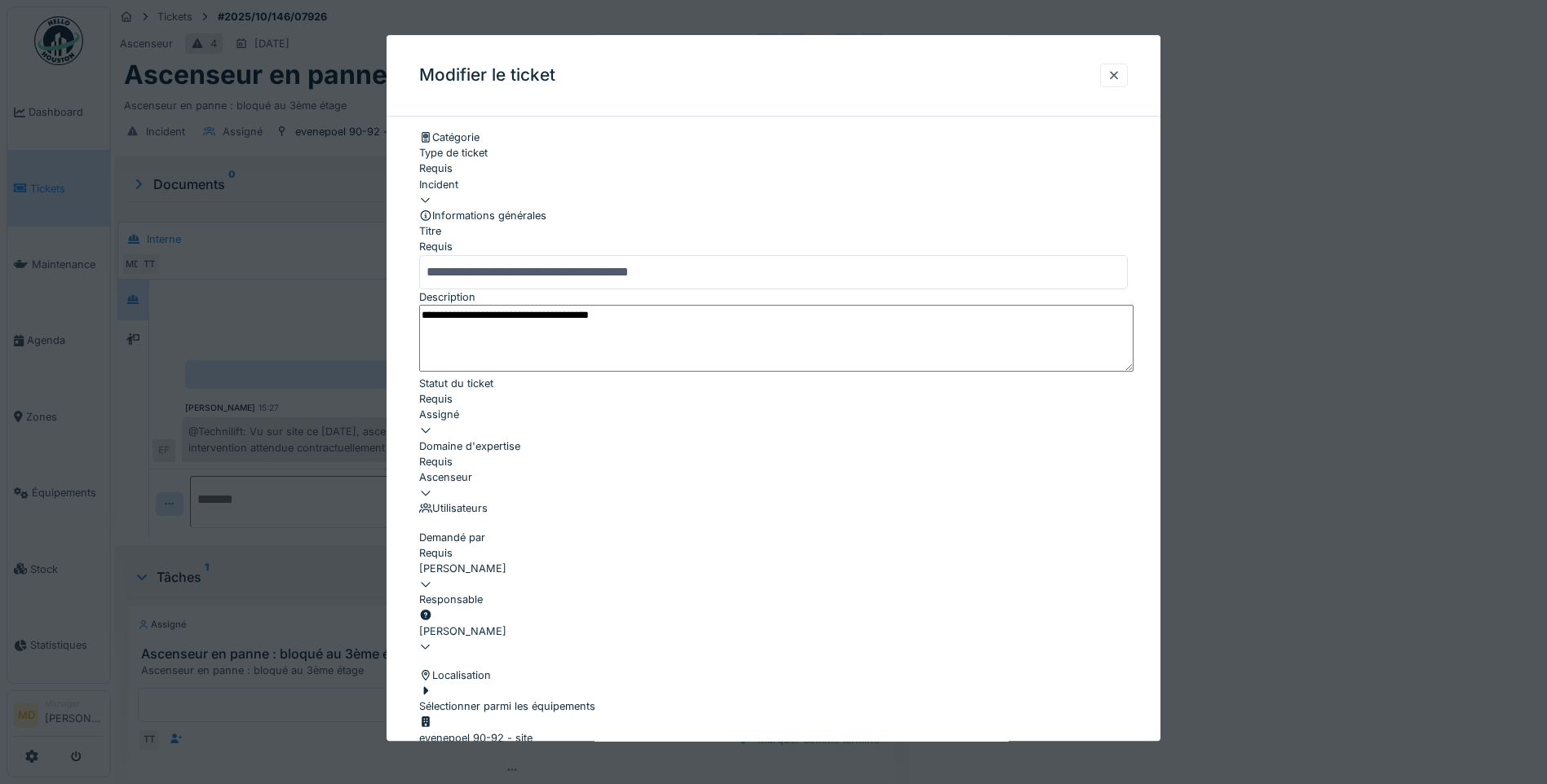
click at [502, 623] on div "[PERSON_NAME]" at bounding box center [773, 631] width 709 height 15
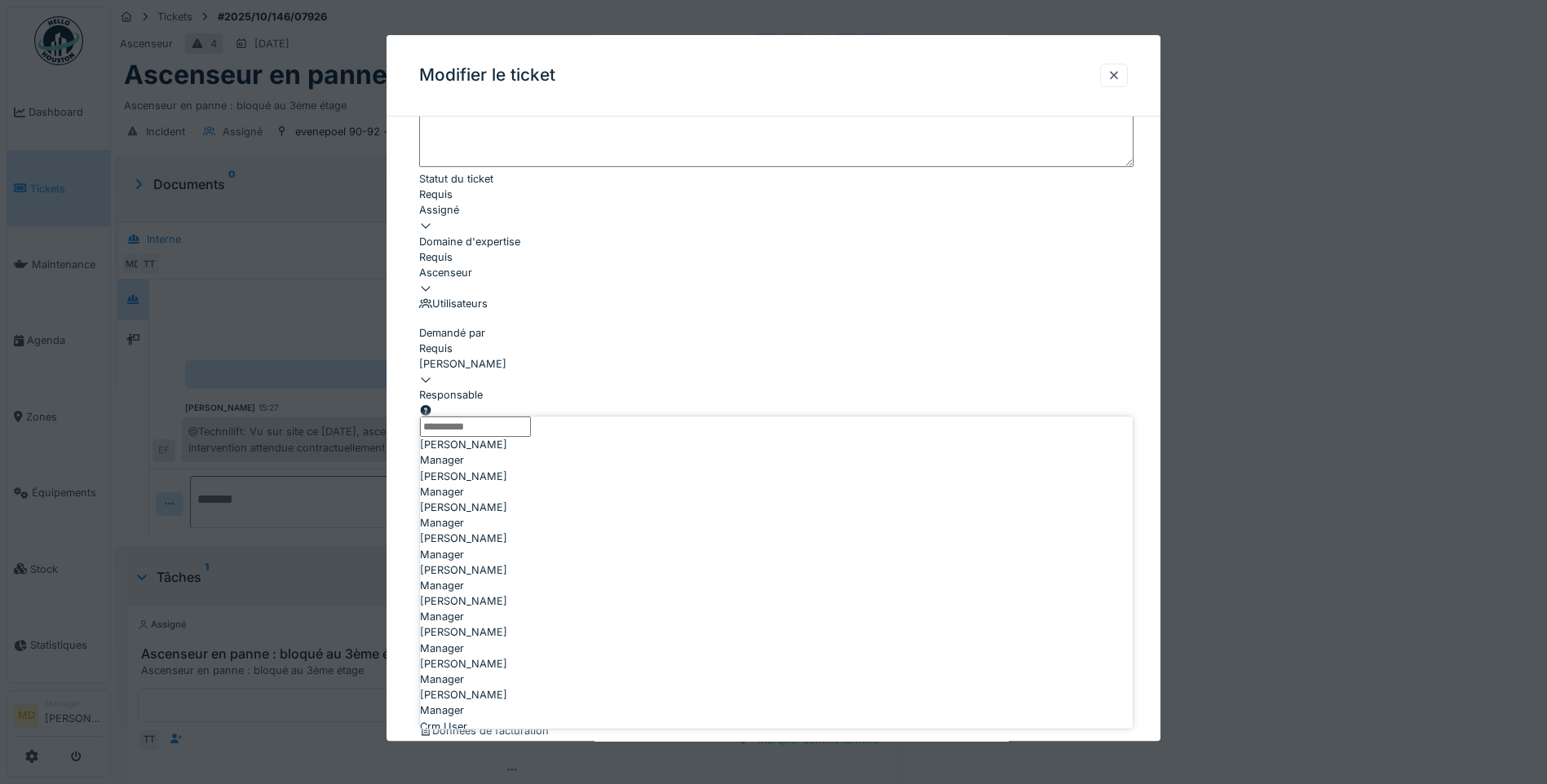
scroll to position [212, 0]
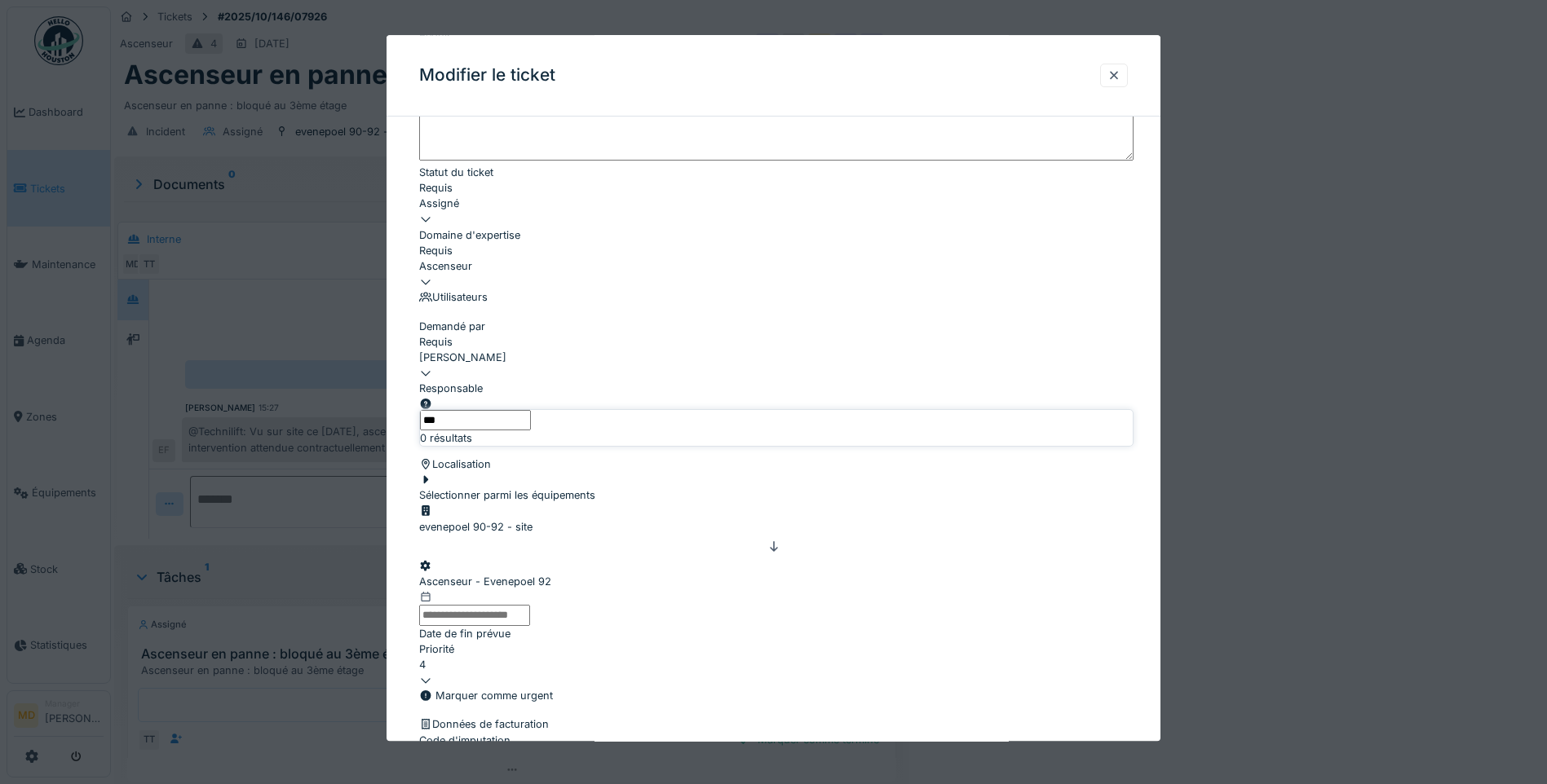
type input "****"
click at [528, 446] on div "Edmond Fayt" at bounding box center [776, 438] width 713 height 15
type input "****"
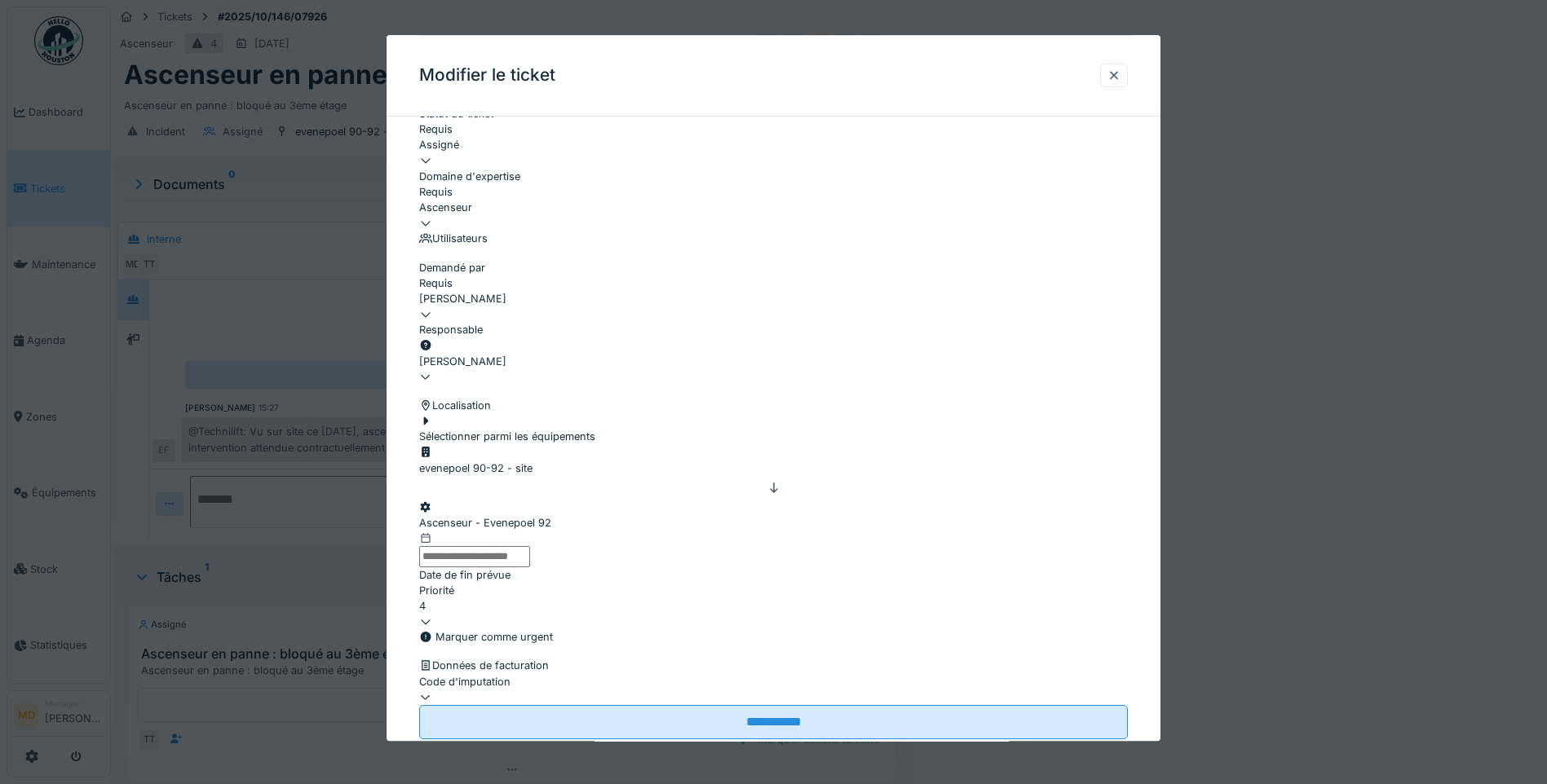
scroll to position [408, 0]
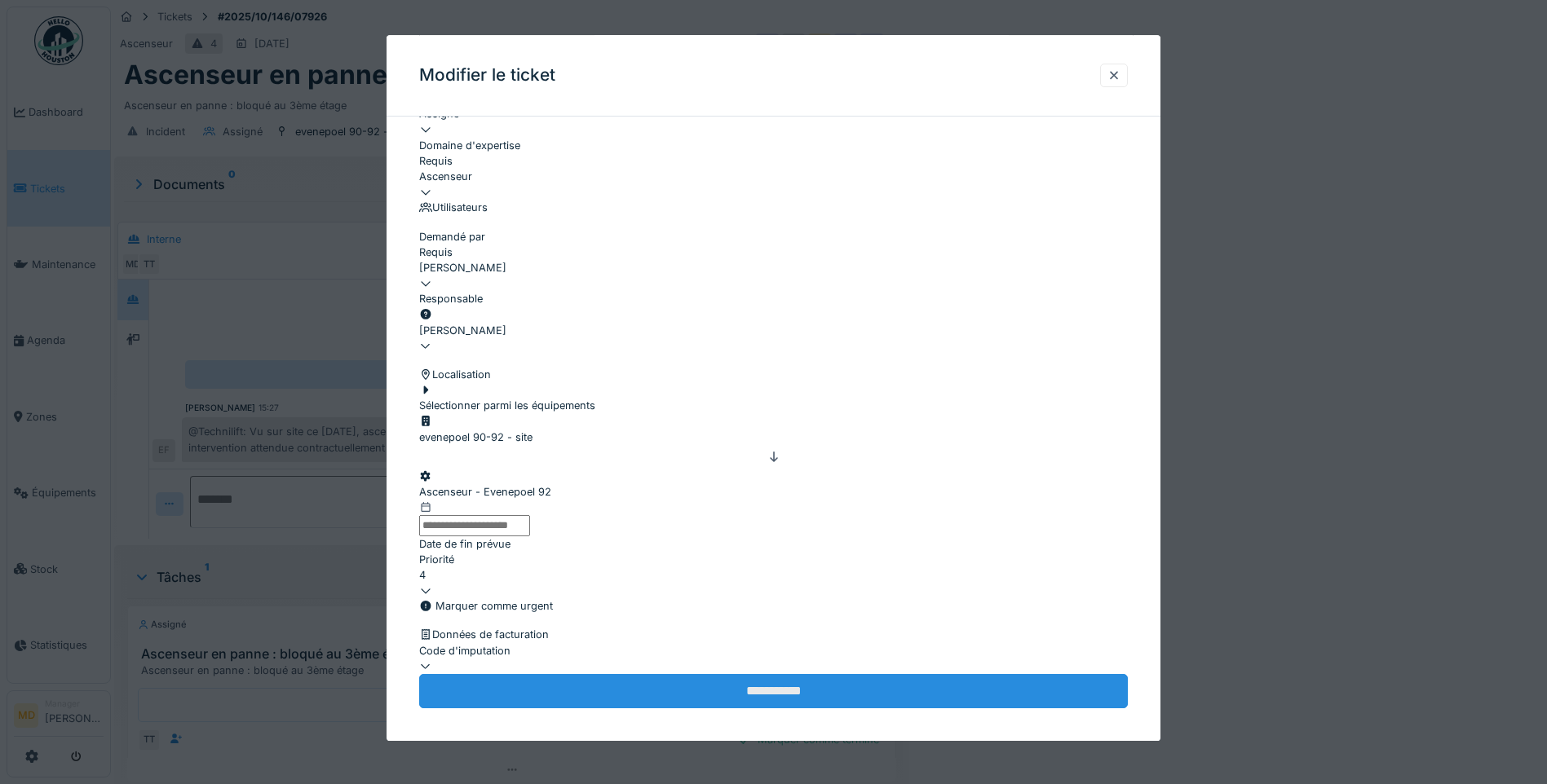
click at [715, 685] on input "**********" at bounding box center [773, 691] width 709 height 34
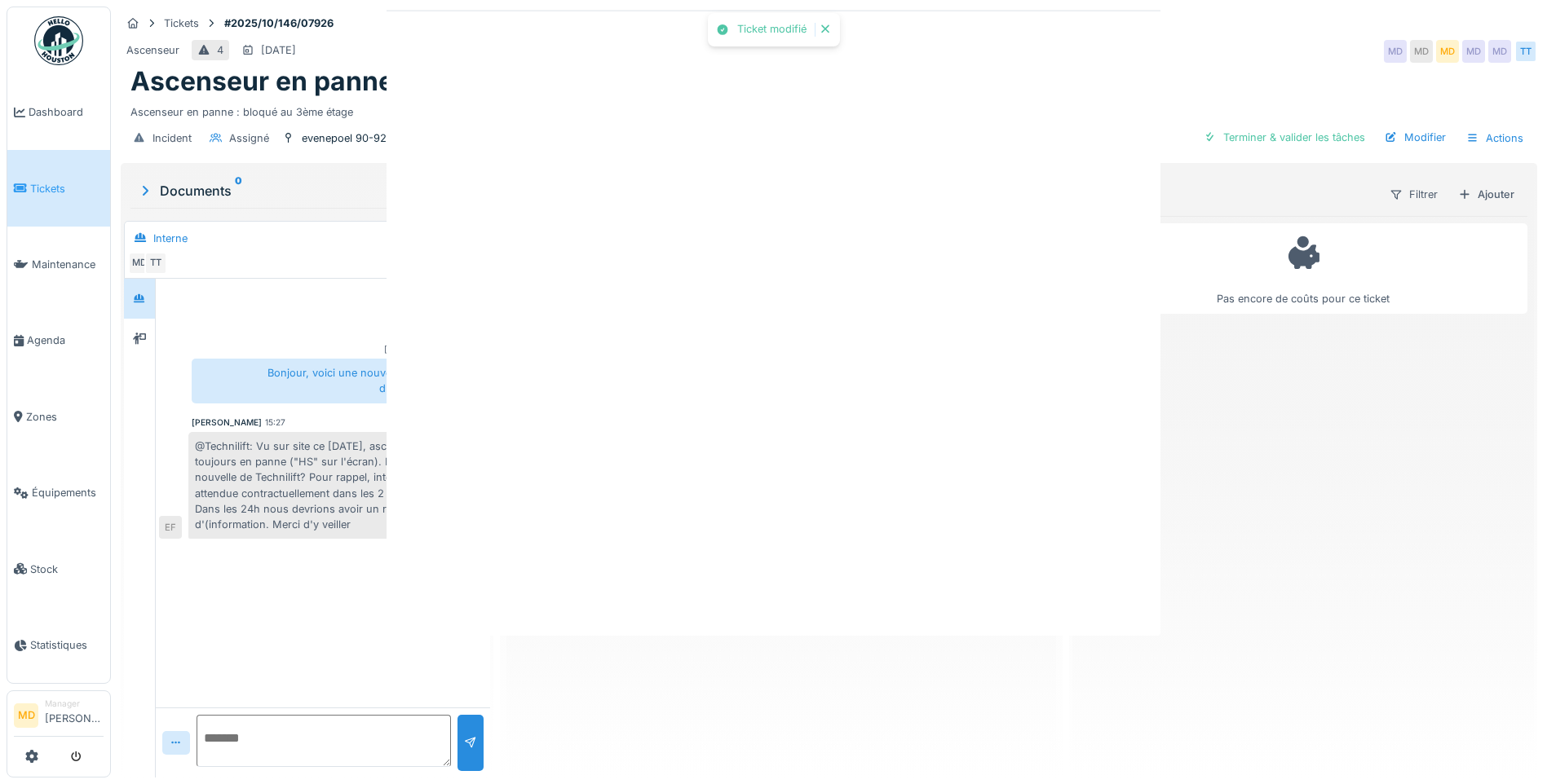
scroll to position [0, 0]
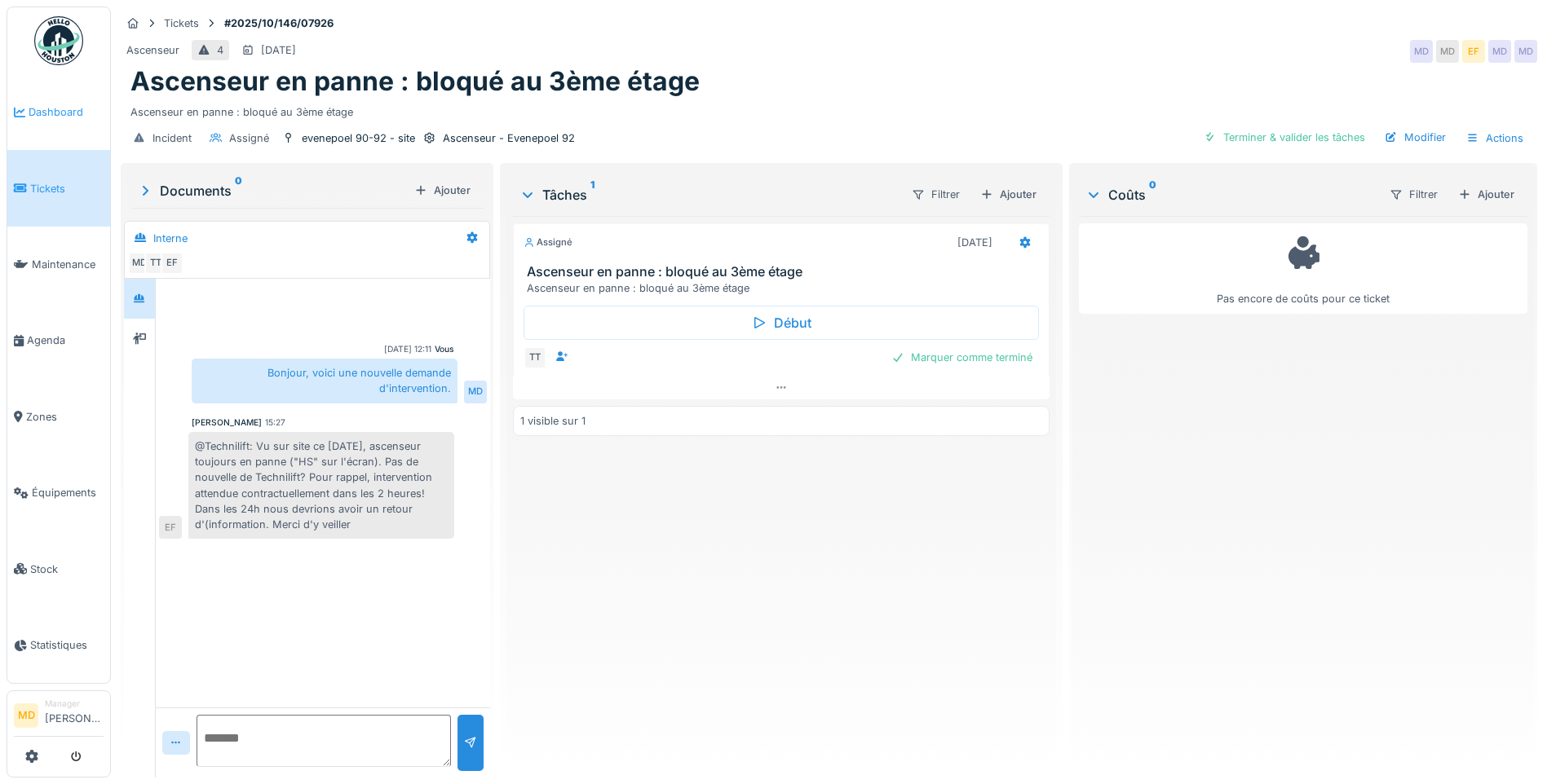
click at [26, 116] on li "Dashboard" at bounding box center [59, 112] width 90 height 15
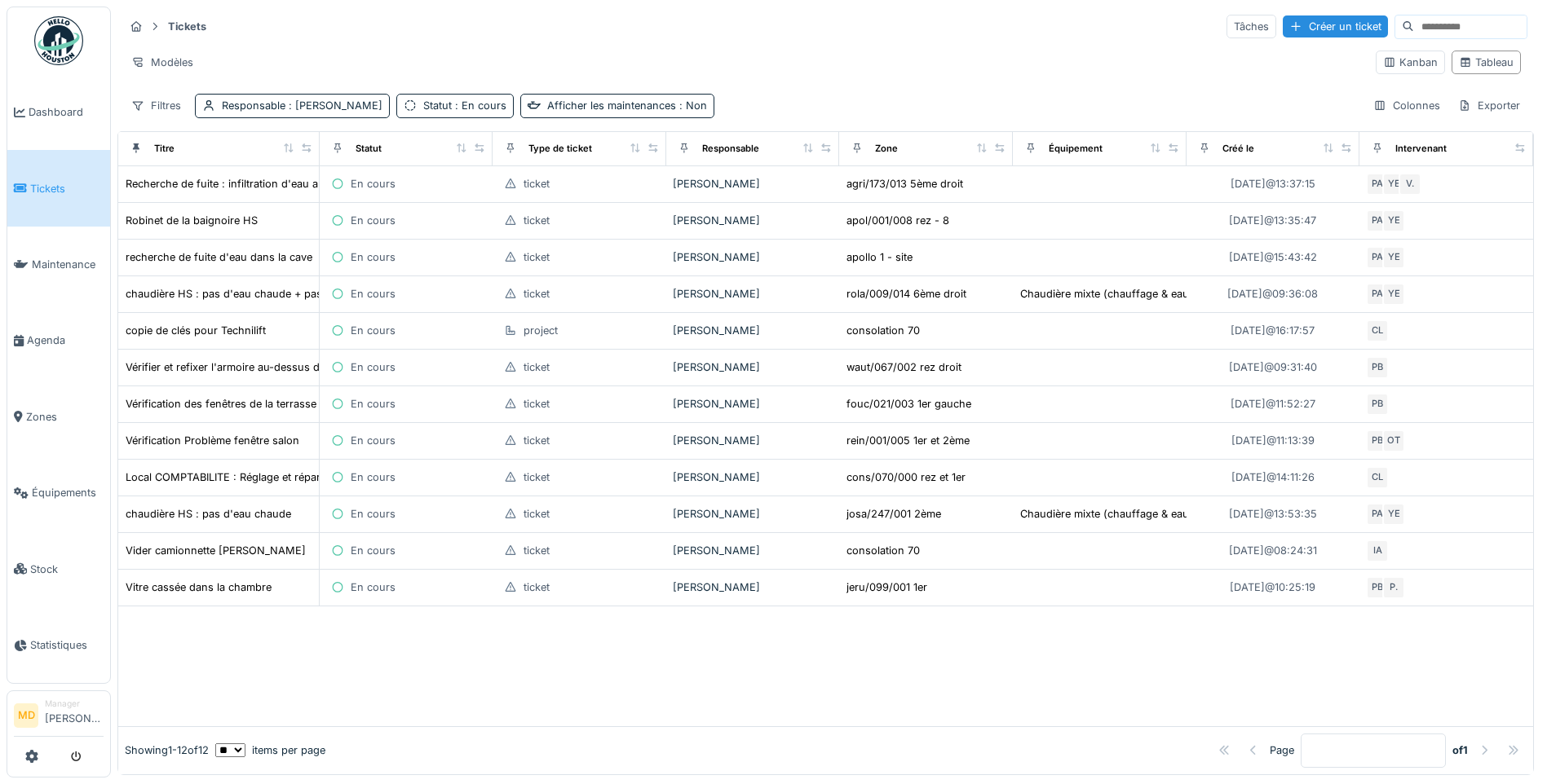
click at [860, 36] on div "Tickets Tâches Créer un ticket" at bounding box center [826, 26] width 1403 height 27
